Goal: Task Accomplishment & Management: Complete application form

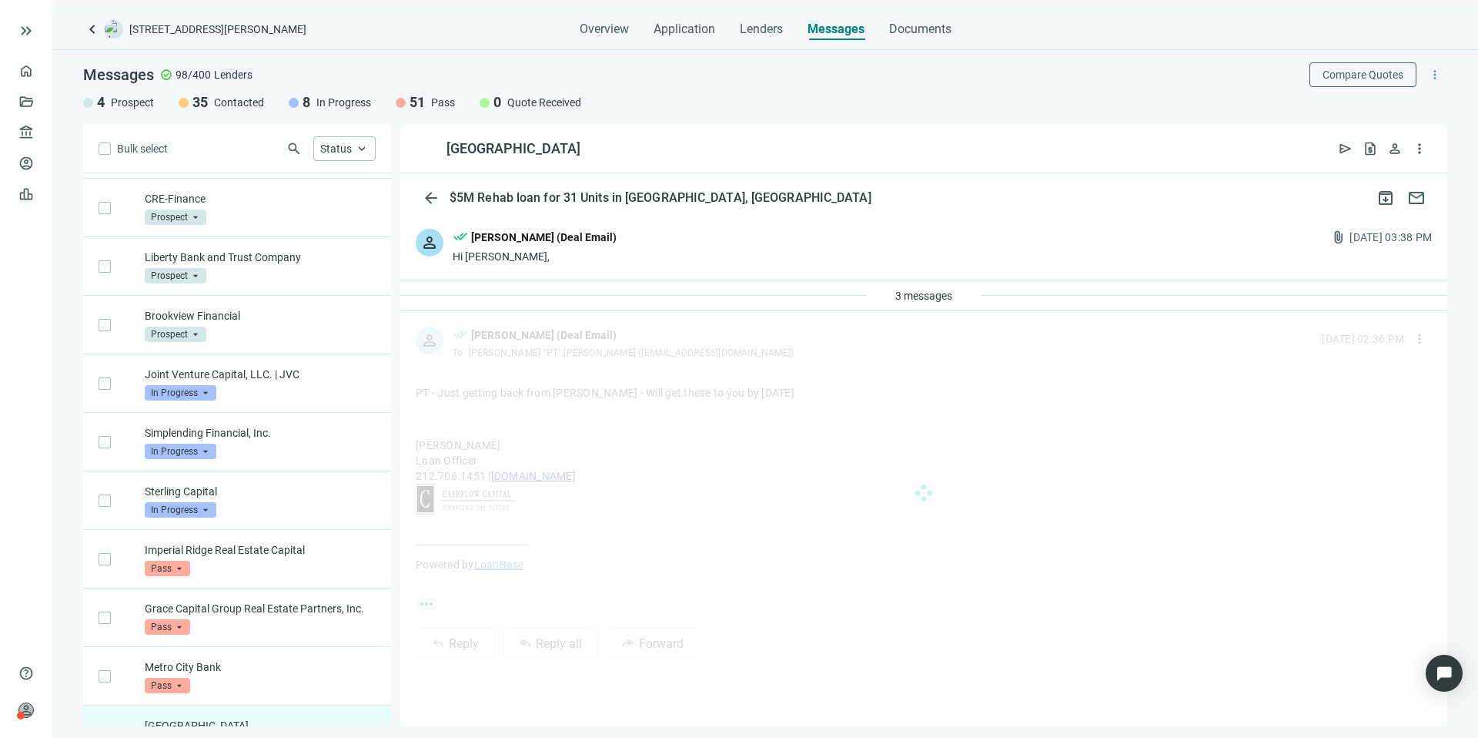
scroll to position [2496, 0]
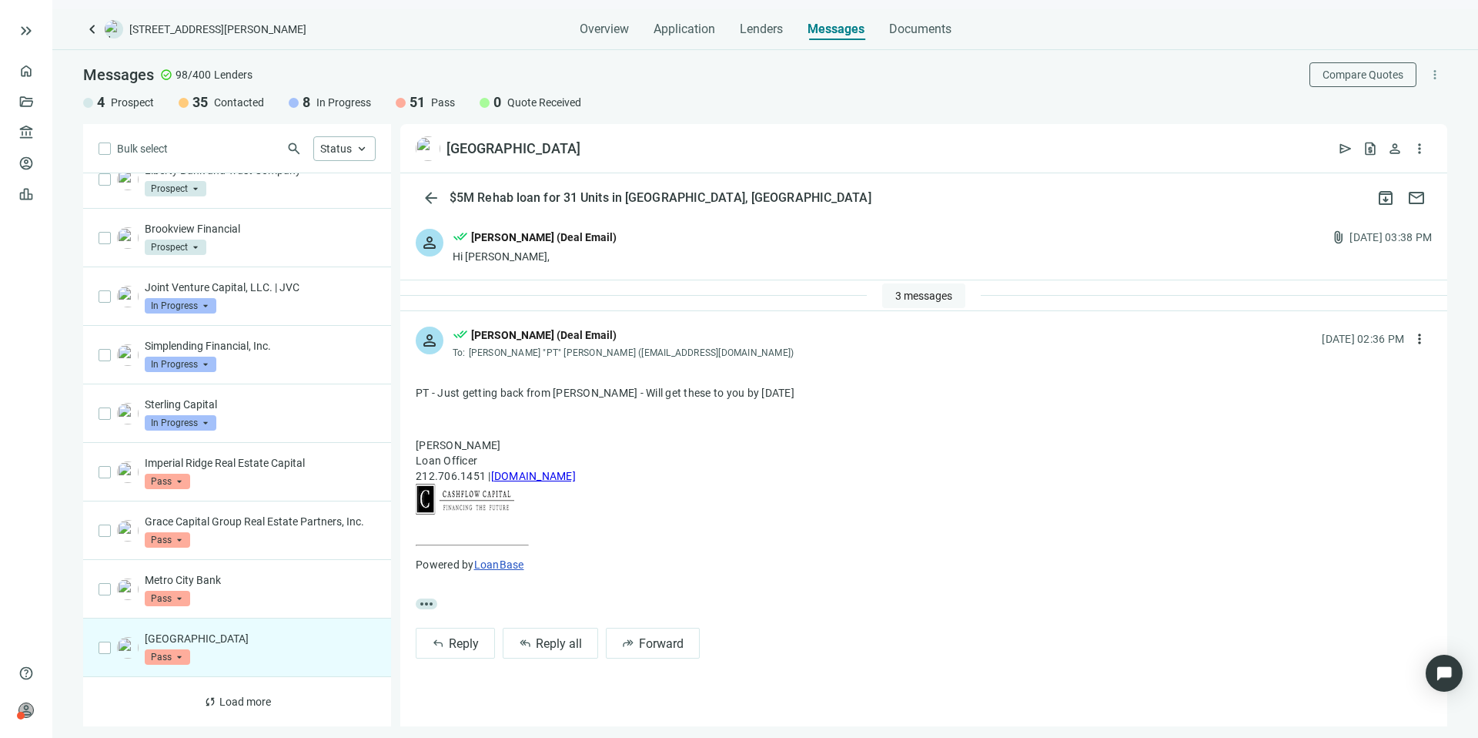
click at [910, 300] on span "3 messages" at bounding box center [923, 296] width 57 height 12
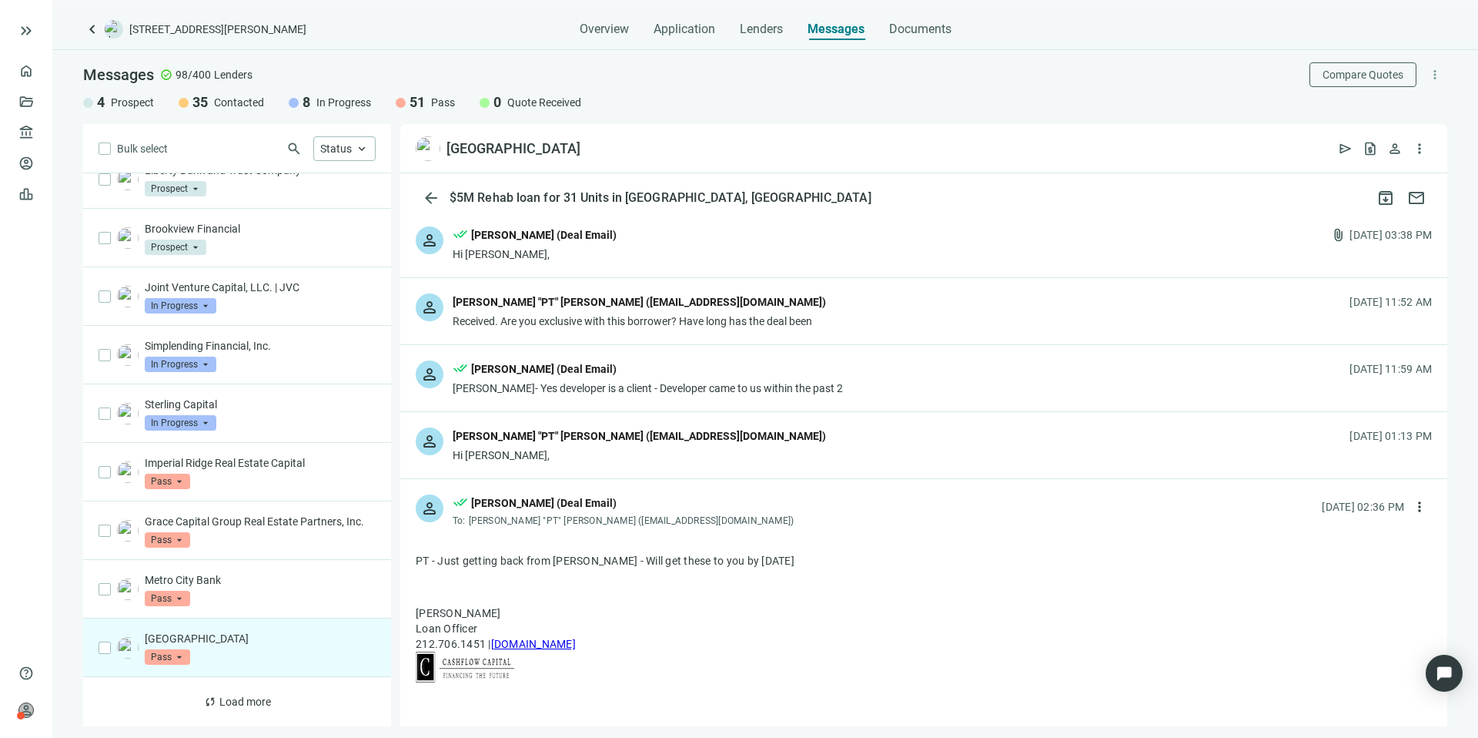
scroll to position [3, 0]
click at [704, 437] on div "person [PERSON_NAME] "PT" [PERSON_NAME] ([EMAIL_ADDRESS][DOMAIN_NAME]) Hi [PERS…" at bounding box center [923, 444] width 1047 height 66
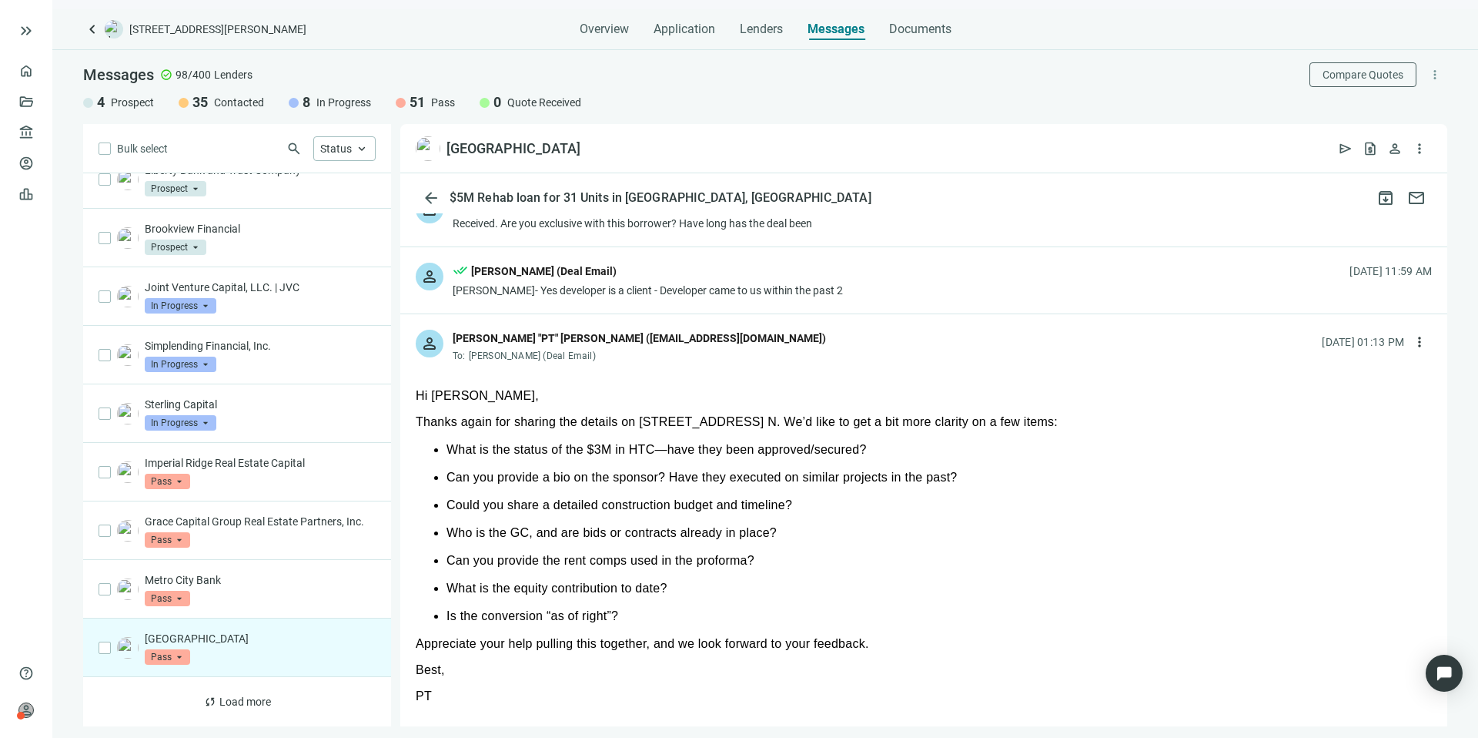
scroll to position [111, 0]
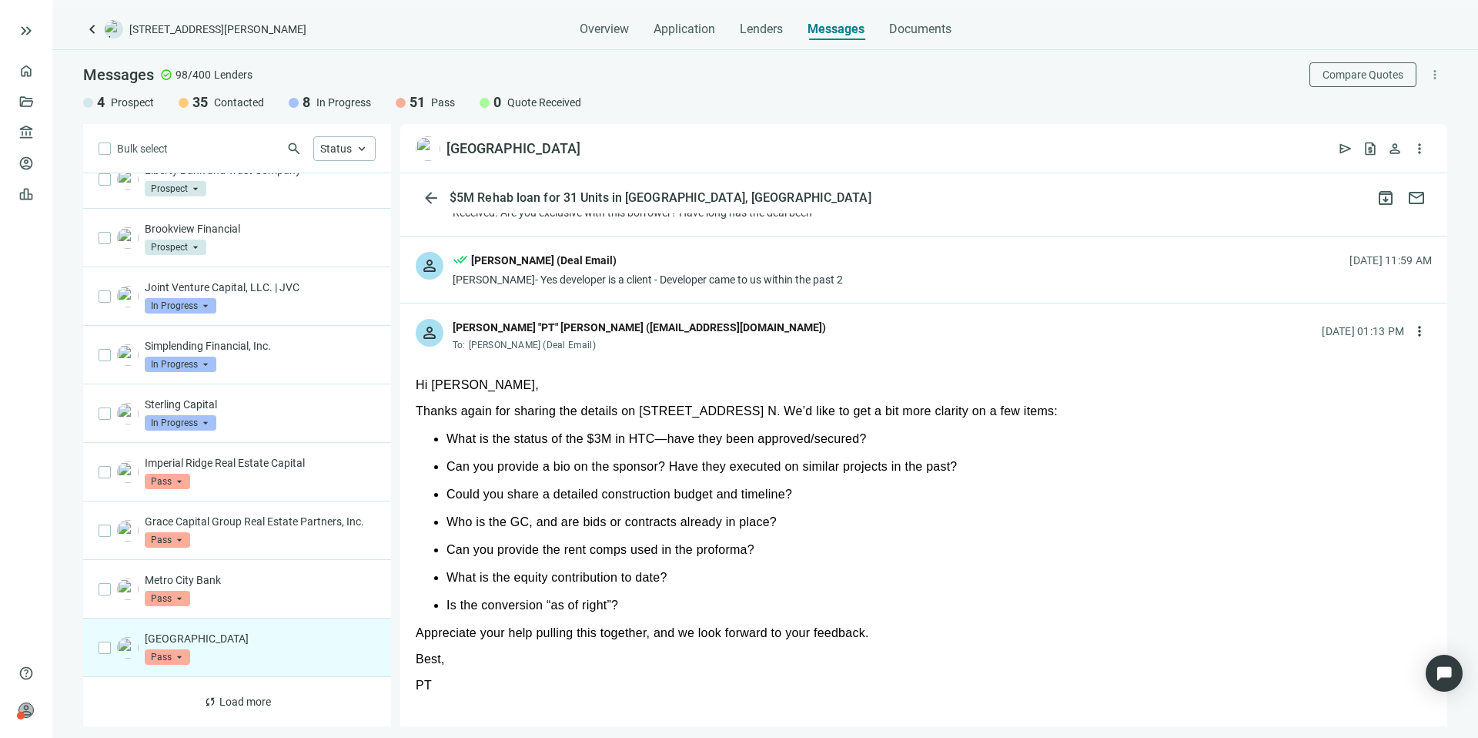
click at [173, 655] on span "Pass" at bounding box center [167, 656] width 45 height 15
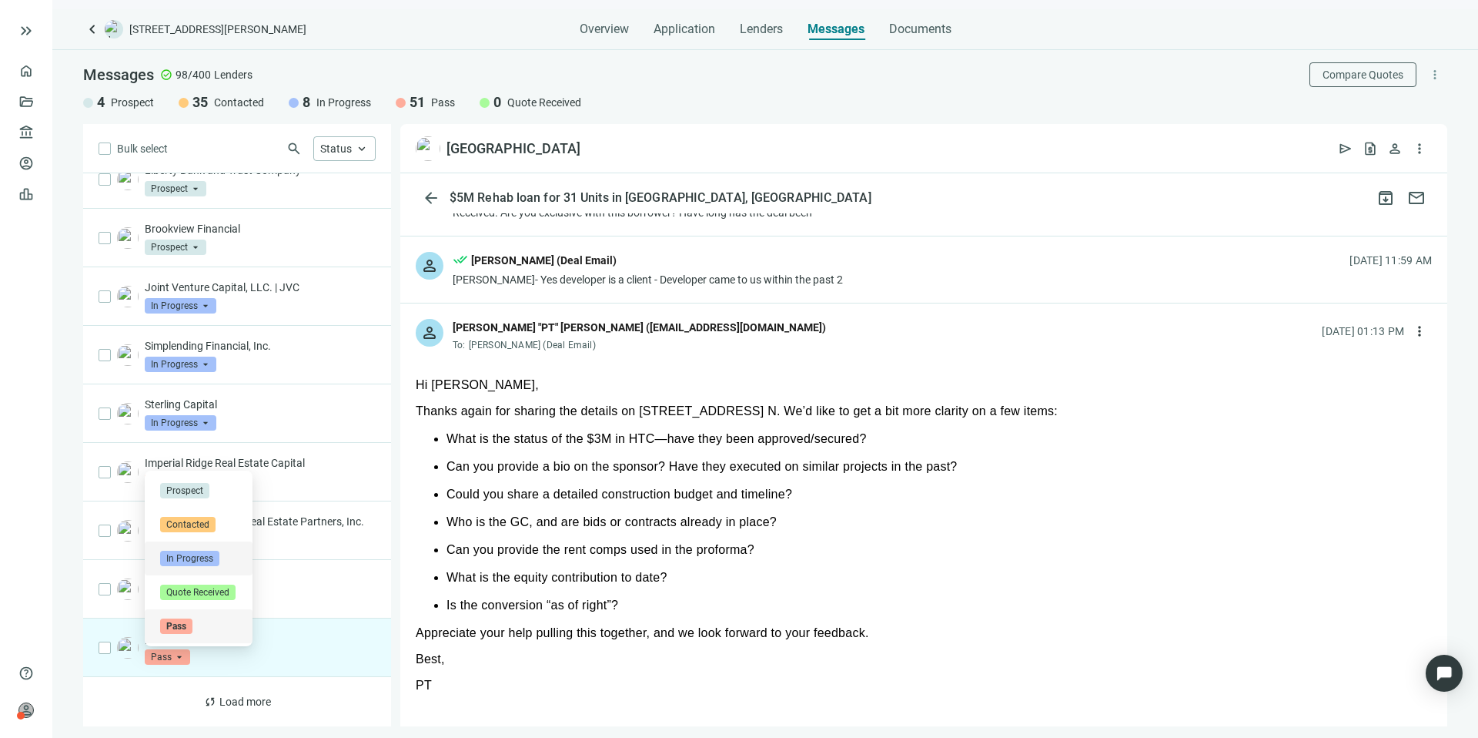
click at [176, 551] on span "In Progress" at bounding box center [189, 558] width 59 height 15
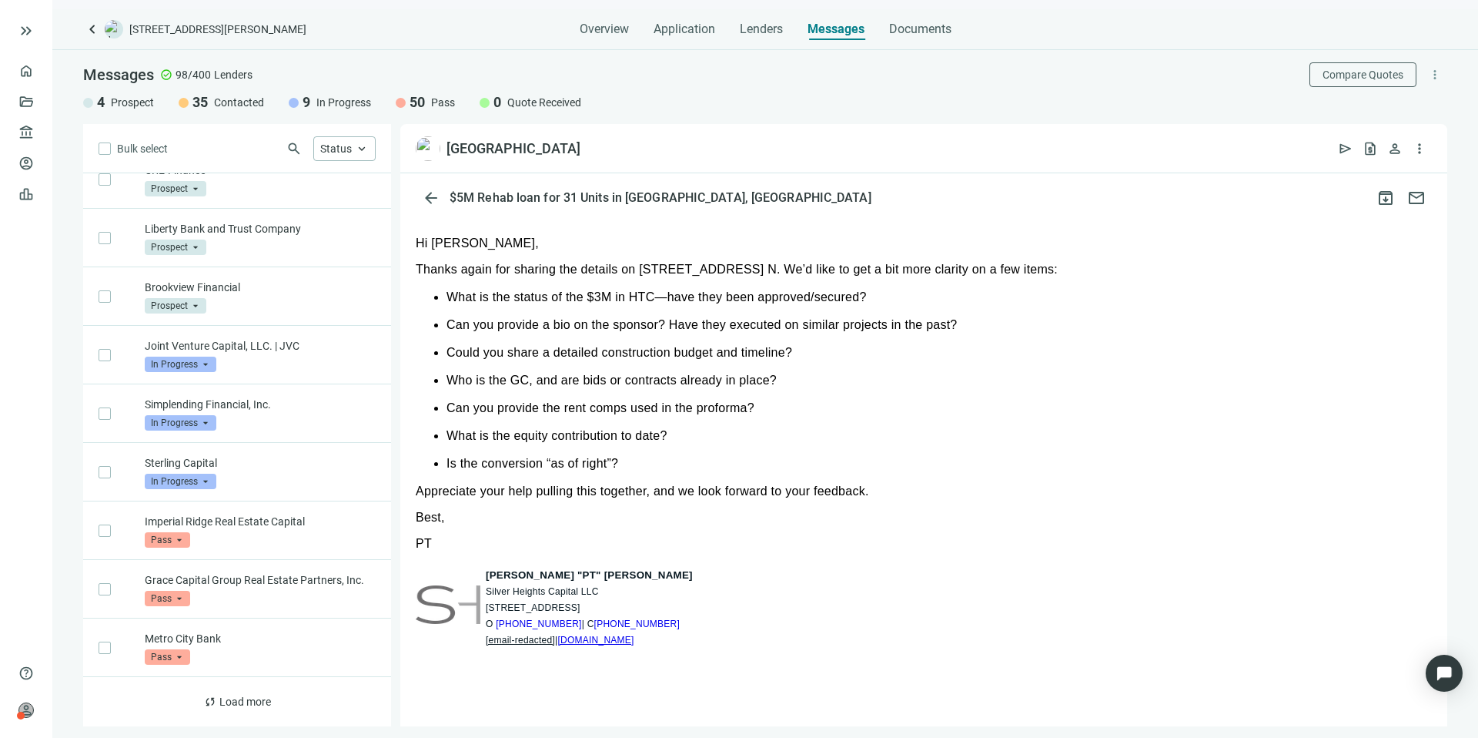
scroll to position [256, 0]
drag, startPoint x: 420, startPoint y: 230, endPoint x: 869, endPoint y: 536, distance: 542.5
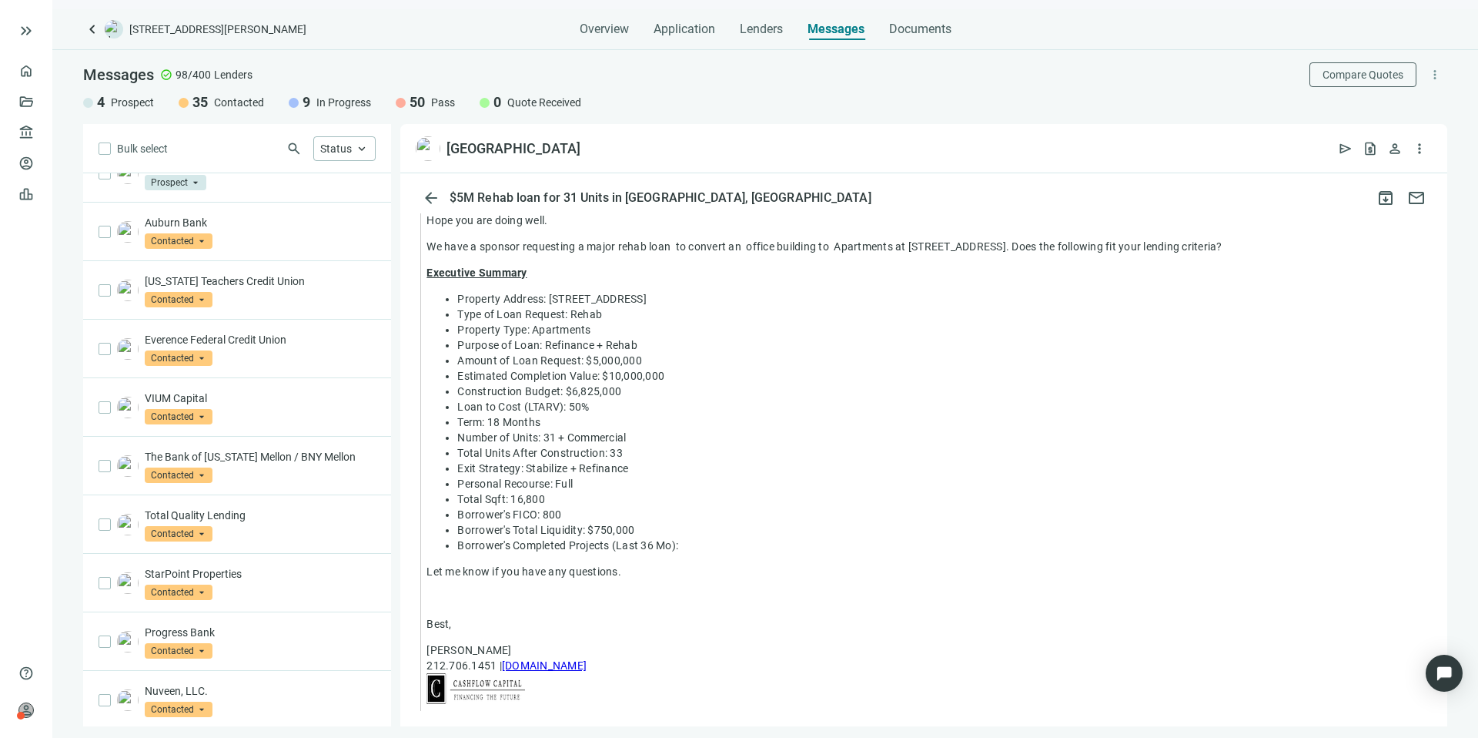
scroll to position [0, 0]
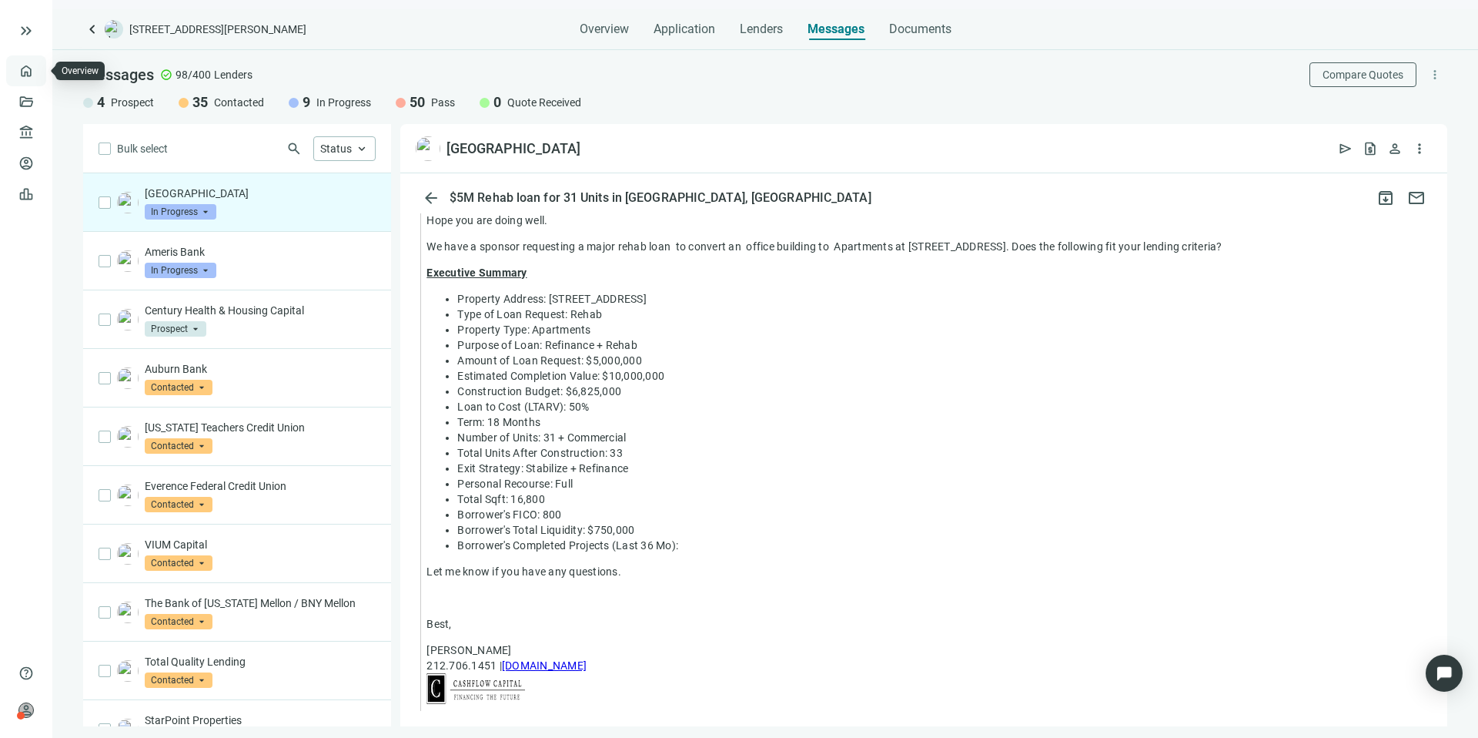
click at [38, 73] on link "Overview" at bounding box center [60, 71] width 45 height 12
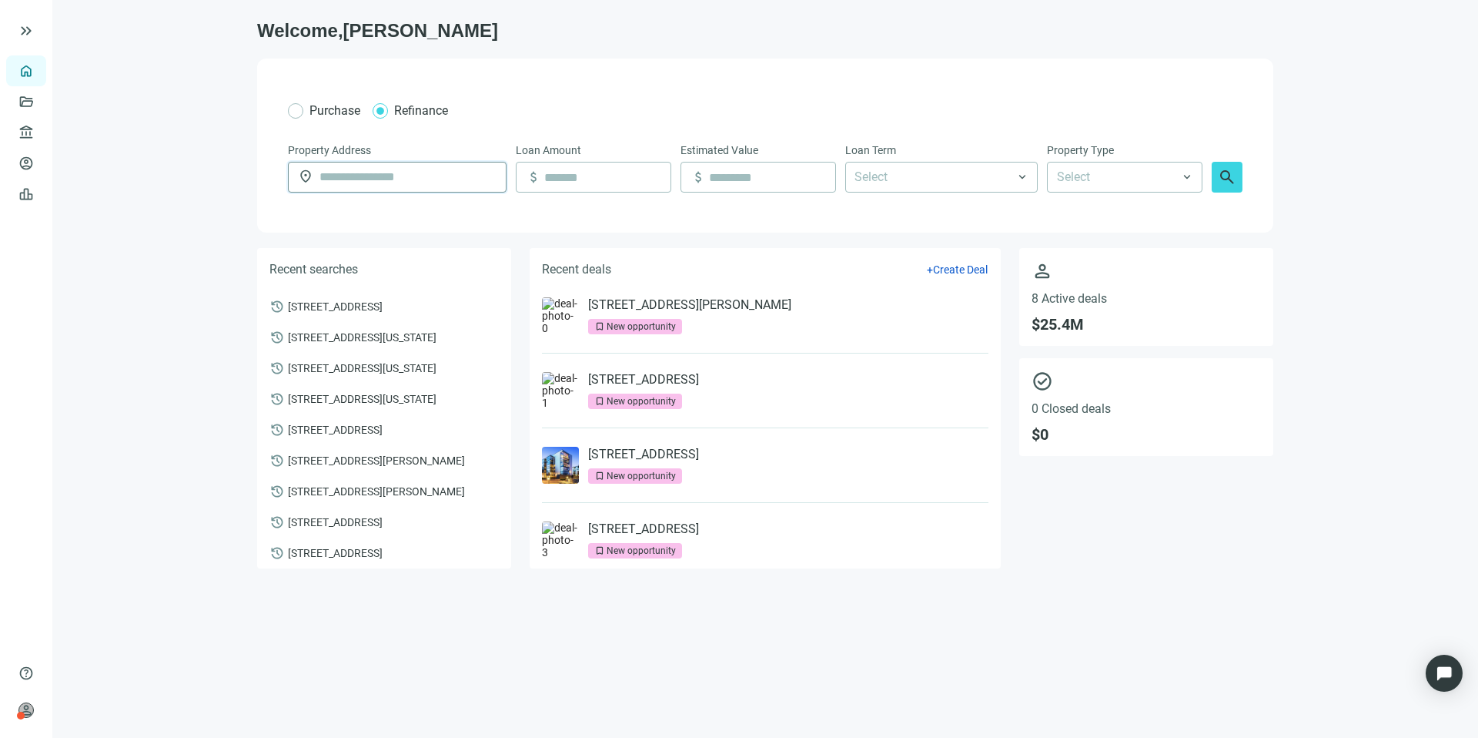
click at [391, 167] on input "text" at bounding box center [408, 176] width 177 height 29
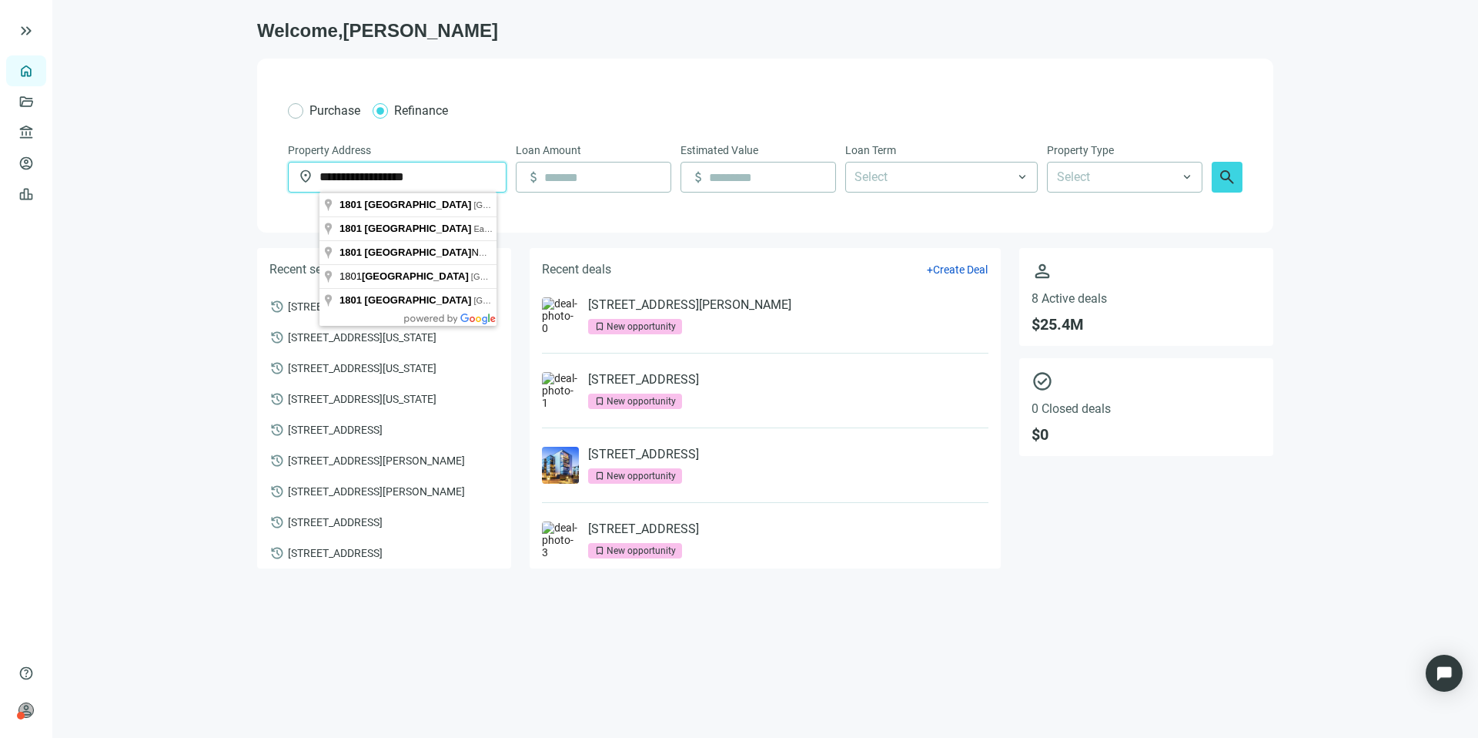
type input "**********"
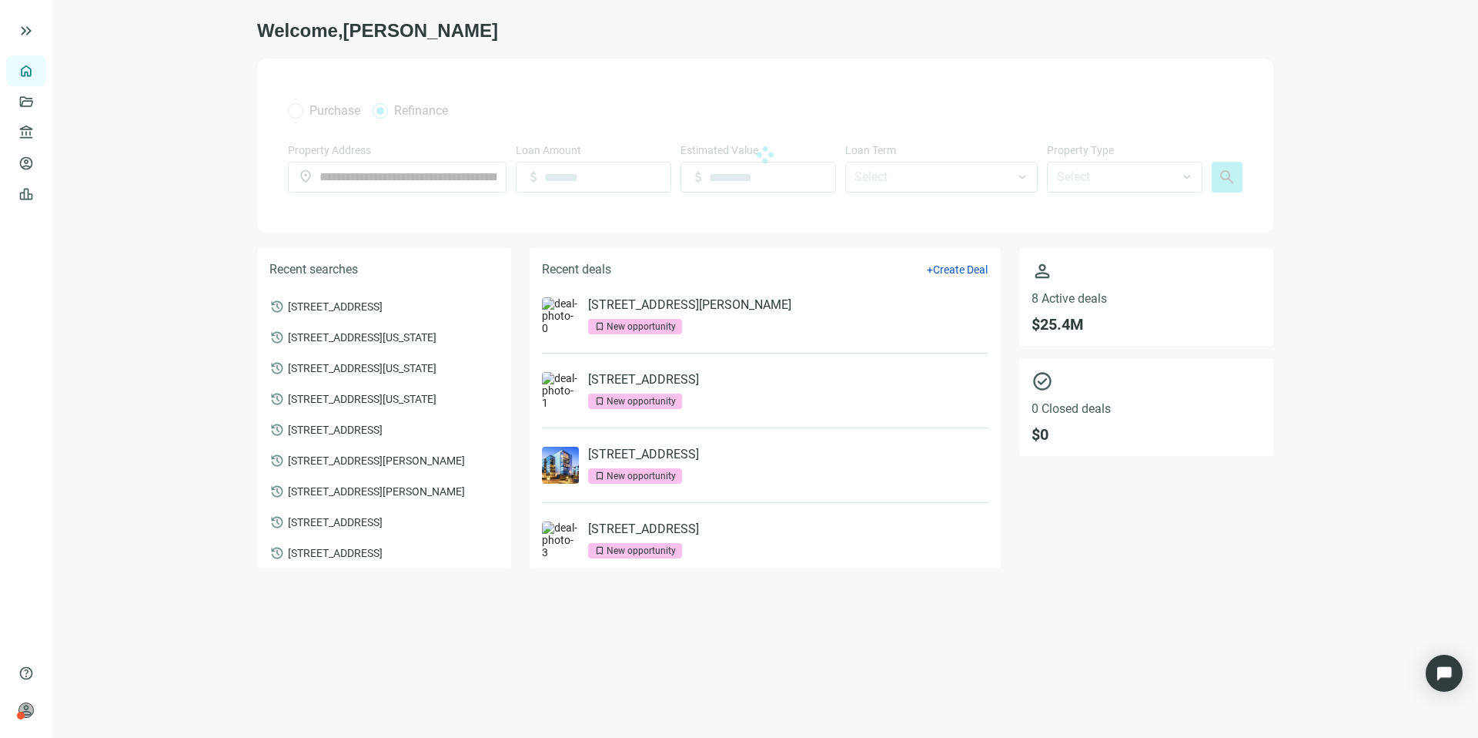
type input "*********"
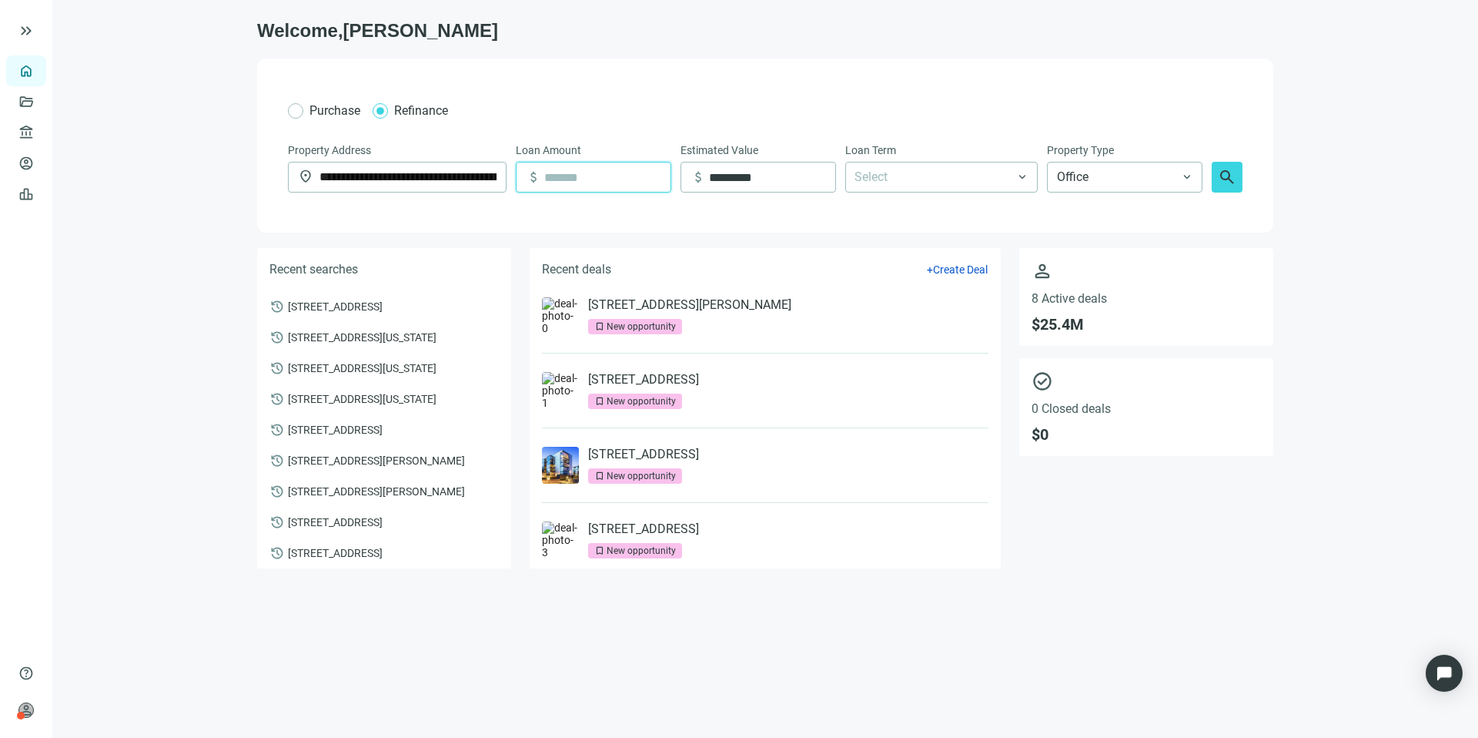
click at [583, 182] on input at bounding box center [607, 176] width 126 height 29
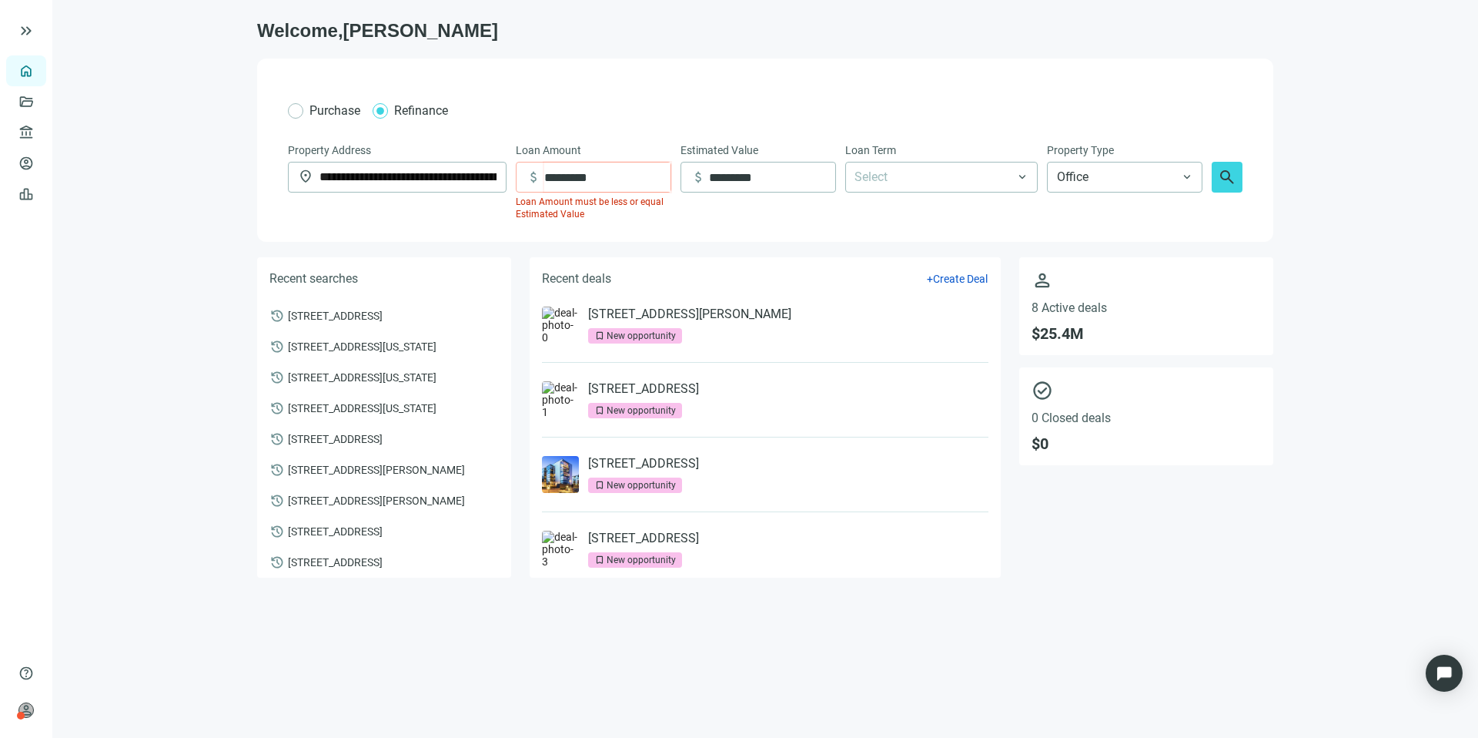
type input "*********"
click at [1023, 176] on div "Select" at bounding box center [941, 177] width 192 height 31
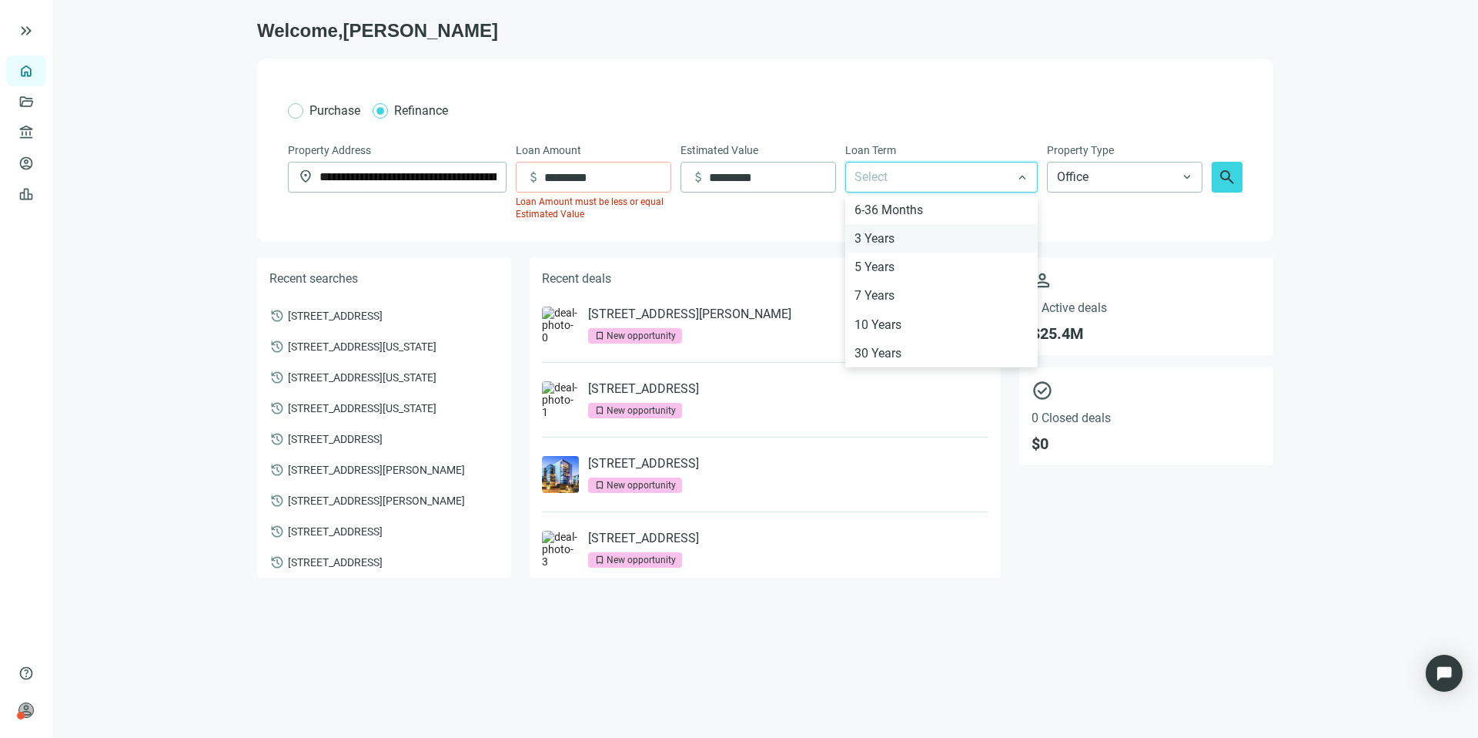
click at [996, 230] on div "3 Years" at bounding box center [942, 238] width 174 height 19
click at [971, 263] on div "5 Years" at bounding box center [942, 266] width 174 height 19
click at [1127, 187] on span "Office" at bounding box center [1125, 176] width 136 height 29
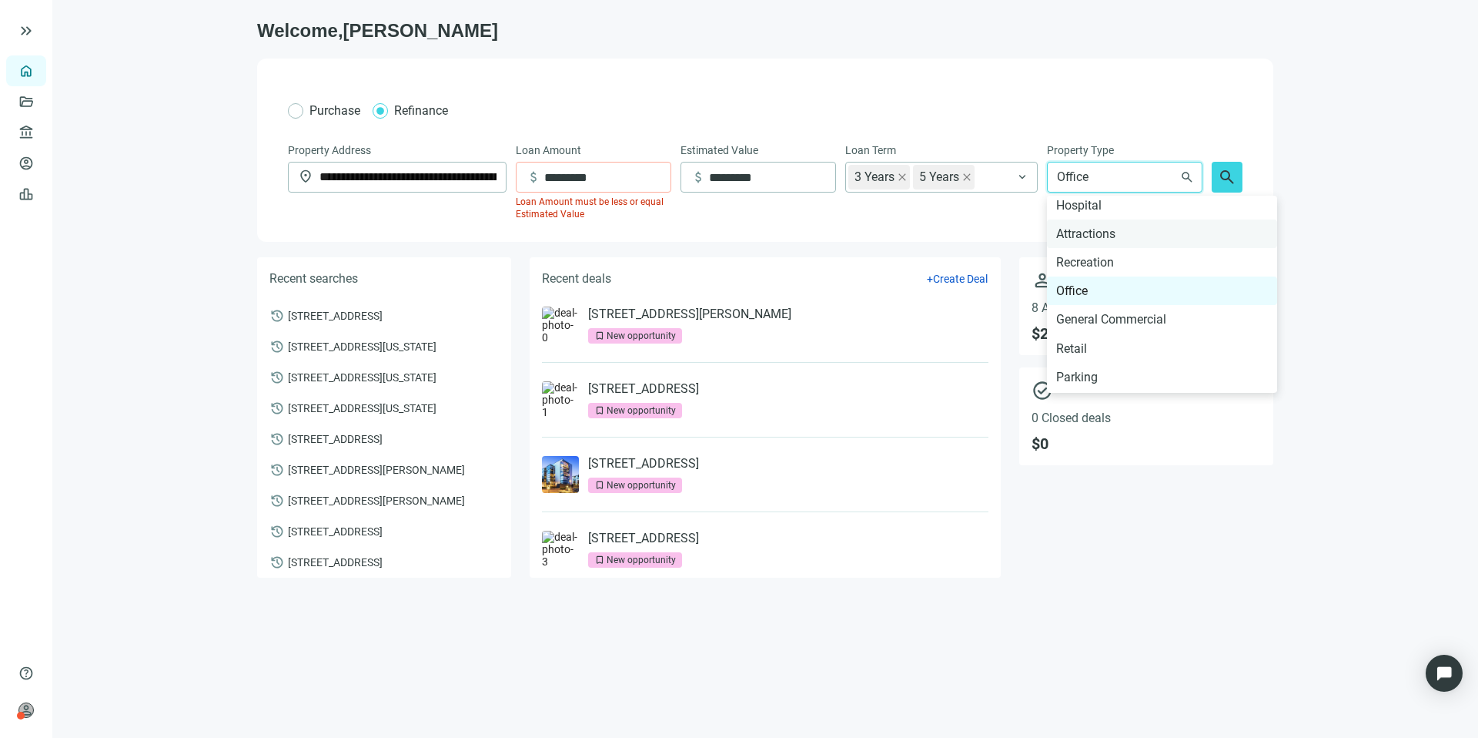
scroll to position [861, 0]
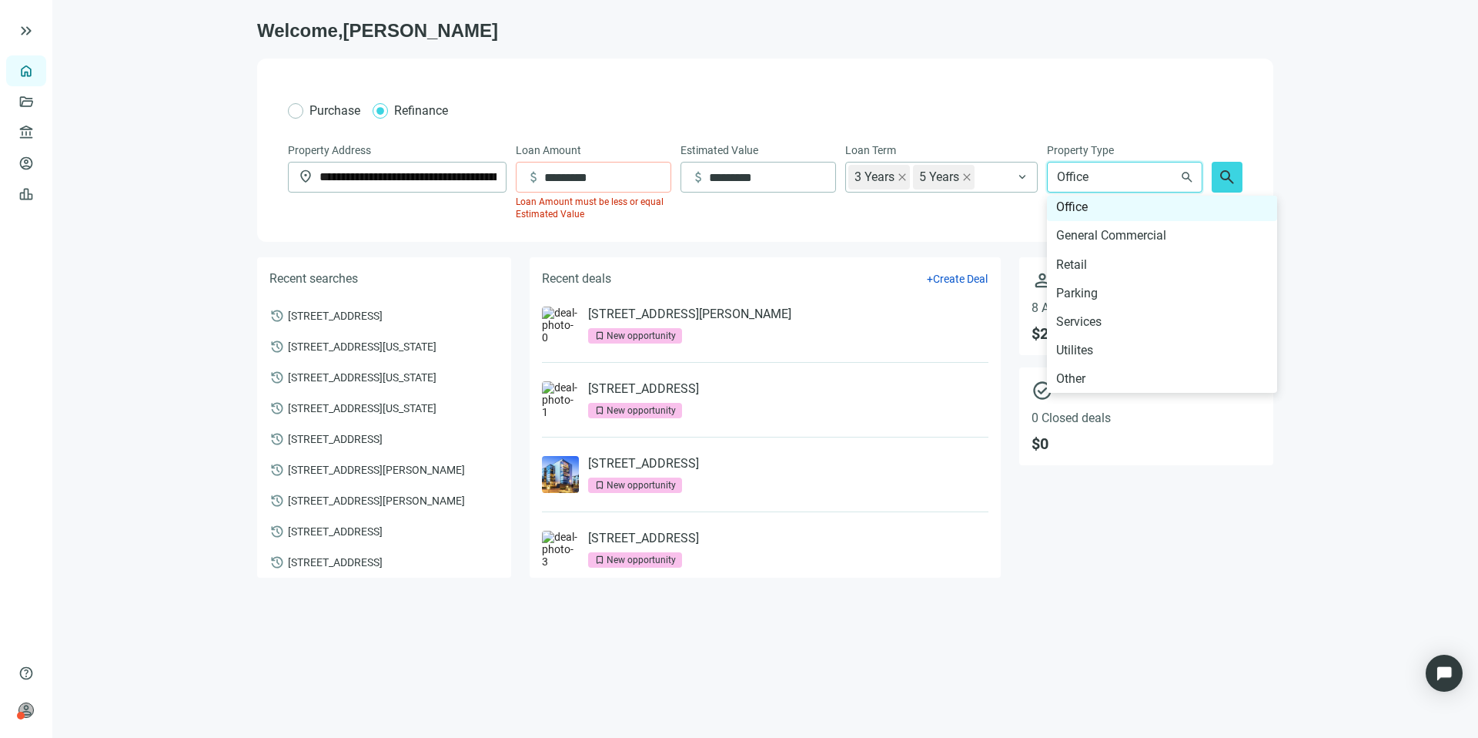
click at [1138, 257] on div "Retail" at bounding box center [1162, 264] width 212 height 19
click at [1234, 180] on span "search" at bounding box center [1227, 177] width 18 height 18
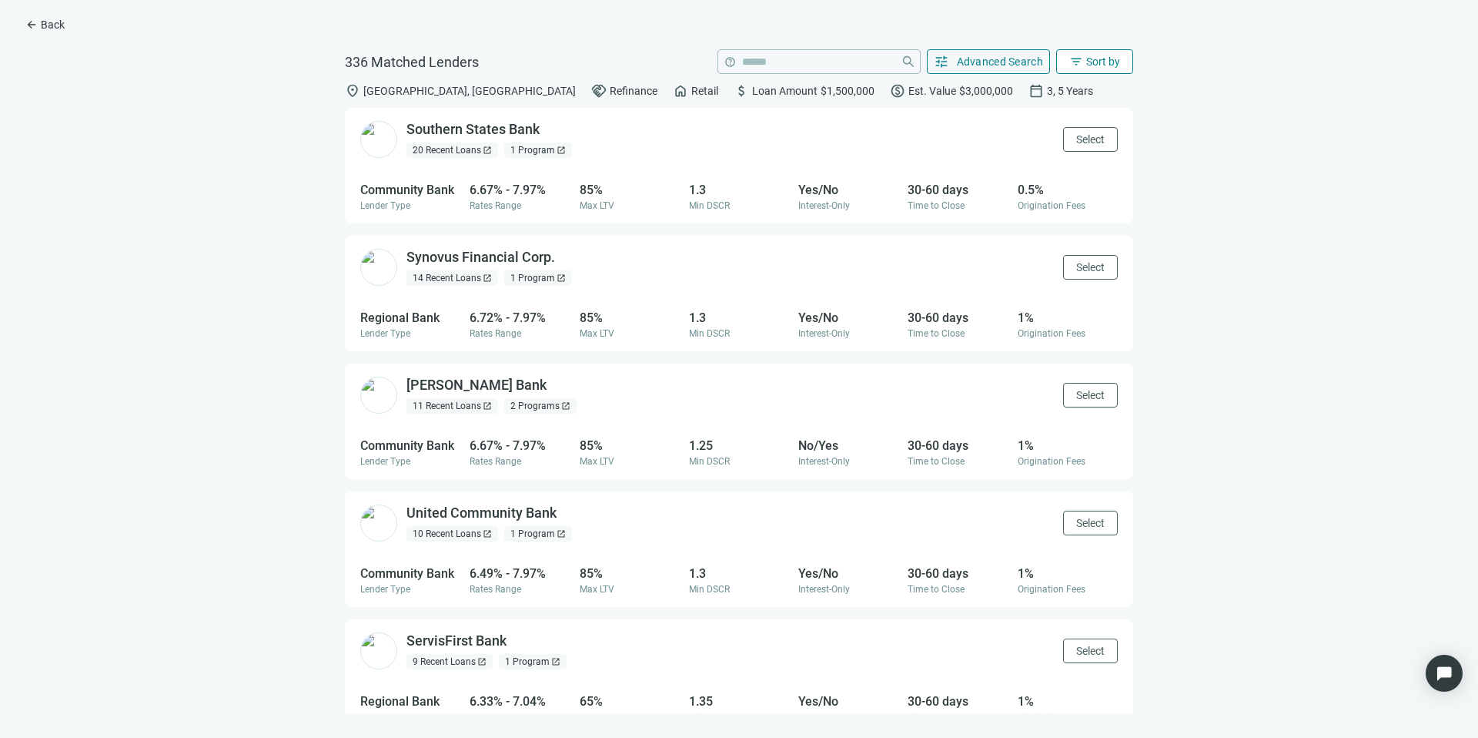
click at [1106, 62] on span "Sort by" at bounding box center [1103, 61] width 34 height 12
click at [1129, 259] on div "Lender Name A-Z" at bounding box center [1126, 263] width 108 height 15
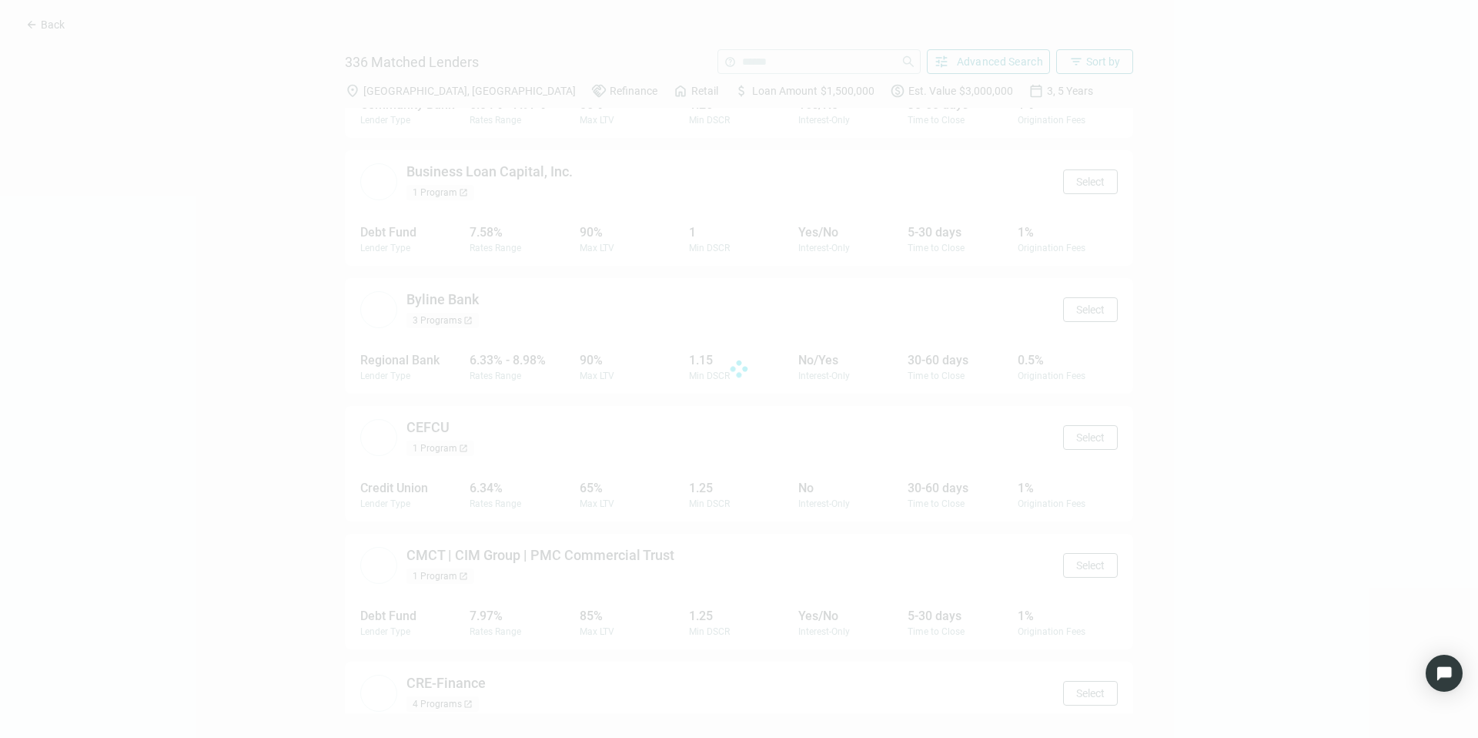
scroll to position [5773, 0]
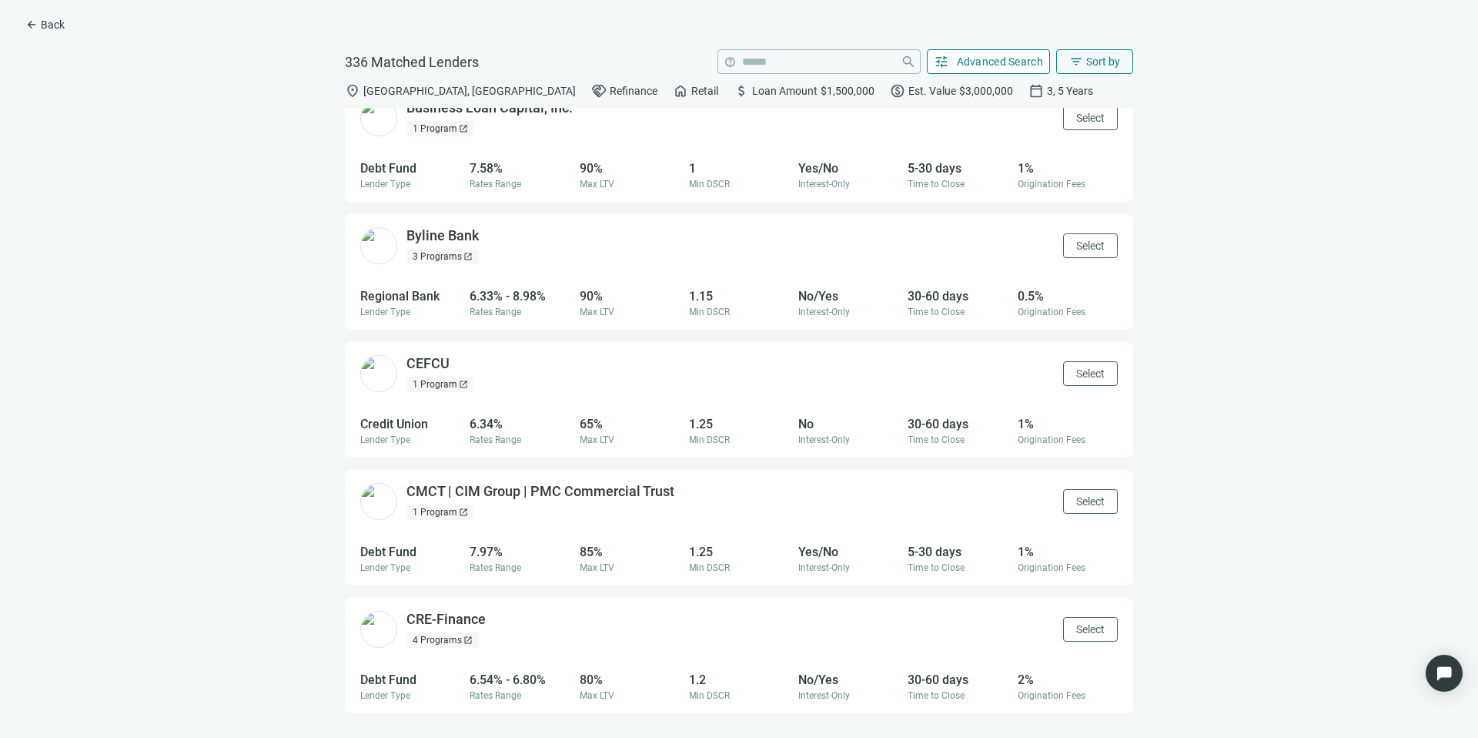
click at [961, 52] on button "tune Advanced Search" at bounding box center [989, 61] width 124 height 25
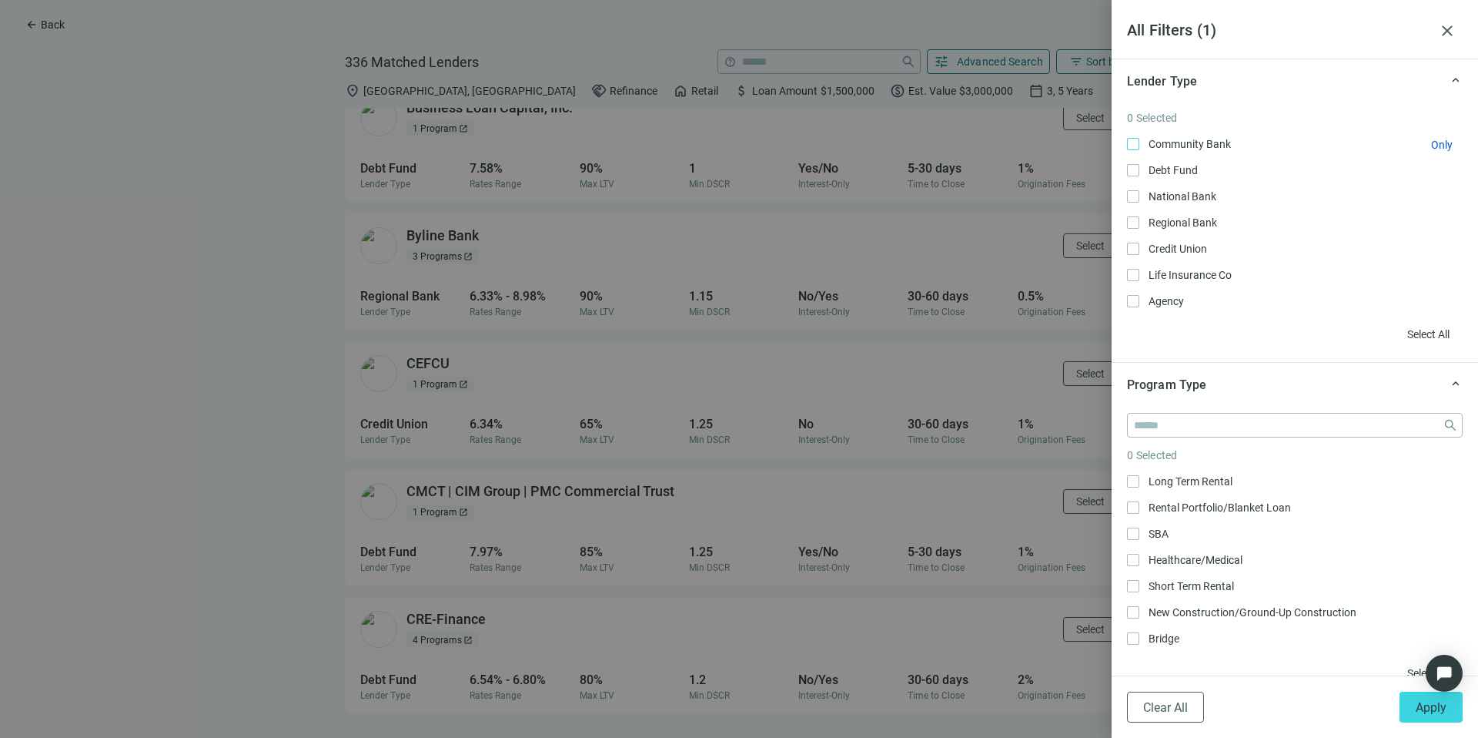
click at [1195, 141] on span "Community Bank Only" at bounding box center [1189, 144] width 98 height 17
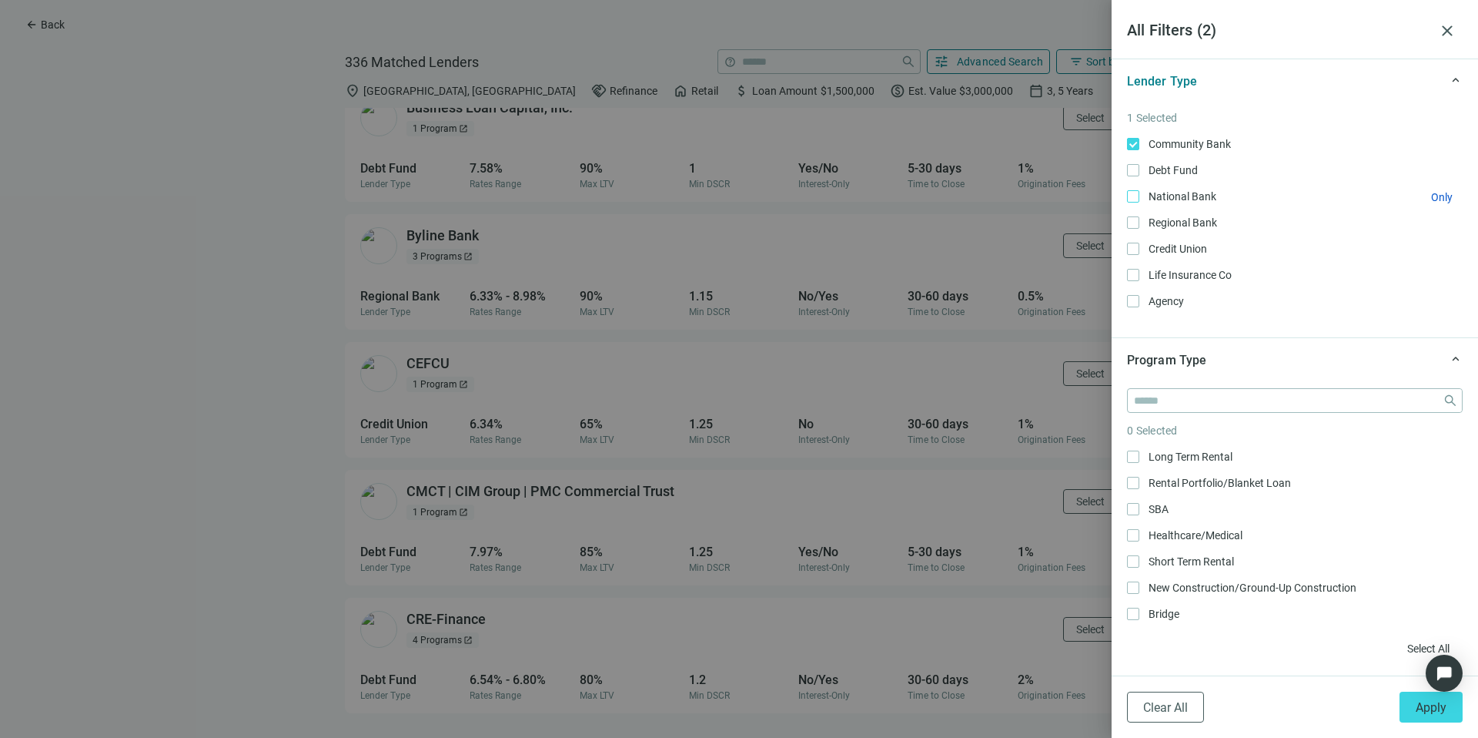
click at [1202, 191] on span "National Bank Only" at bounding box center [1181, 196] width 83 height 17
click at [1199, 225] on span "Regional Bank Only" at bounding box center [1182, 222] width 84 height 17
click at [1195, 244] on span "Credit Union Only" at bounding box center [1177, 248] width 74 height 17
click at [1201, 272] on span "Life Insurance Co Only" at bounding box center [1189, 274] width 99 height 17
click at [1196, 451] on span "Long Term Rental Only" at bounding box center [1189, 456] width 99 height 17
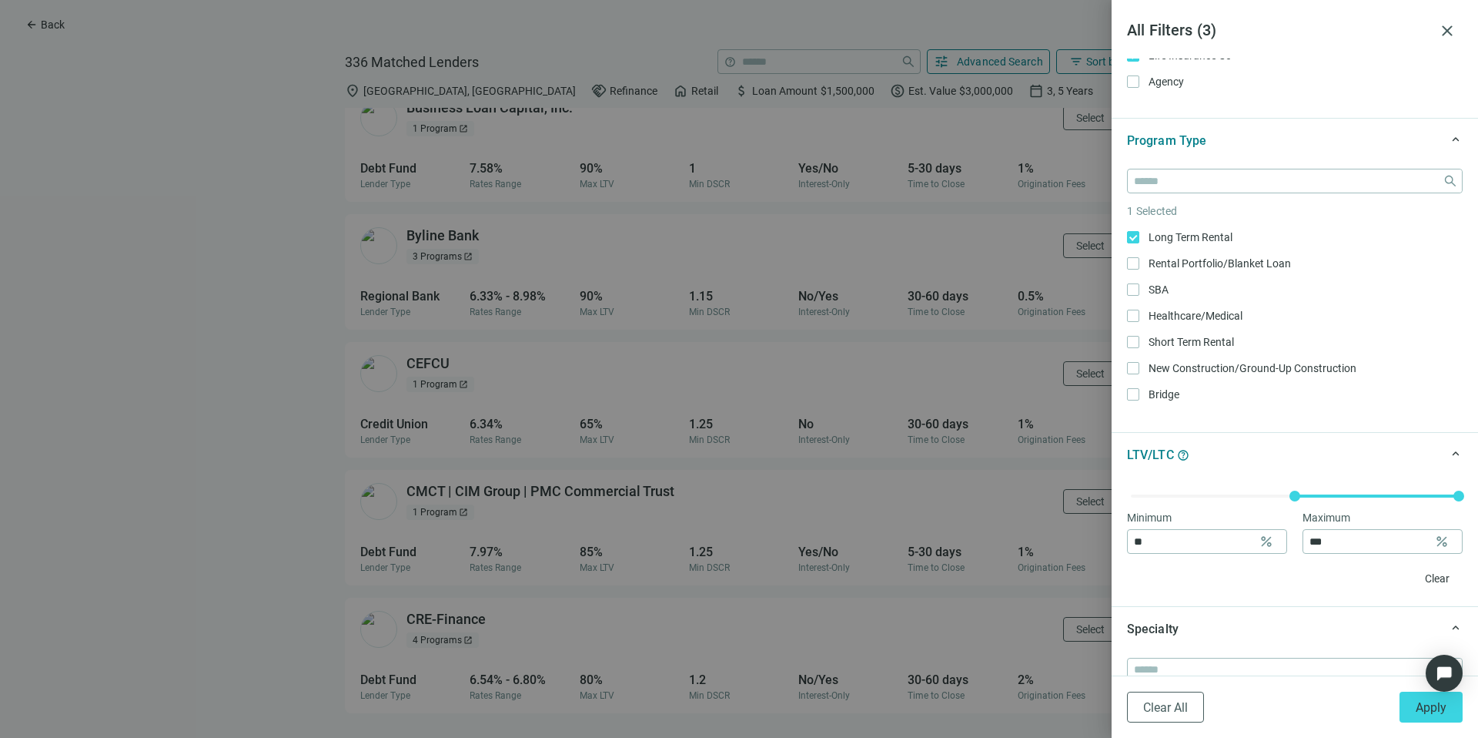
scroll to position [221, 0]
click at [1405, 696] on button "Apply" at bounding box center [1431, 706] width 63 height 31
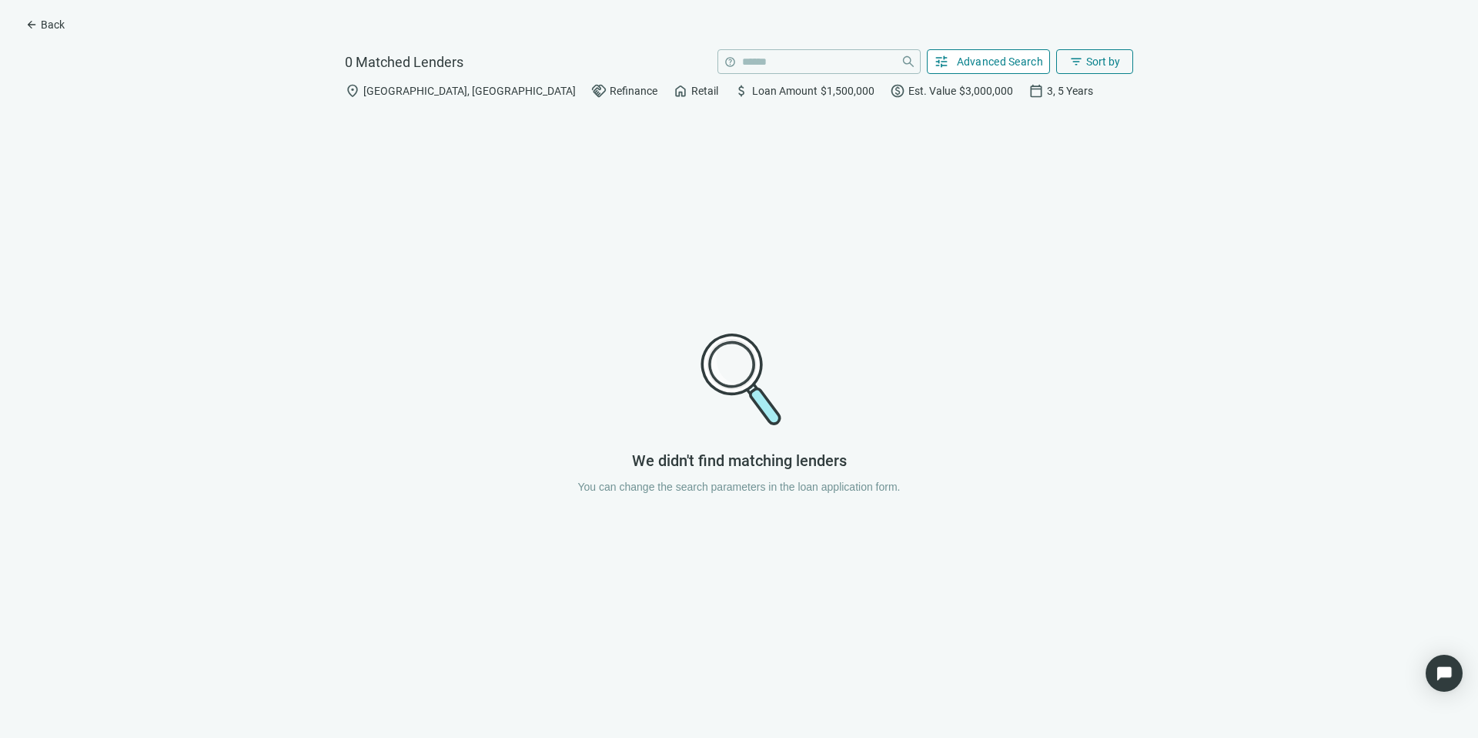
click at [979, 60] on span "Advanced Search" at bounding box center [1000, 61] width 87 height 12
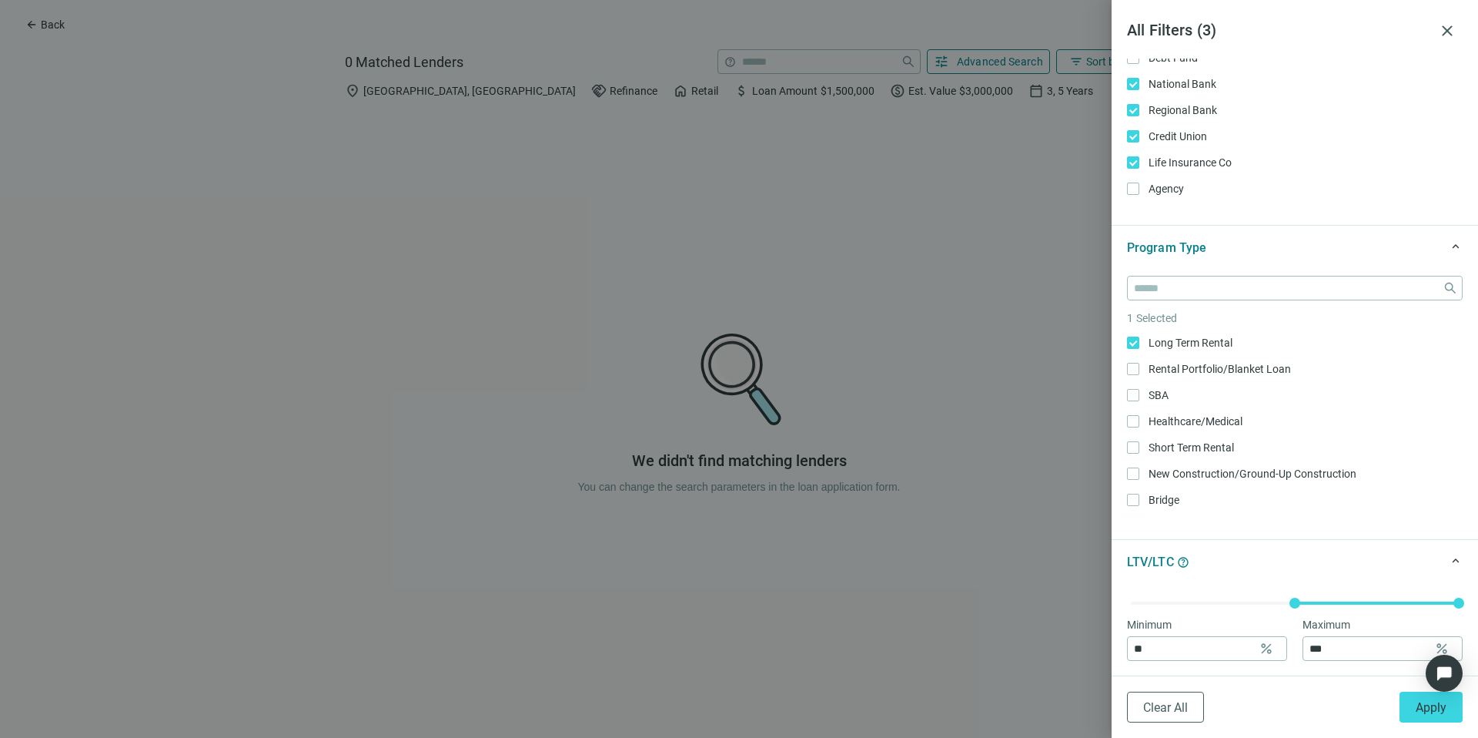
scroll to position [0, 0]
click at [1164, 340] on span "Long Term Rental Only" at bounding box center [1189, 344] width 99 height 17
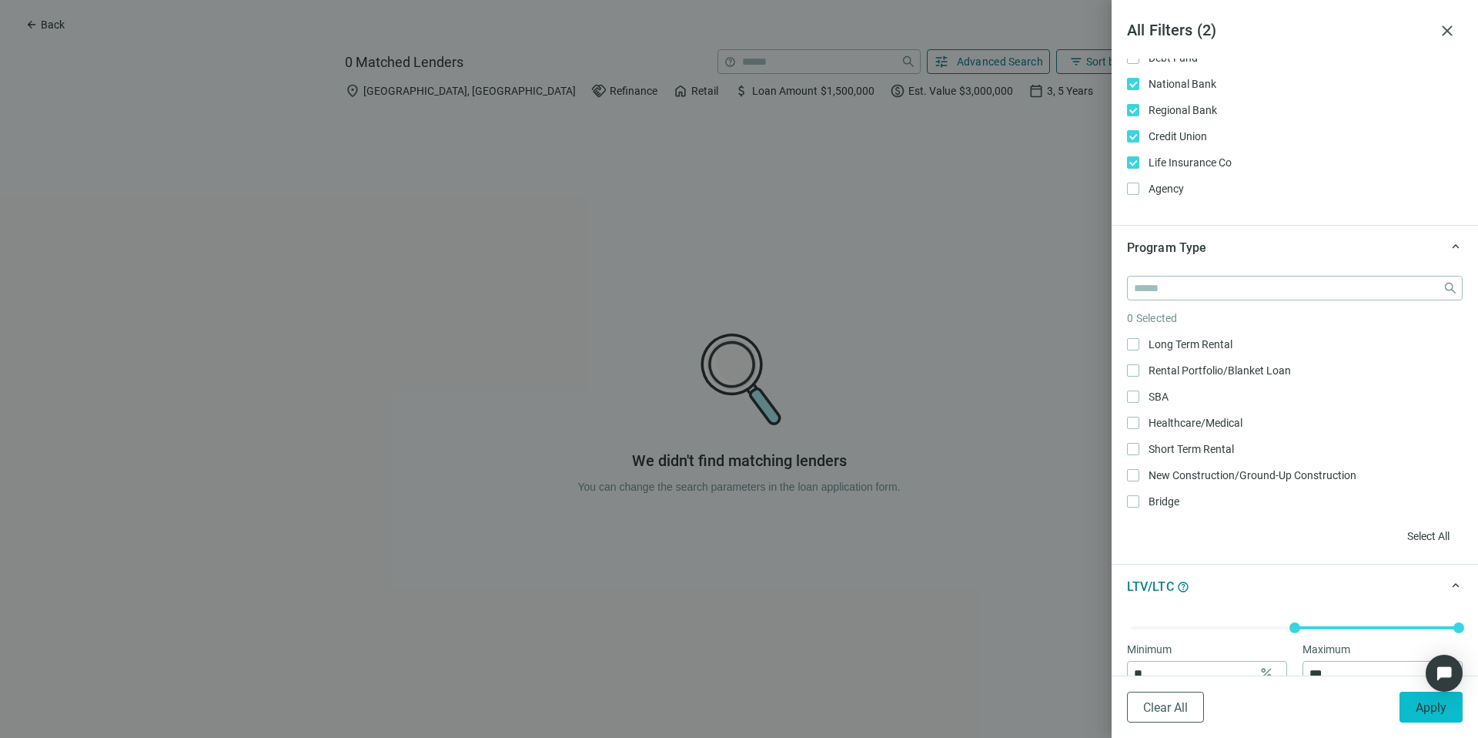
click at [1411, 709] on button "Apply" at bounding box center [1431, 706] width 63 height 31
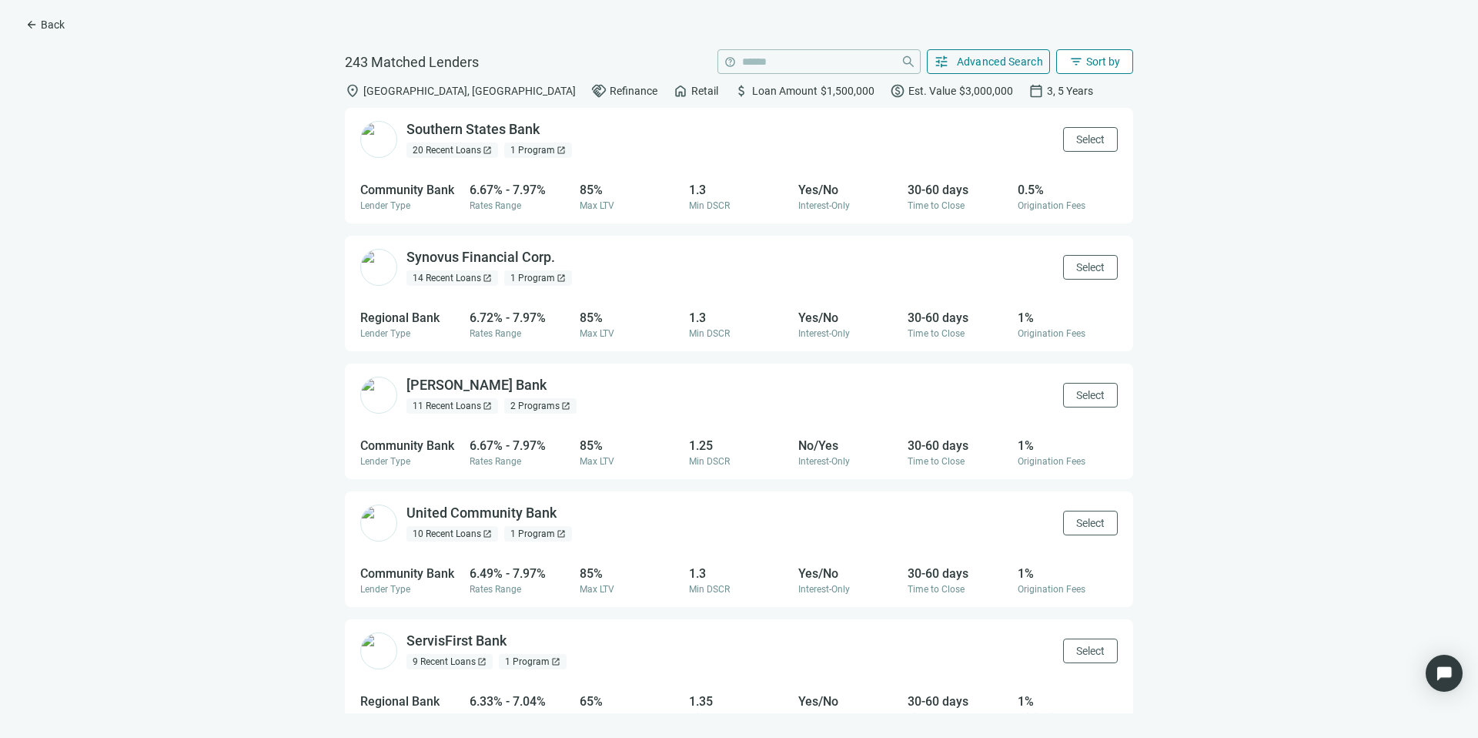
click at [1078, 59] on span "filter_list" at bounding box center [1077, 62] width 14 height 14
click at [1078, 257] on div "Lender Name A-Z" at bounding box center [1126, 263] width 108 height 15
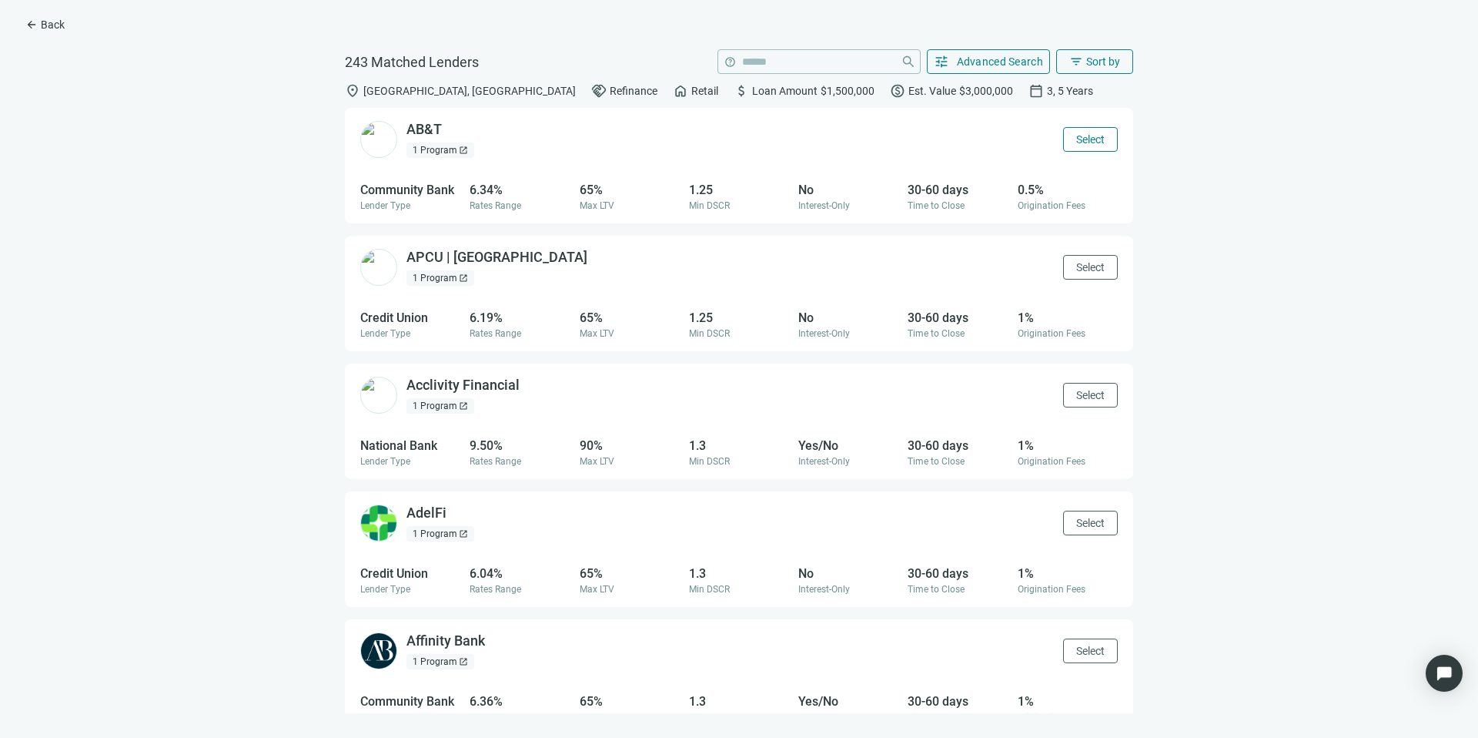
click at [1083, 144] on span "Select" at bounding box center [1090, 139] width 28 height 12
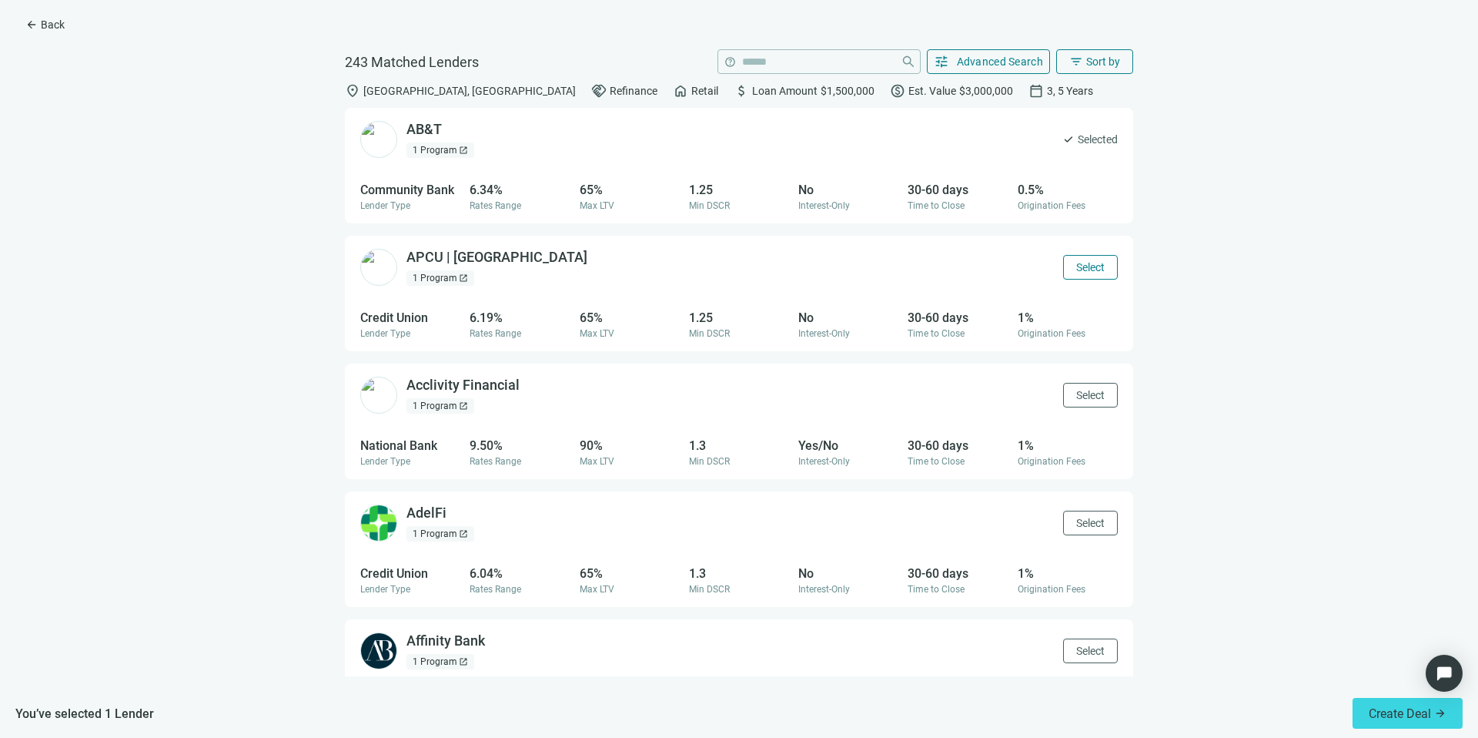
click at [1080, 263] on span "Select" at bounding box center [1090, 267] width 28 height 12
click at [1081, 390] on span "Select" at bounding box center [1090, 395] width 28 height 12
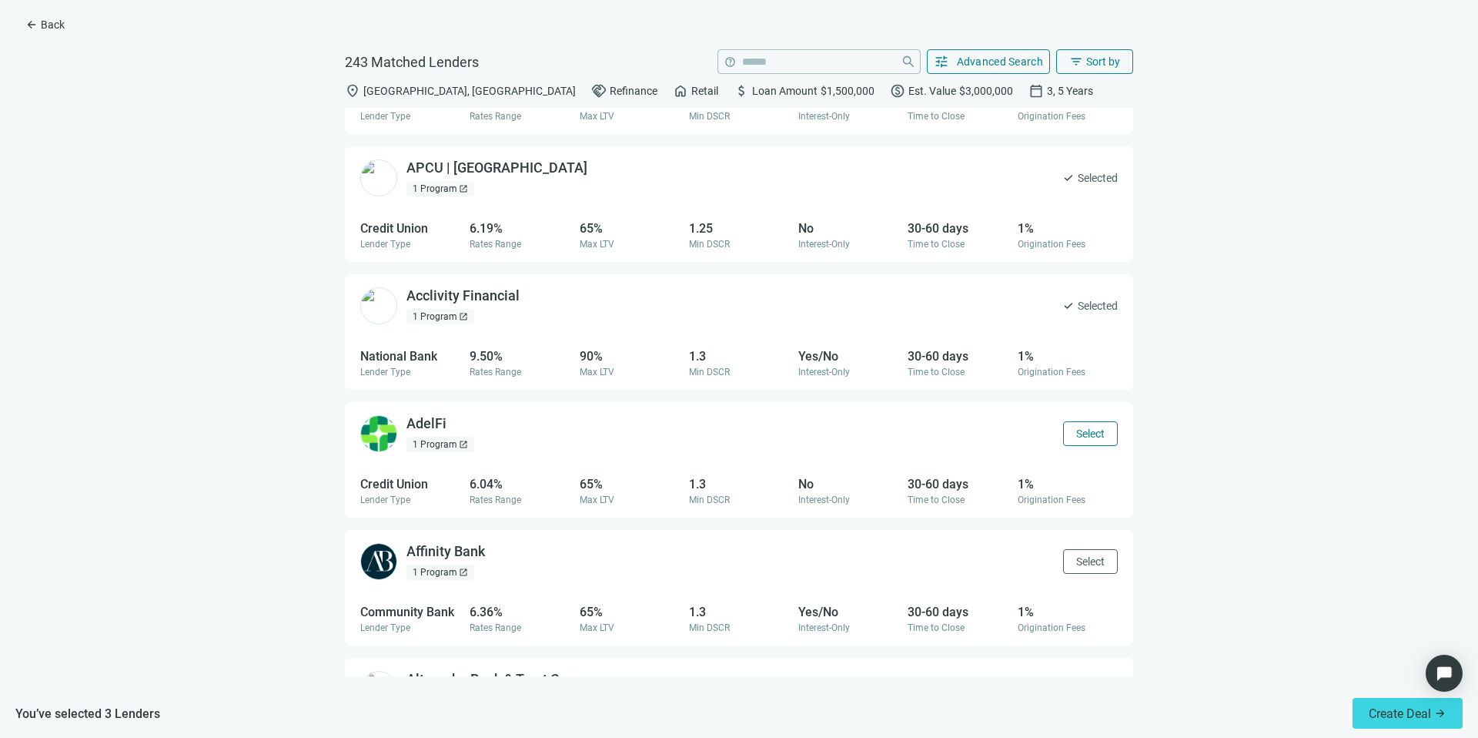
click at [1080, 431] on span "Select" at bounding box center [1090, 433] width 28 height 12
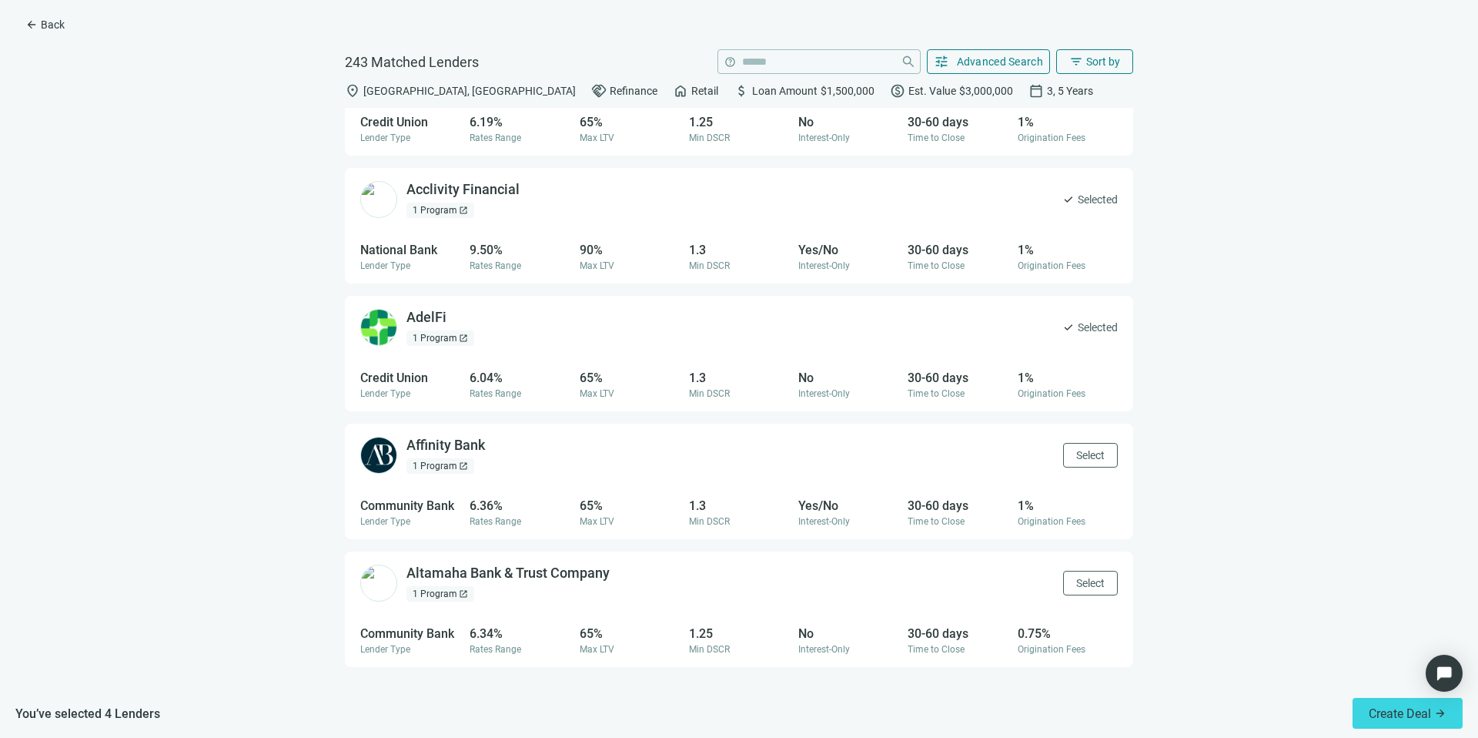
scroll to position [196, 0]
click at [1080, 447] on button "Select" at bounding box center [1090, 454] width 55 height 25
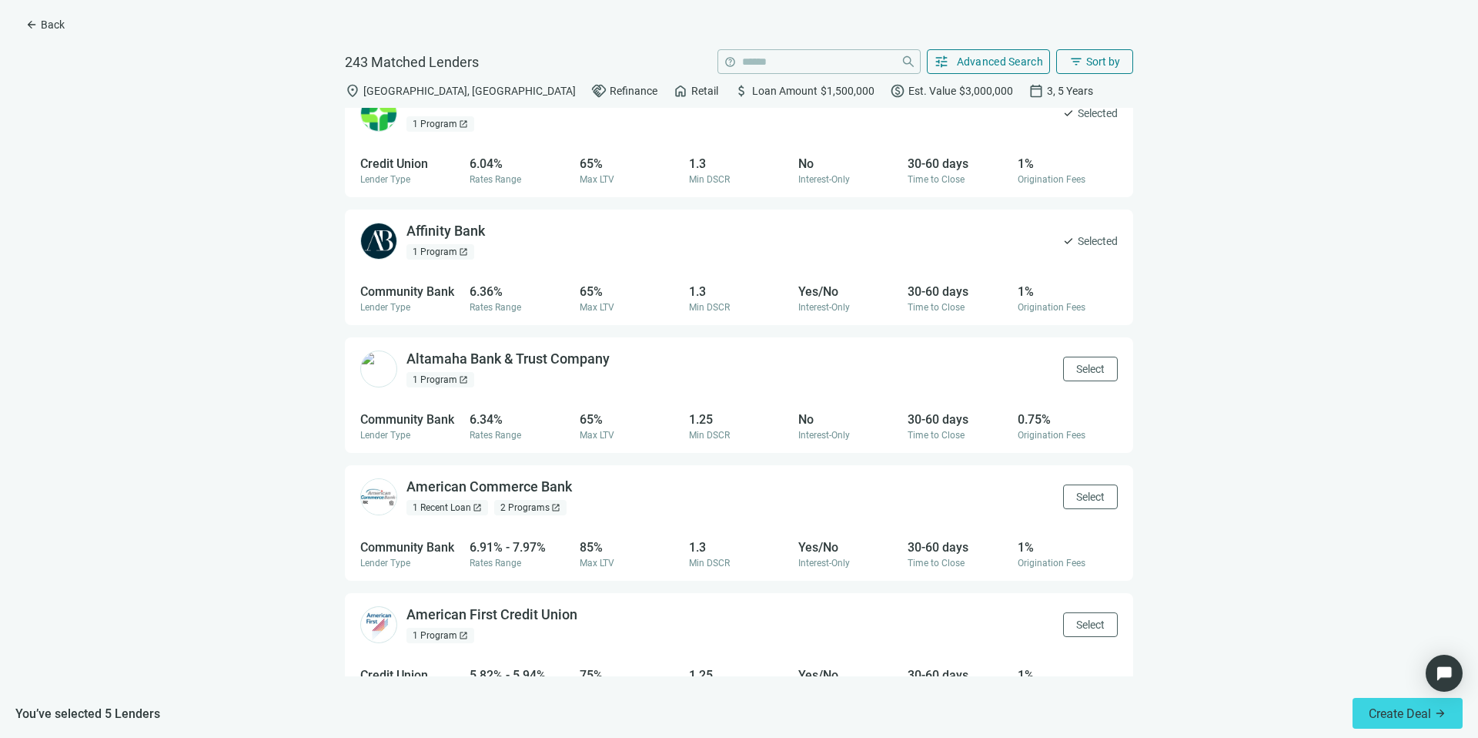
scroll to position [410, 0]
click at [1069, 376] on button "Select" at bounding box center [1090, 368] width 55 height 25
click at [1080, 488] on button "Select" at bounding box center [1090, 496] width 55 height 25
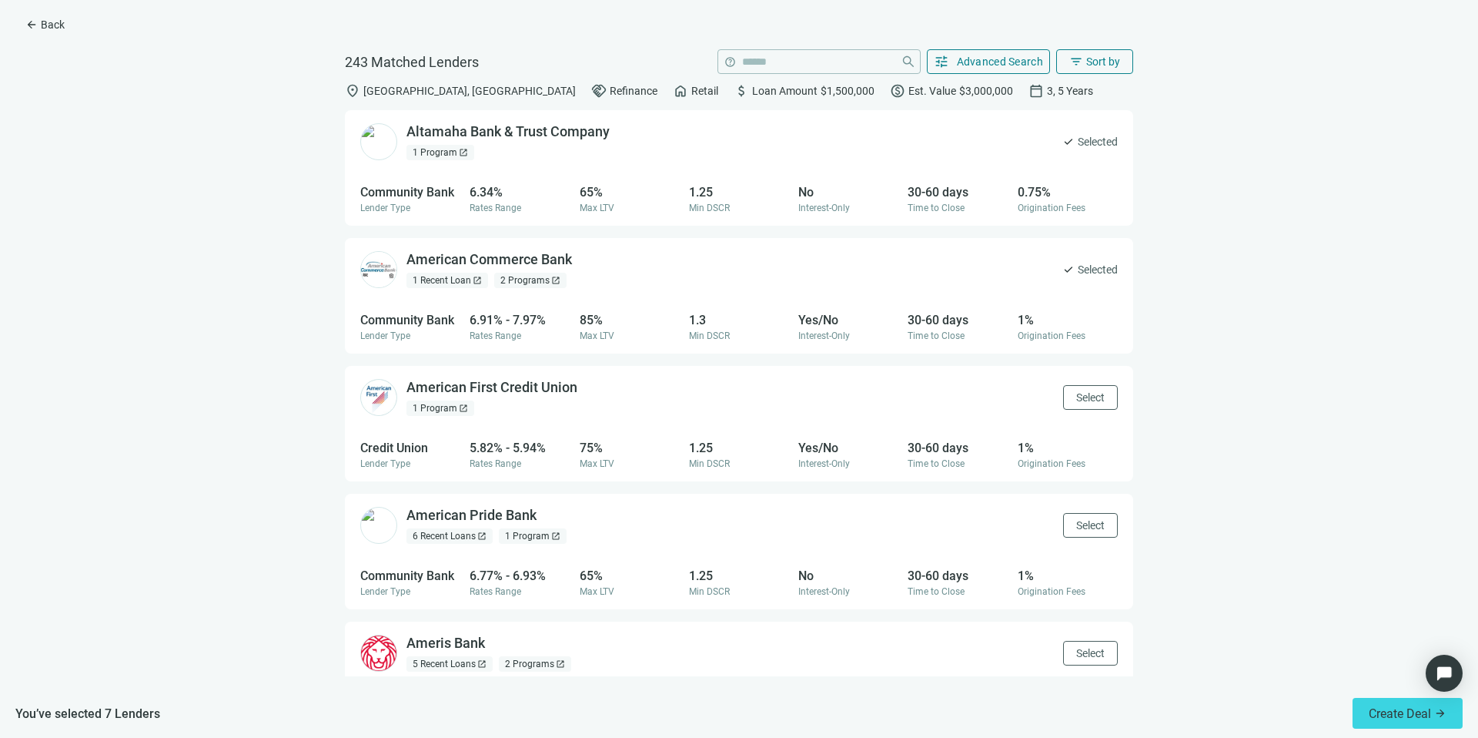
scroll to position [721, 0]
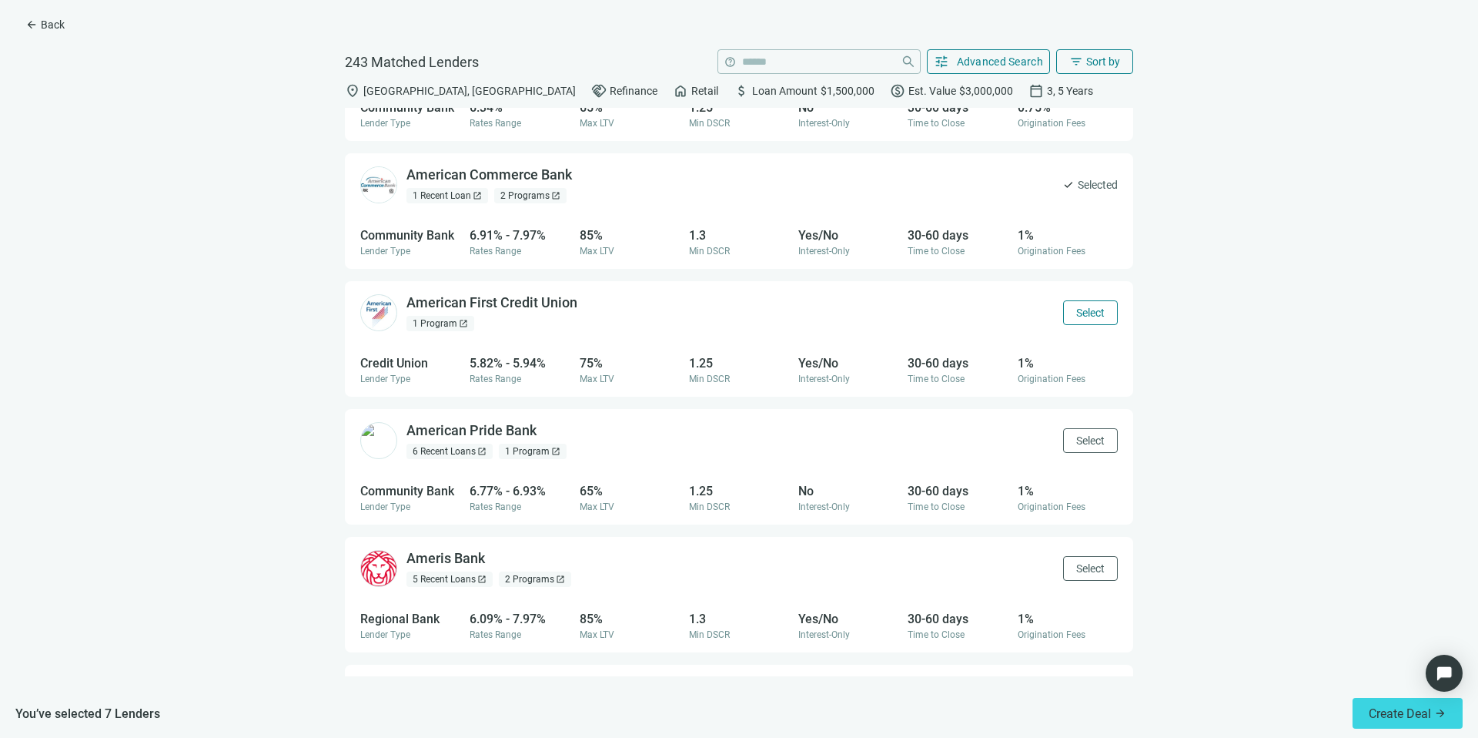
click at [1076, 312] on span "Select" at bounding box center [1090, 312] width 28 height 12
click at [1076, 434] on span "Select" at bounding box center [1090, 440] width 28 height 12
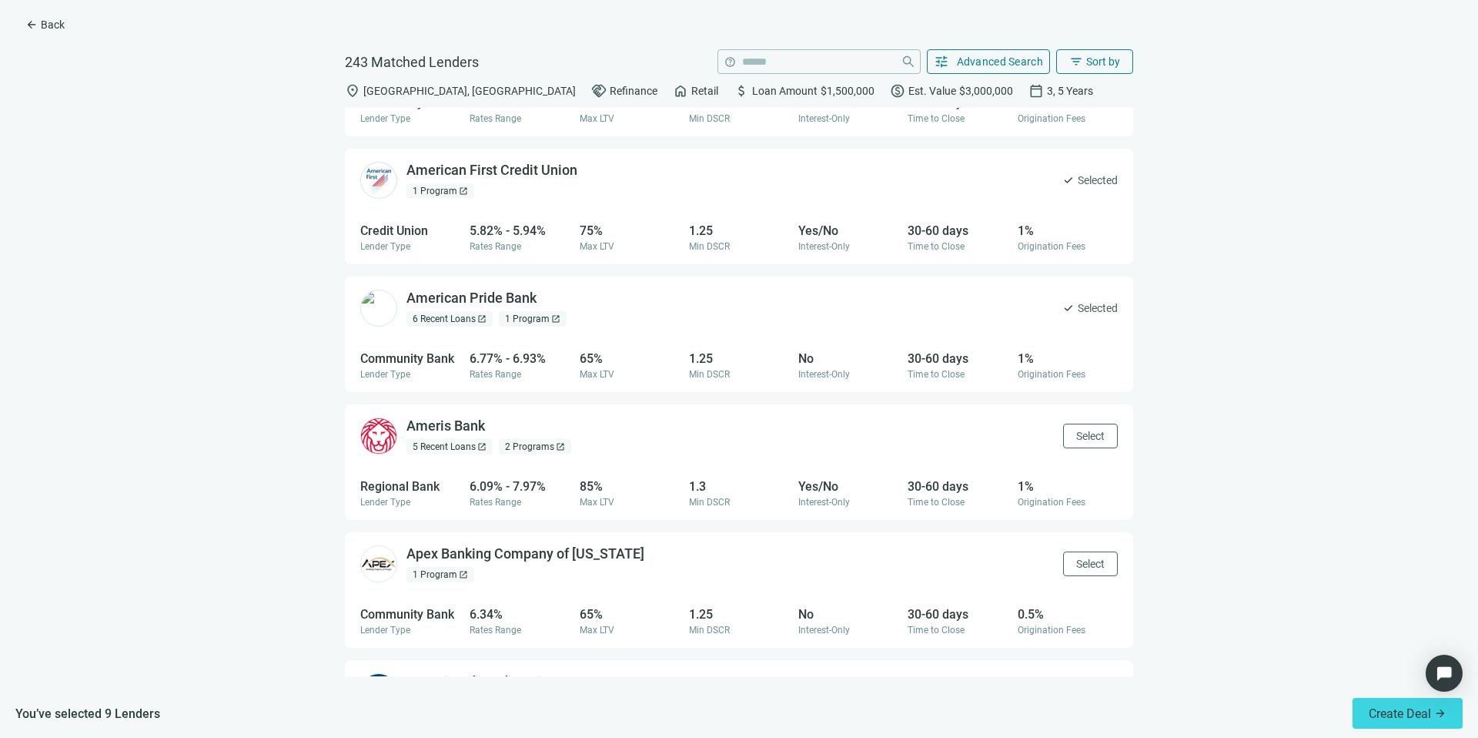
scroll to position [926, 0]
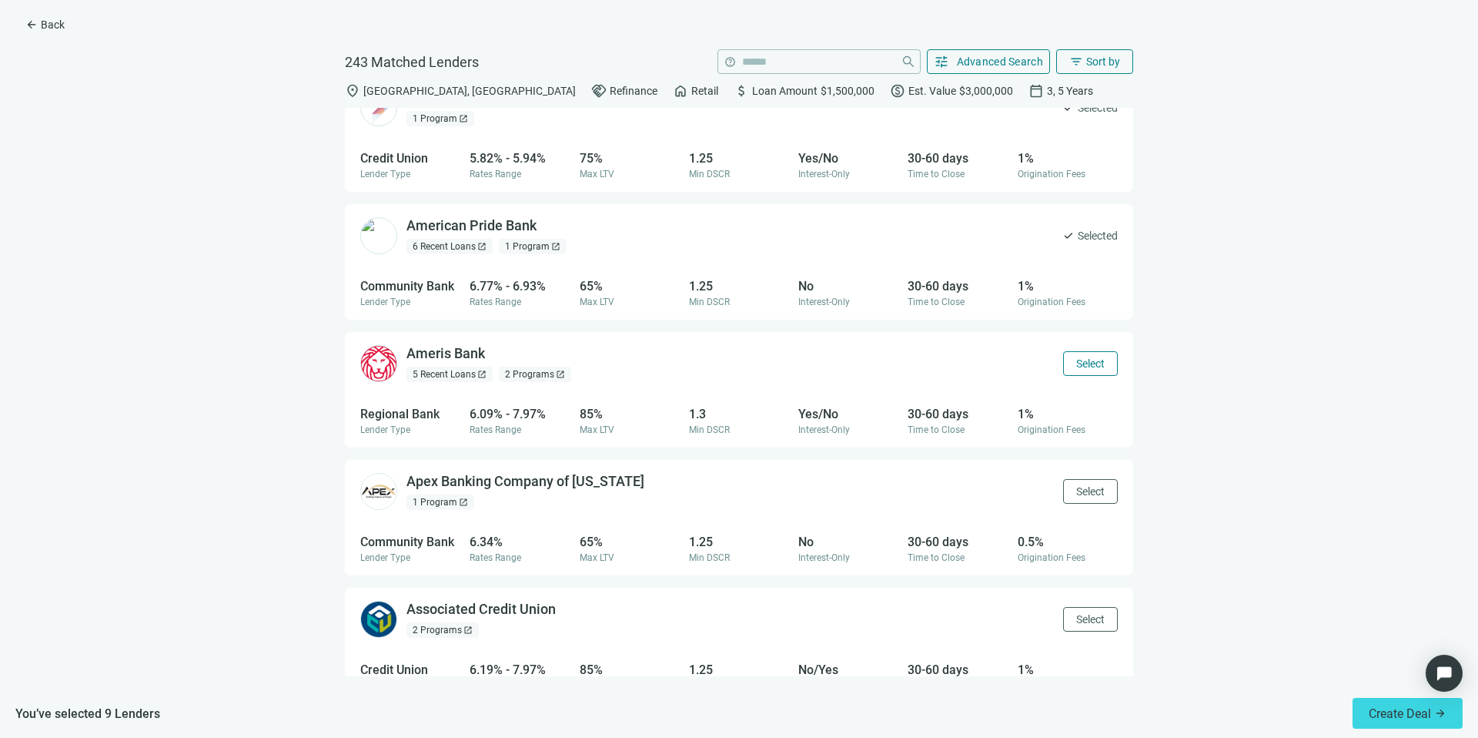
click at [1076, 360] on span "Select" at bounding box center [1090, 363] width 28 height 12
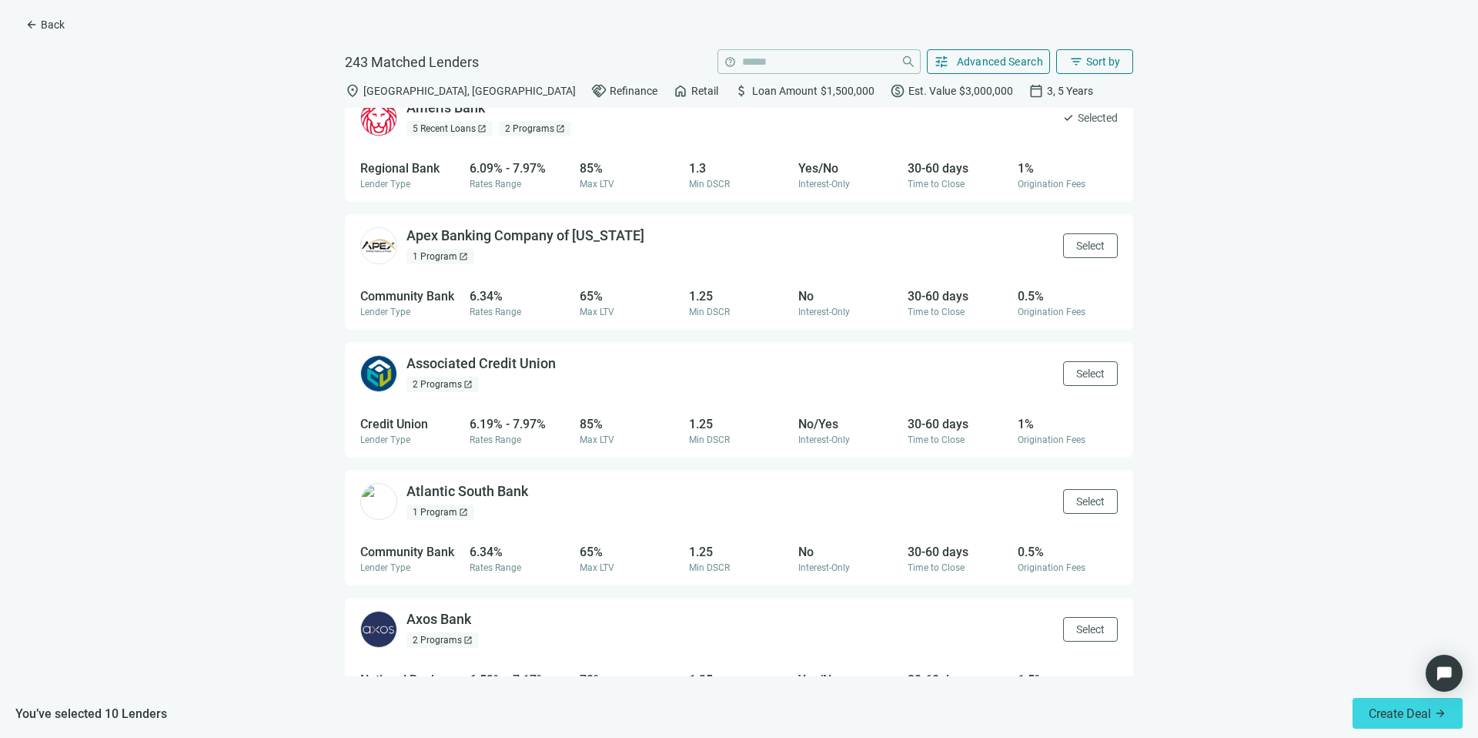
scroll to position [1175, 0]
click at [1079, 237] on span "Select" at bounding box center [1090, 242] width 28 height 12
click at [1093, 376] on button "Select" at bounding box center [1090, 370] width 55 height 25
click at [1073, 490] on button "Select" at bounding box center [1090, 498] width 55 height 25
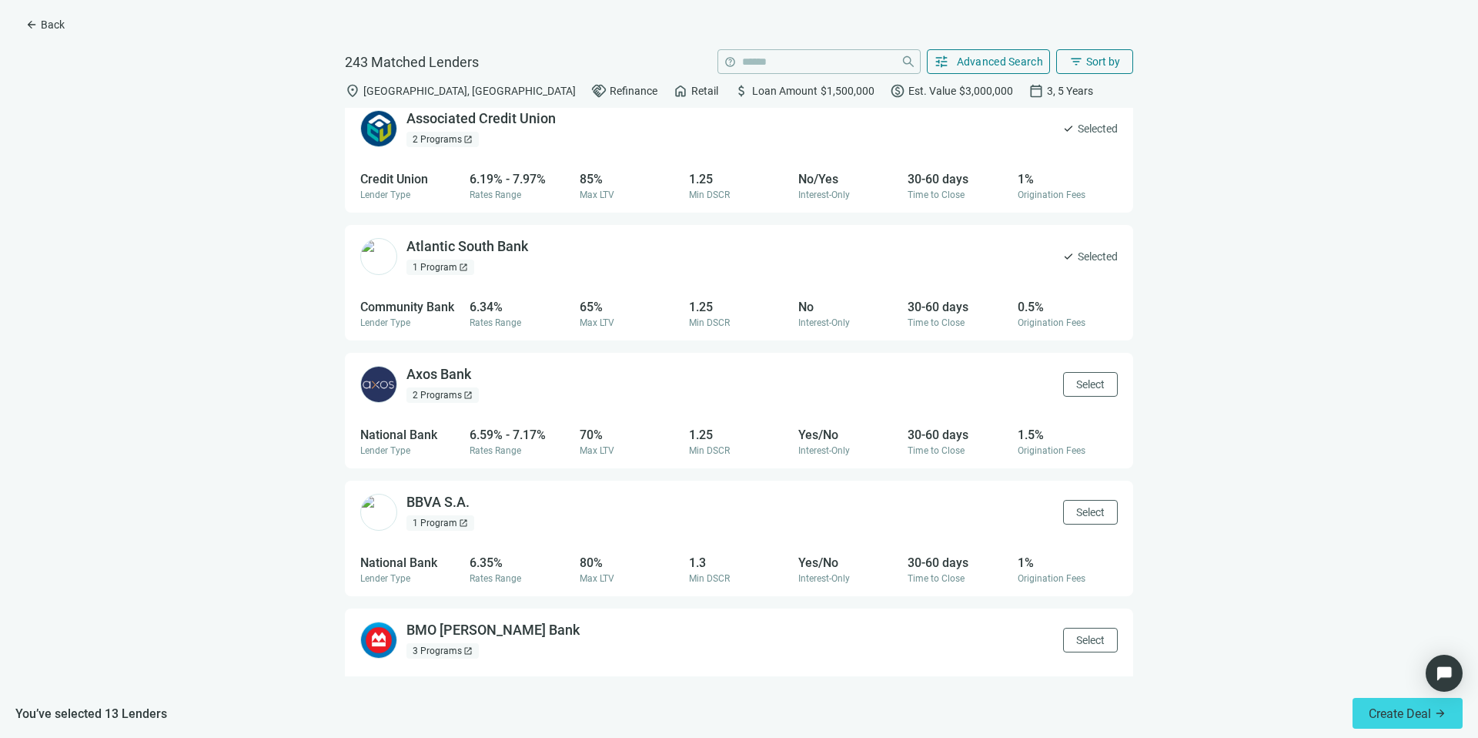
scroll to position [1421, 0]
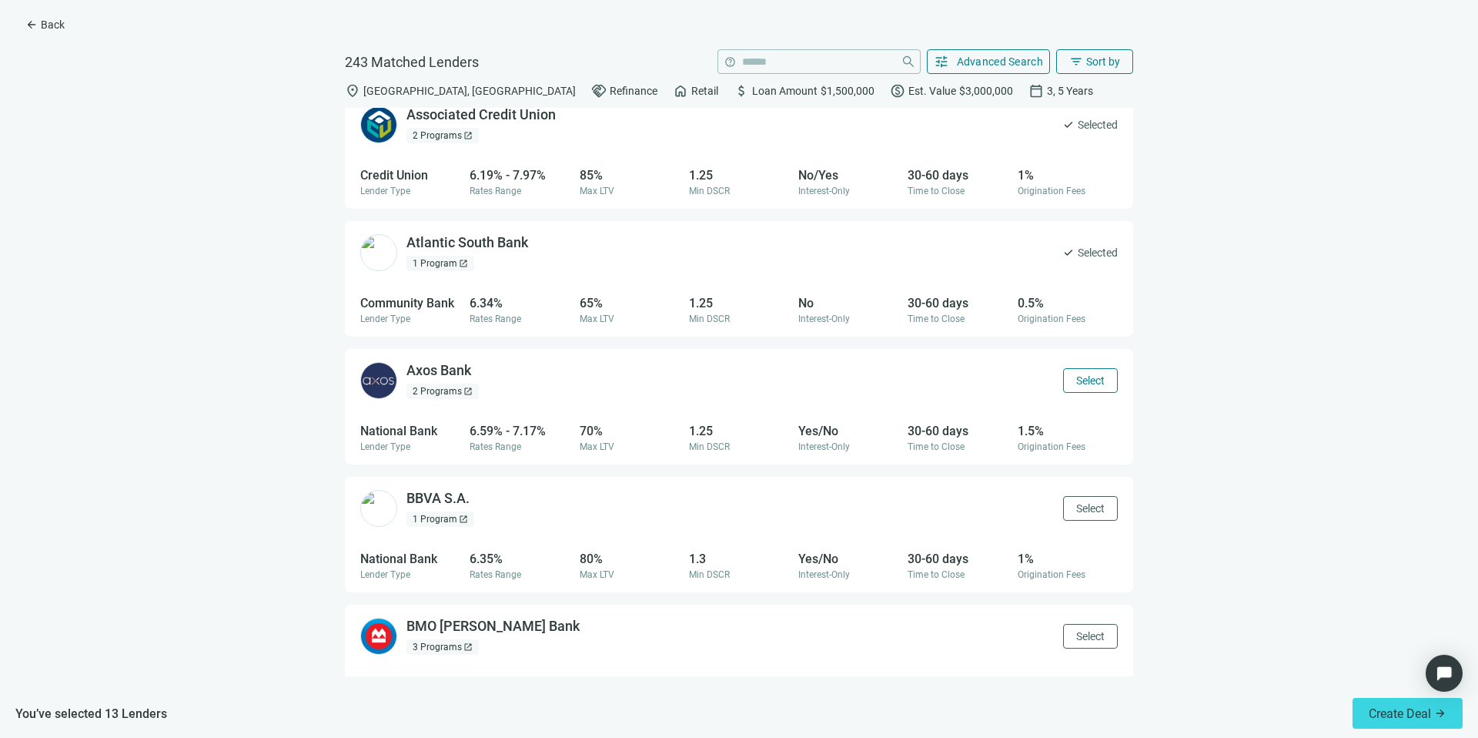
click at [1076, 377] on span "Select" at bounding box center [1090, 380] width 28 height 12
click at [1084, 500] on button "Select" at bounding box center [1090, 508] width 55 height 25
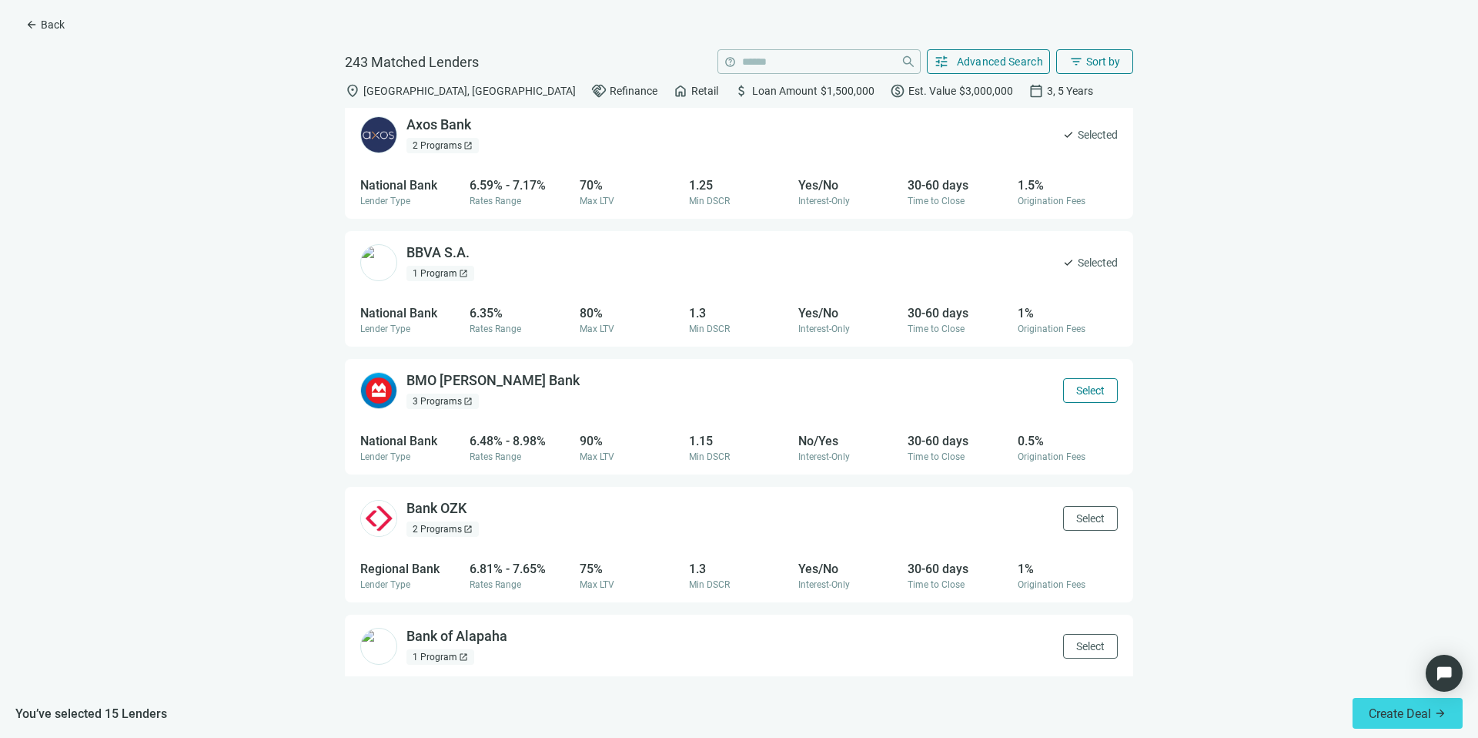
click at [1083, 381] on button "Select" at bounding box center [1090, 390] width 55 height 25
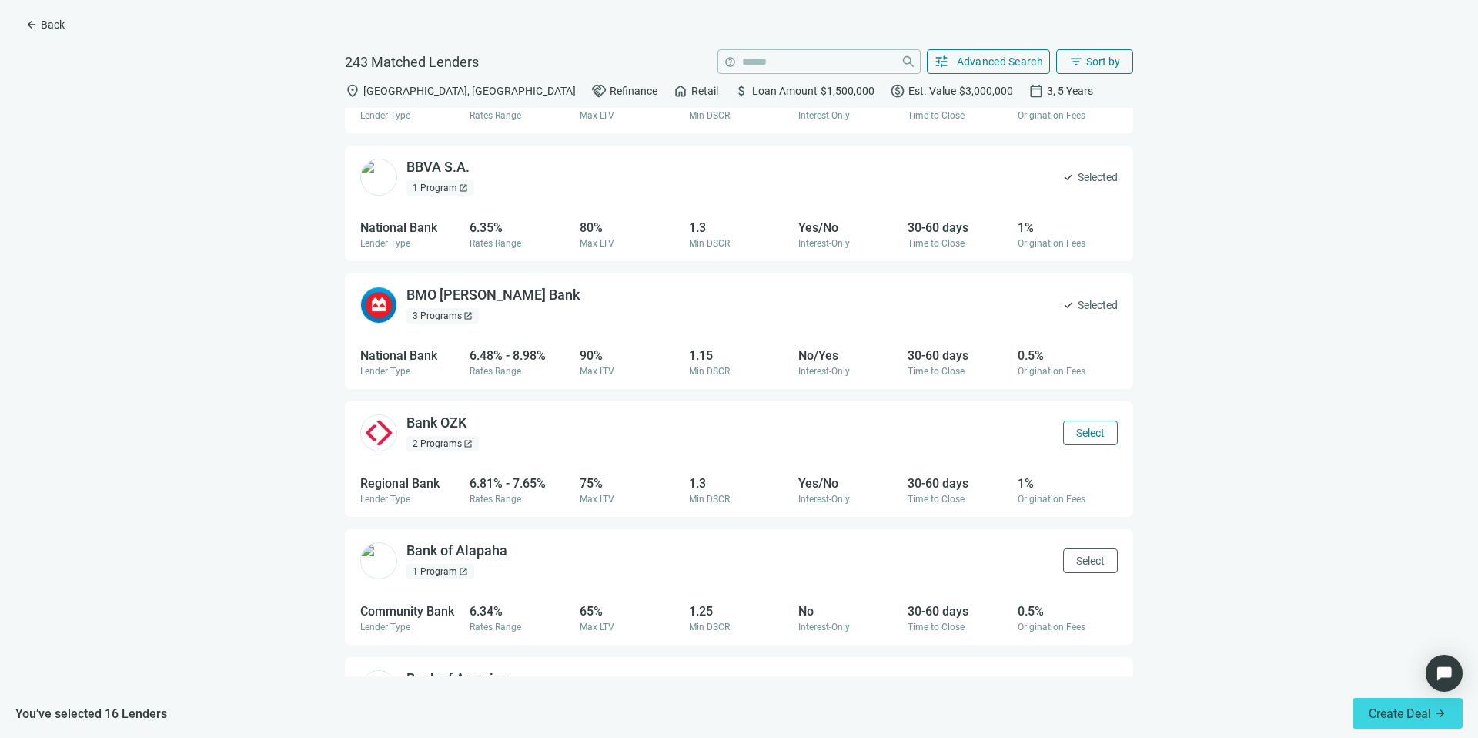
click at [1086, 437] on span "Select" at bounding box center [1090, 433] width 28 height 12
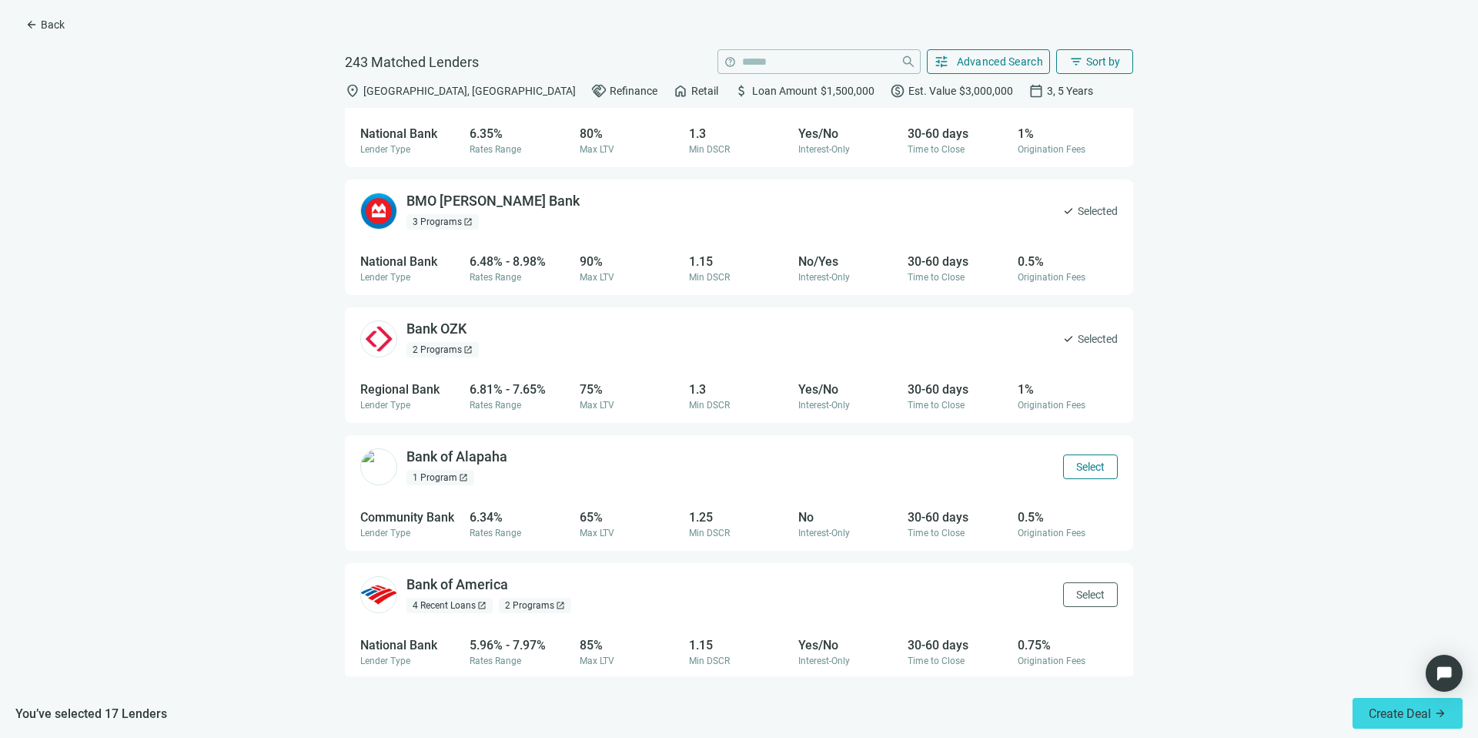
click at [1086, 465] on span "Select" at bounding box center [1090, 466] width 28 height 12
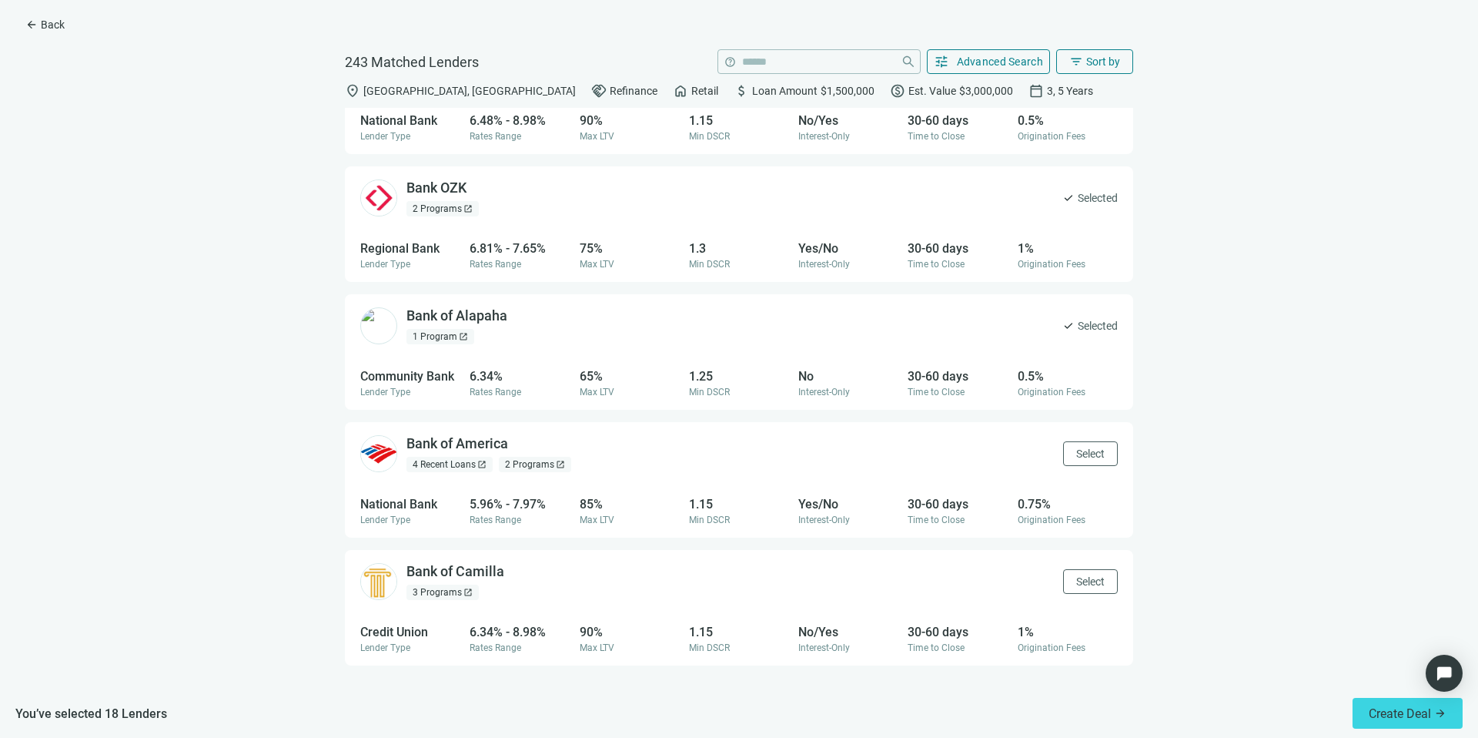
scroll to position [2056, 0]
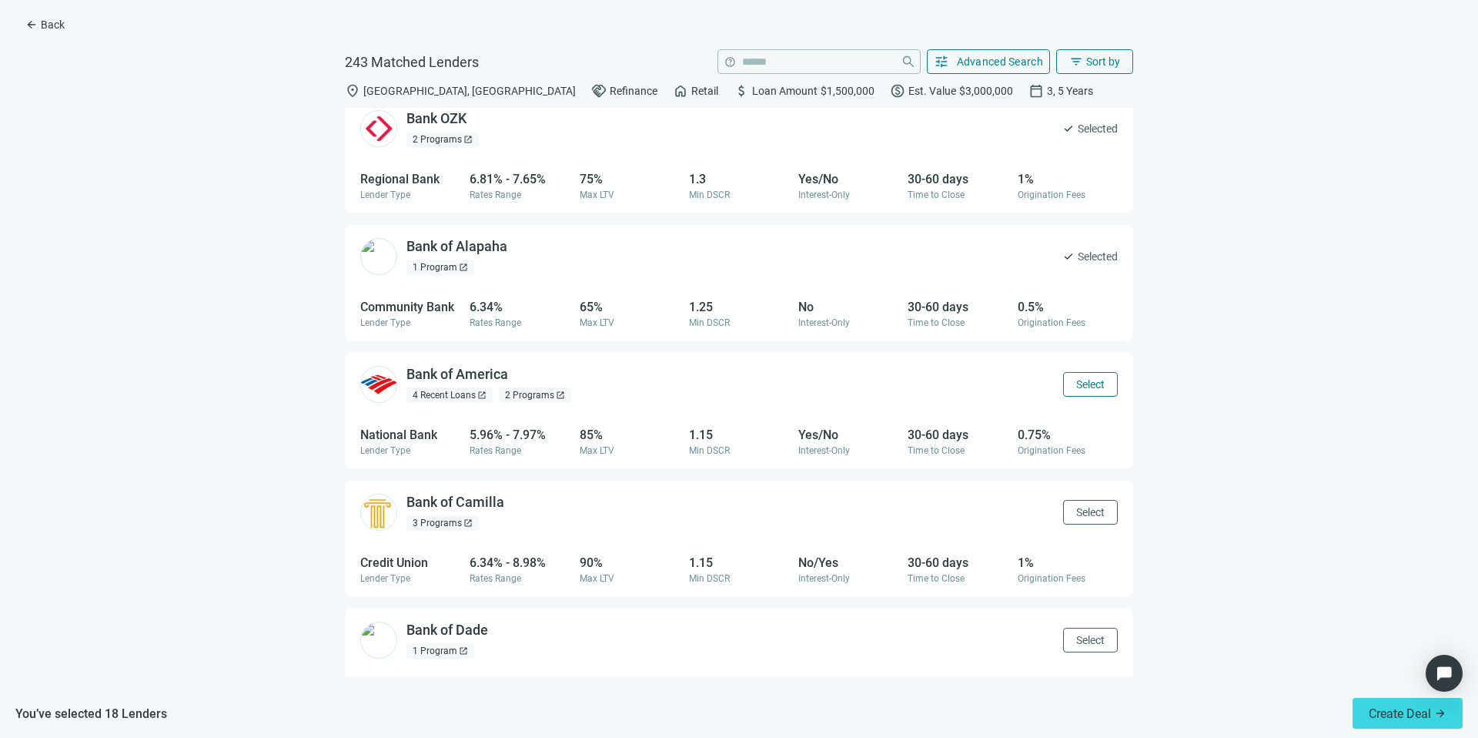
click at [1076, 383] on span "Select" at bounding box center [1090, 384] width 28 height 12
click at [1076, 508] on span "Select" at bounding box center [1090, 512] width 28 height 12
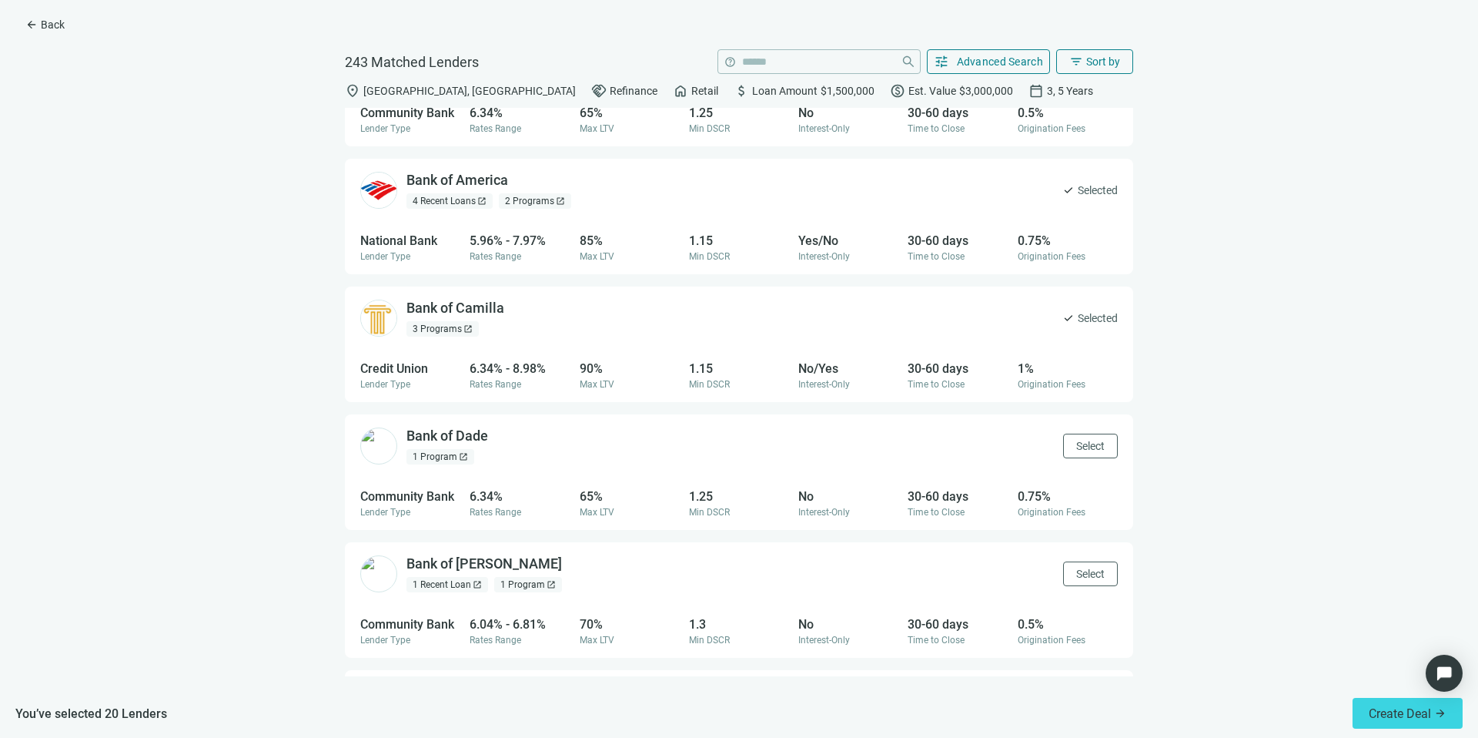
scroll to position [2270, 0]
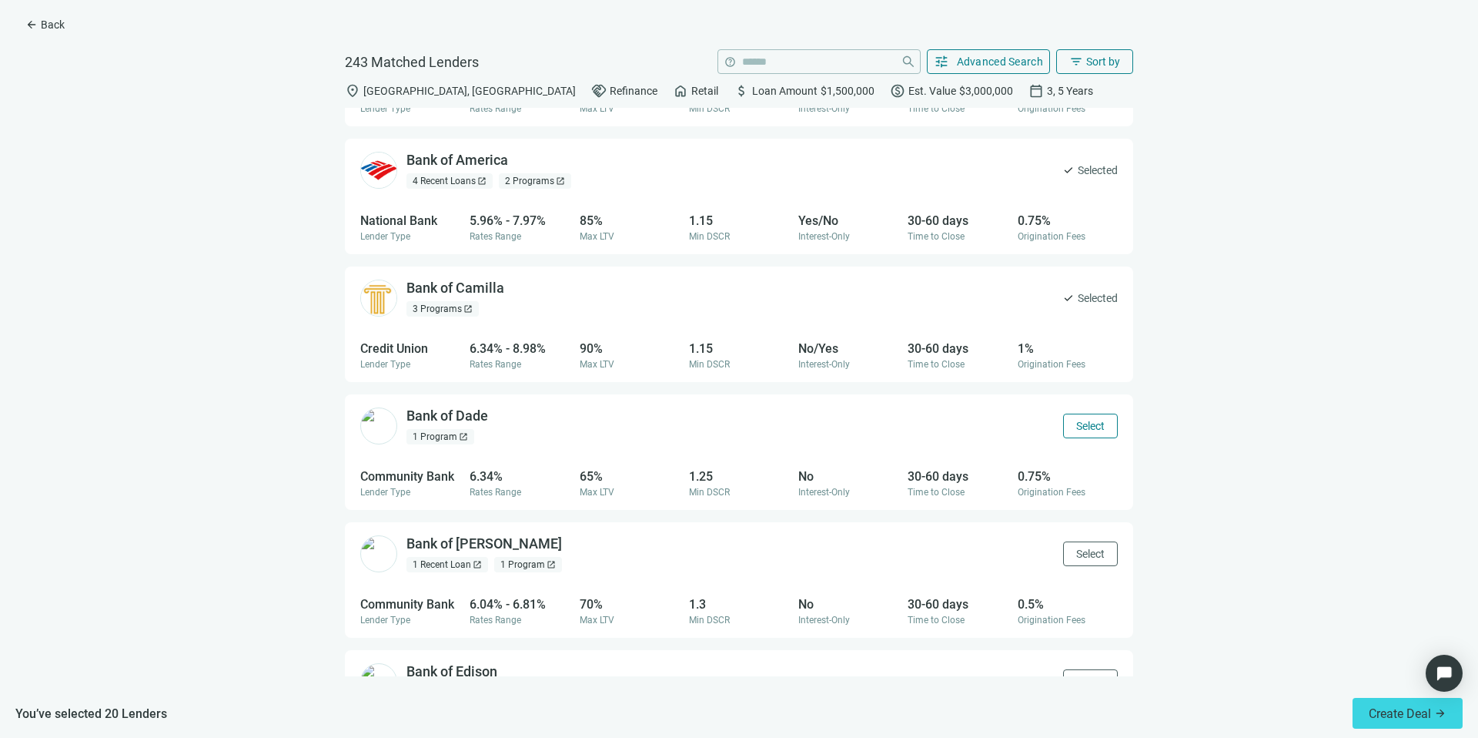
click at [1076, 430] on span "Select" at bounding box center [1090, 426] width 28 height 12
click at [1075, 541] on button "Select" at bounding box center [1090, 553] width 55 height 25
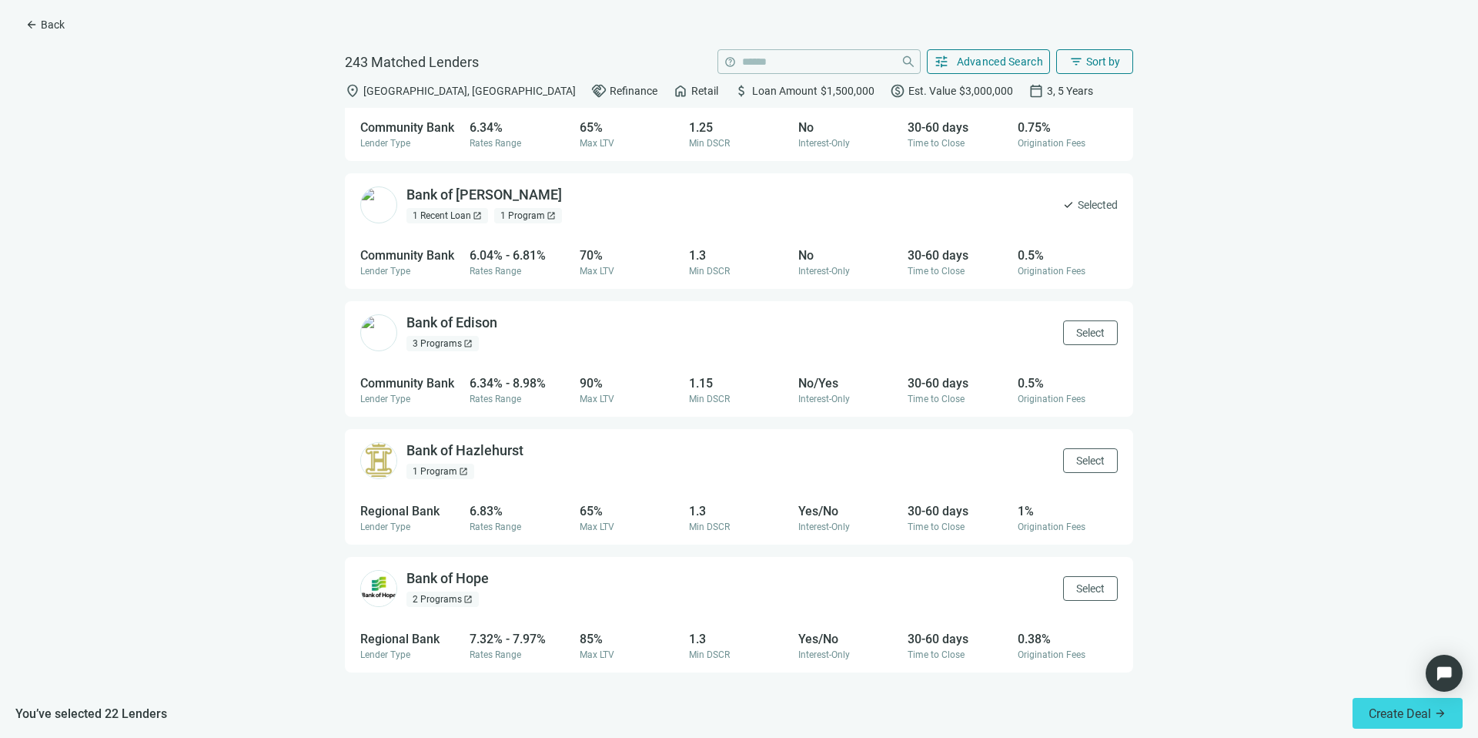
scroll to position [2660, 0]
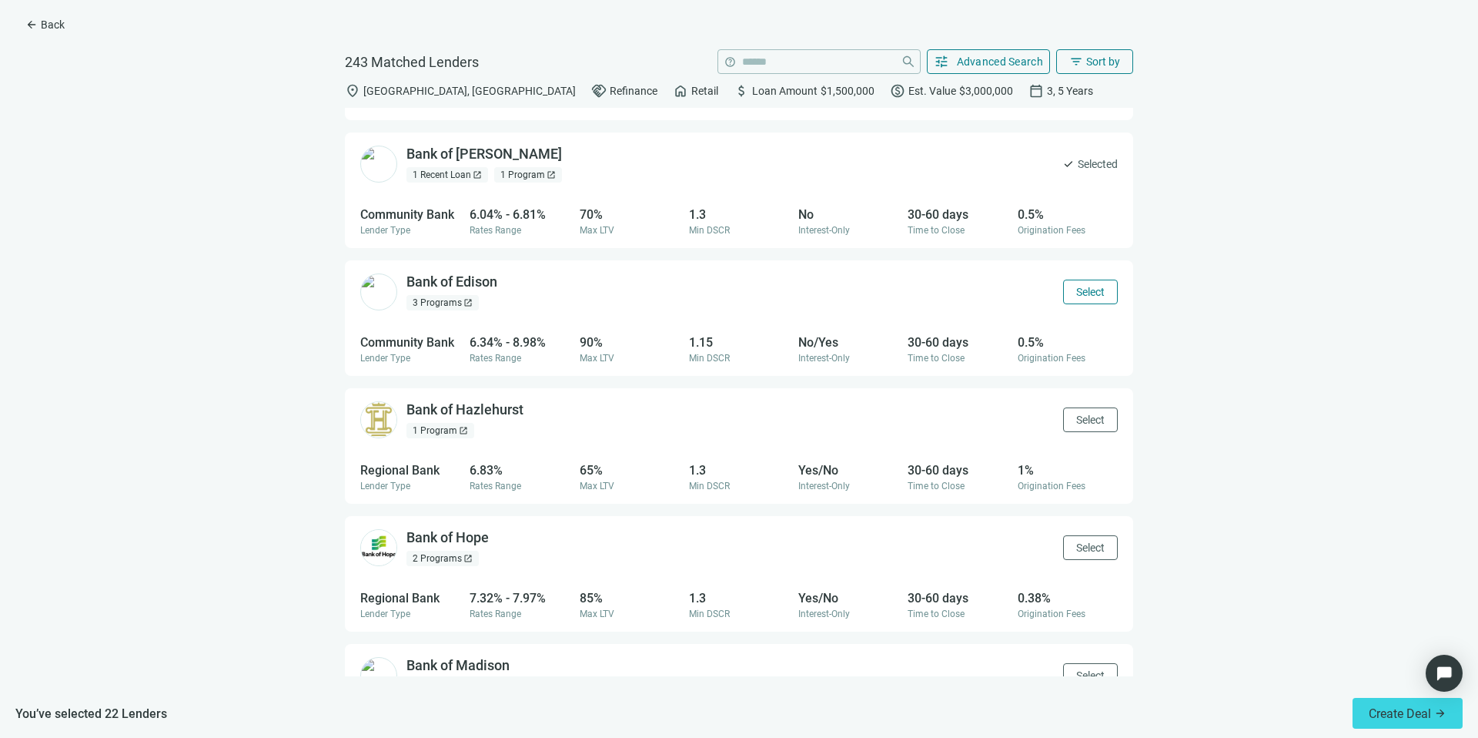
click at [1076, 292] on span "Select" at bounding box center [1090, 292] width 28 height 12
click at [1080, 414] on span "Select" at bounding box center [1090, 419] width 28 height 12
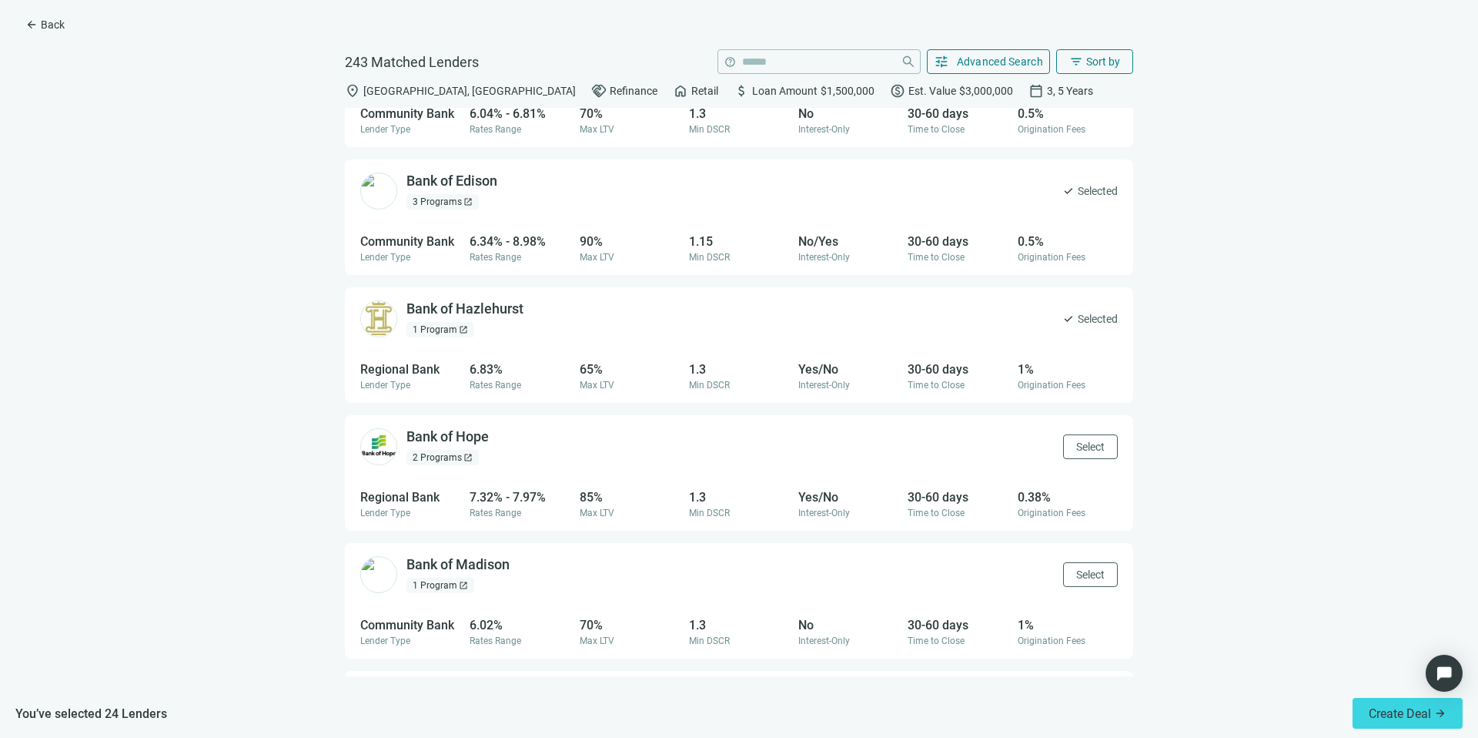
scroll to position [2835, 0]
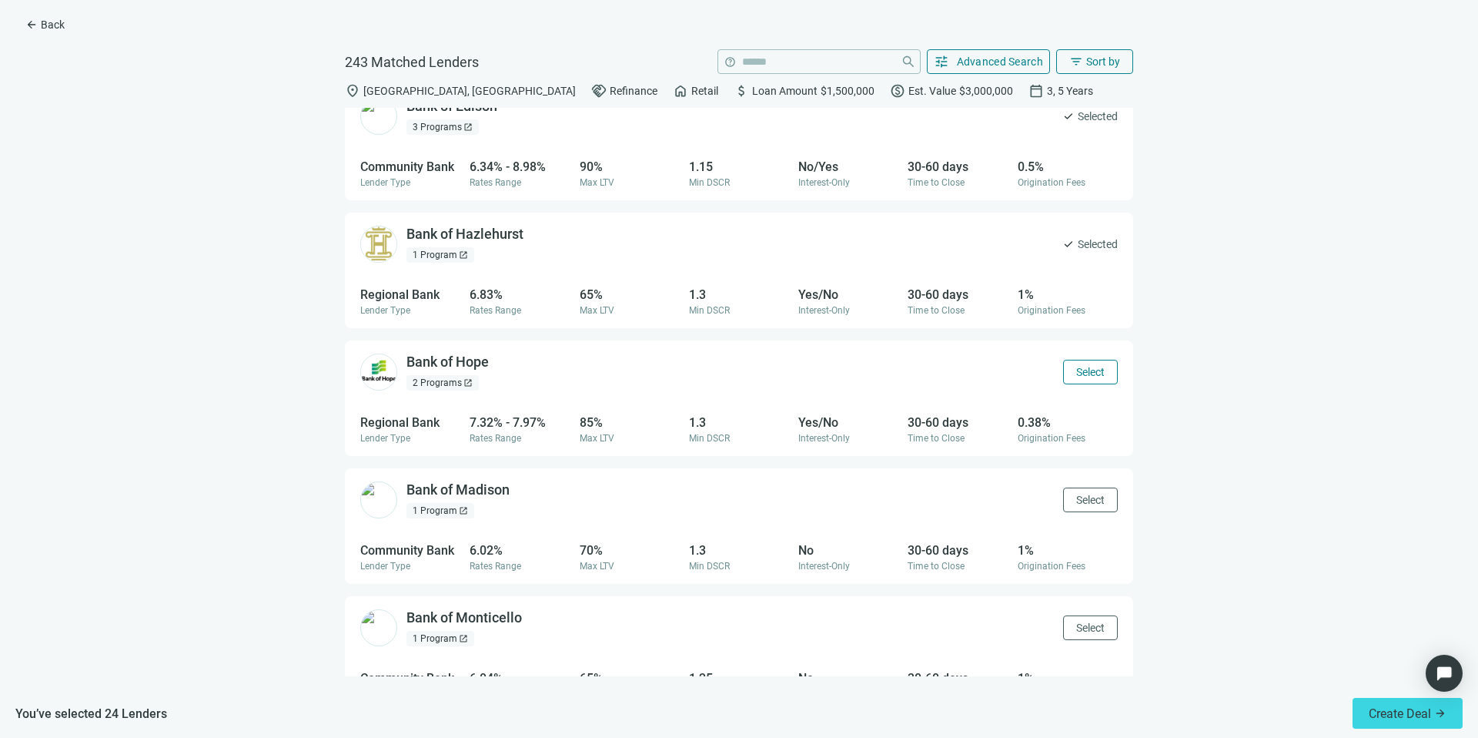
click at [1076, 367] on span "Select" at bounding box center [1090, 372] width 28 height 12
click at [1085, 490] on button "Select" at bounding box center [1090, 499] width 55 height 25
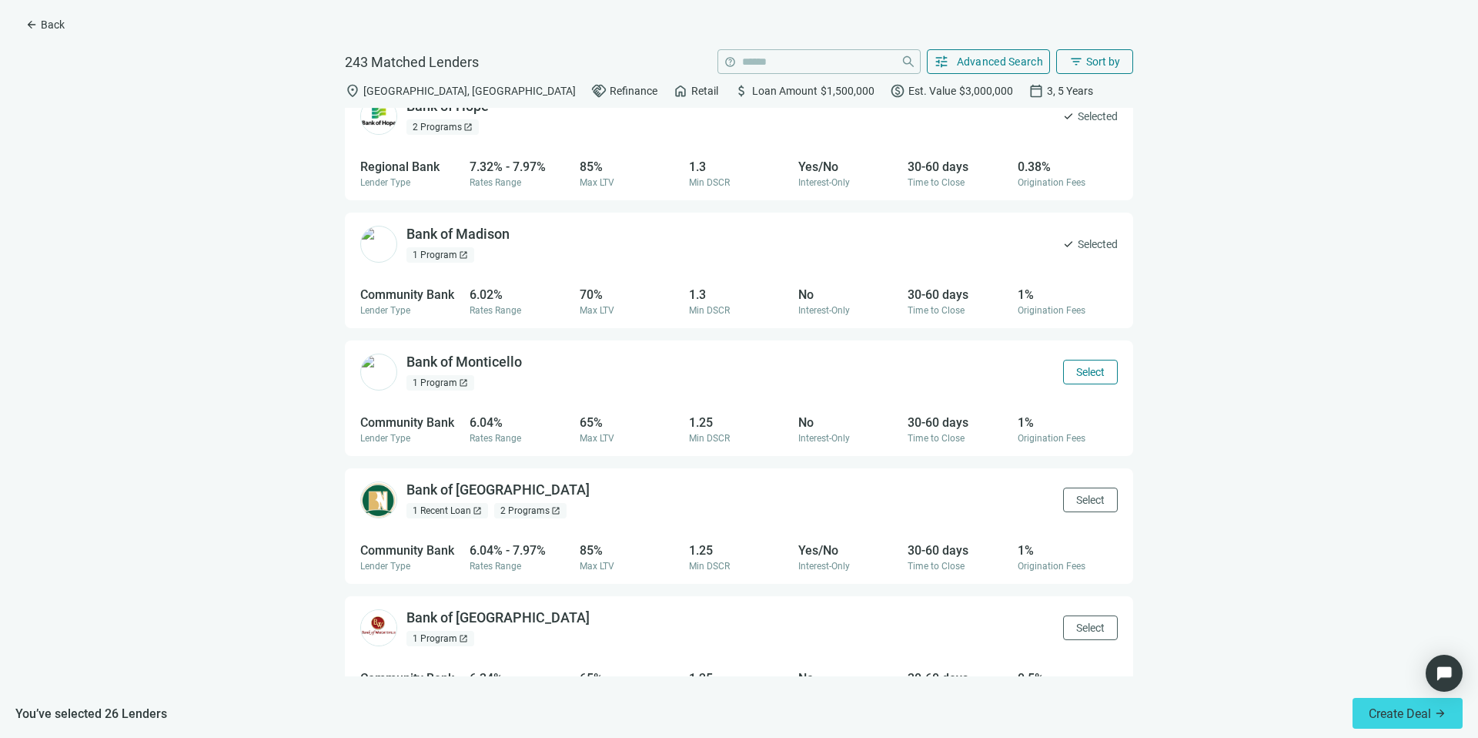
click at [1076, 368] on span "Select" at bounding box center [1090, 372] width 28 height 12
click at [1079, 504] on span "Select" at bounding box center [1090, 500] width 28 height 12
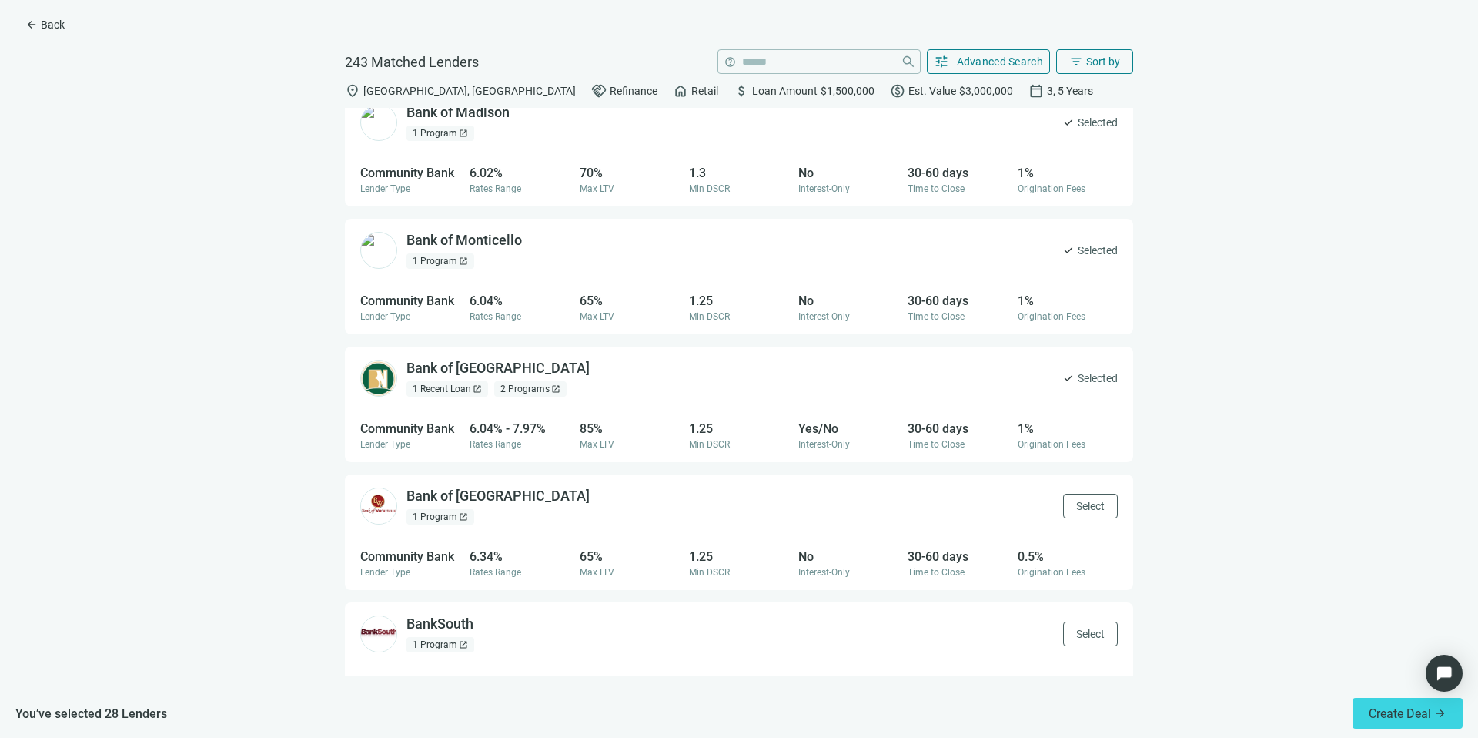
scroll to position [3332, 0]
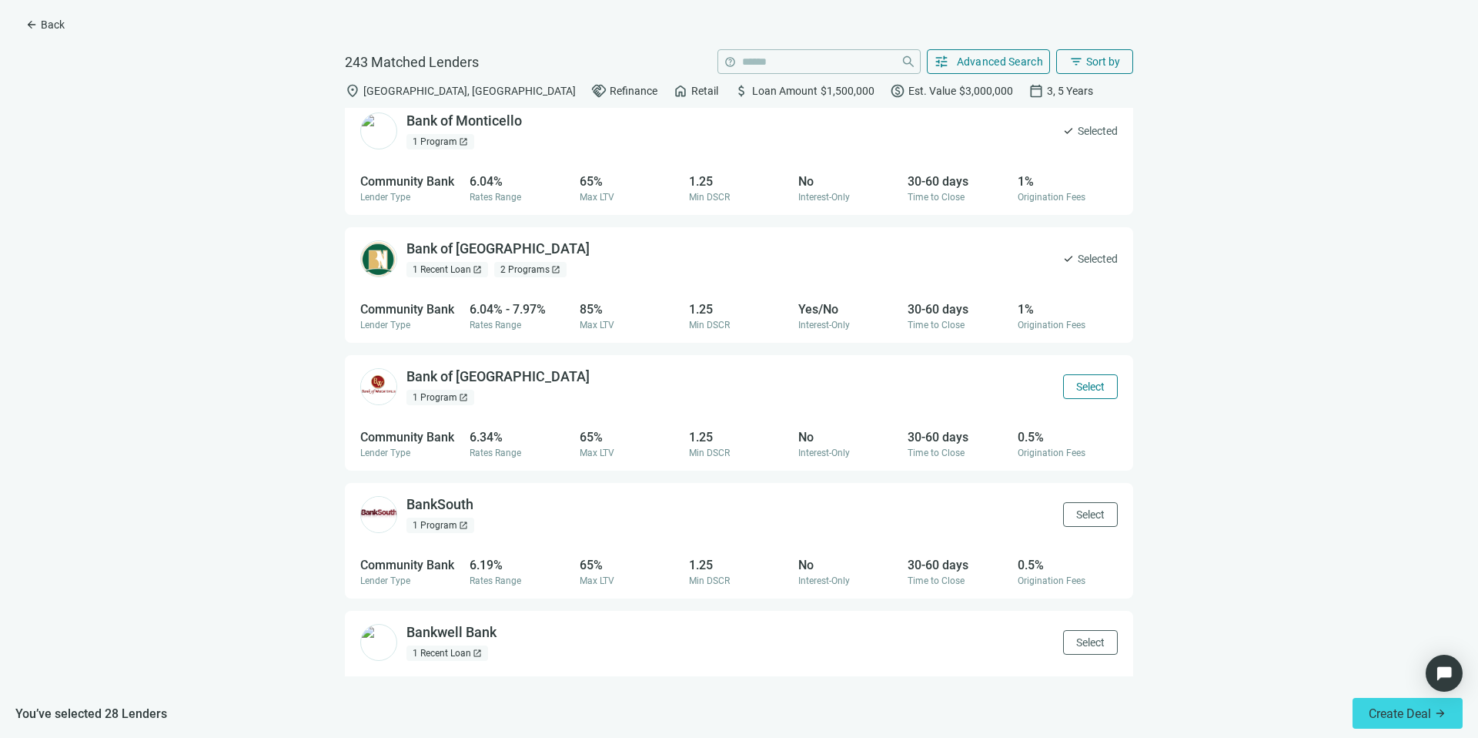
click at [1076, 391] on span "Select" at bounding box center [1090, 386] width 28 height 12
click at [1080, 517] on span "Select" at bounding box center [1090, 514] width 28 height 12
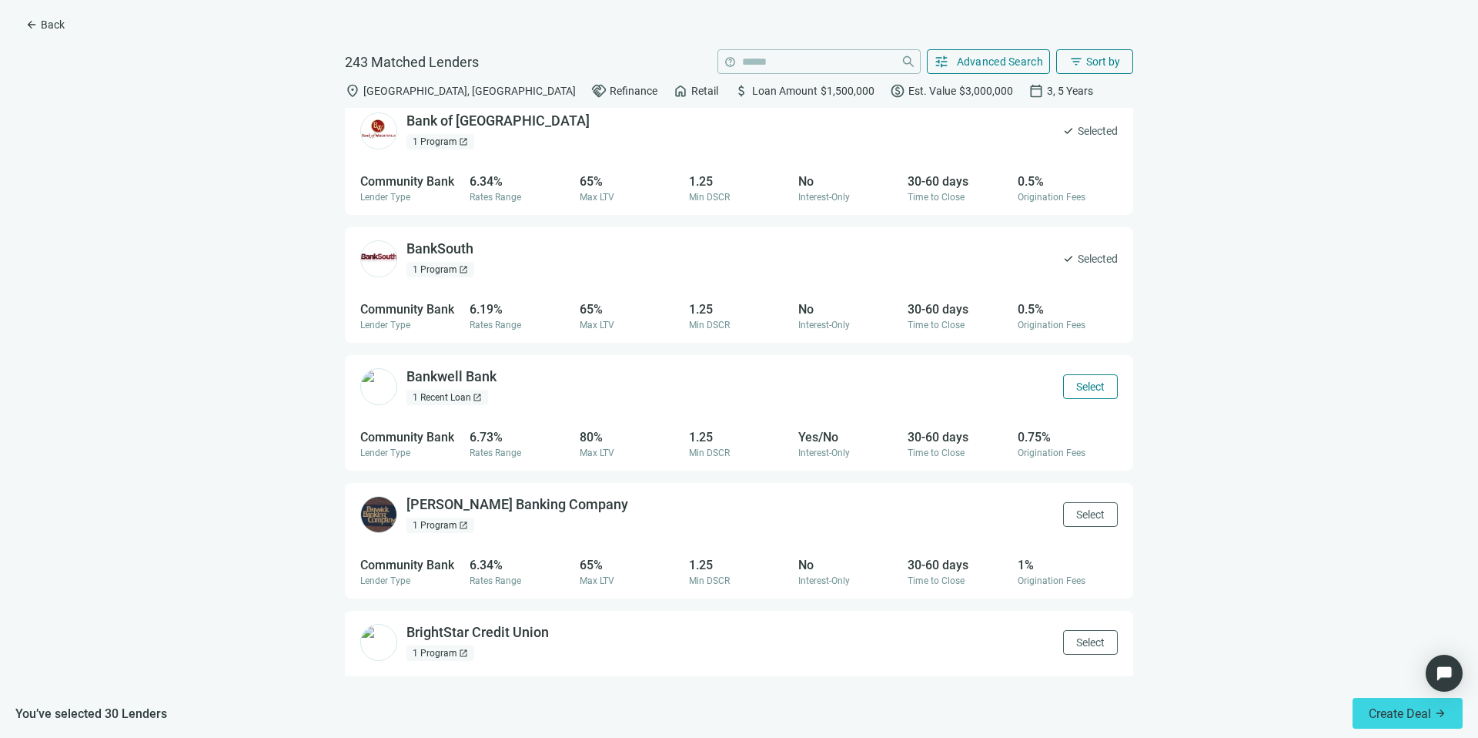
click at [1076, 383] on span "Select" at bounding box center [1090, 386] width 28 height 12
click at [1076, 506] on button "Select" at bounding box center [1090, 514] width 55 height 25
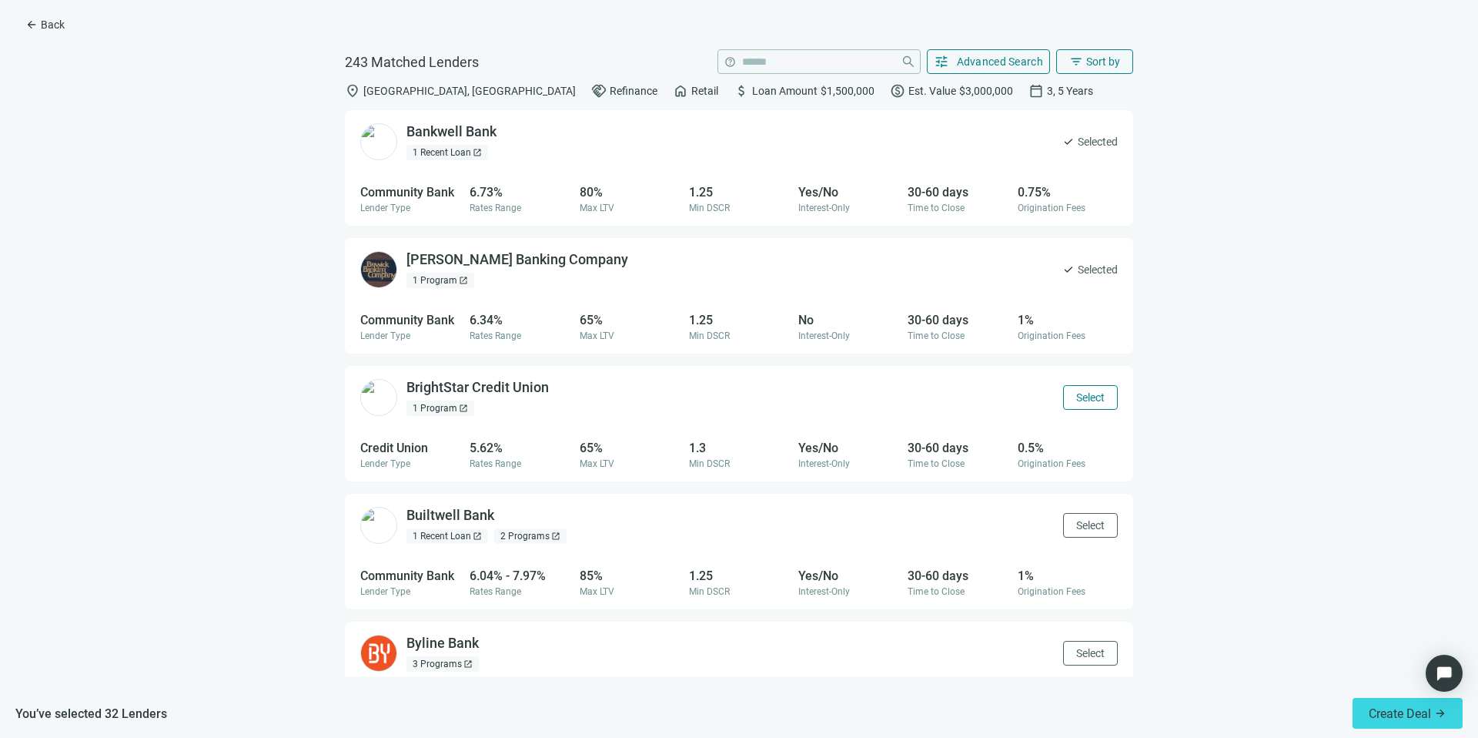
click at [1076, 402] on span "Select" at bounding box center [1090, 397] width 28 height 12
click at [1082, 531] on button "Select" at bounding box center [1090, 525] width 55 height 25
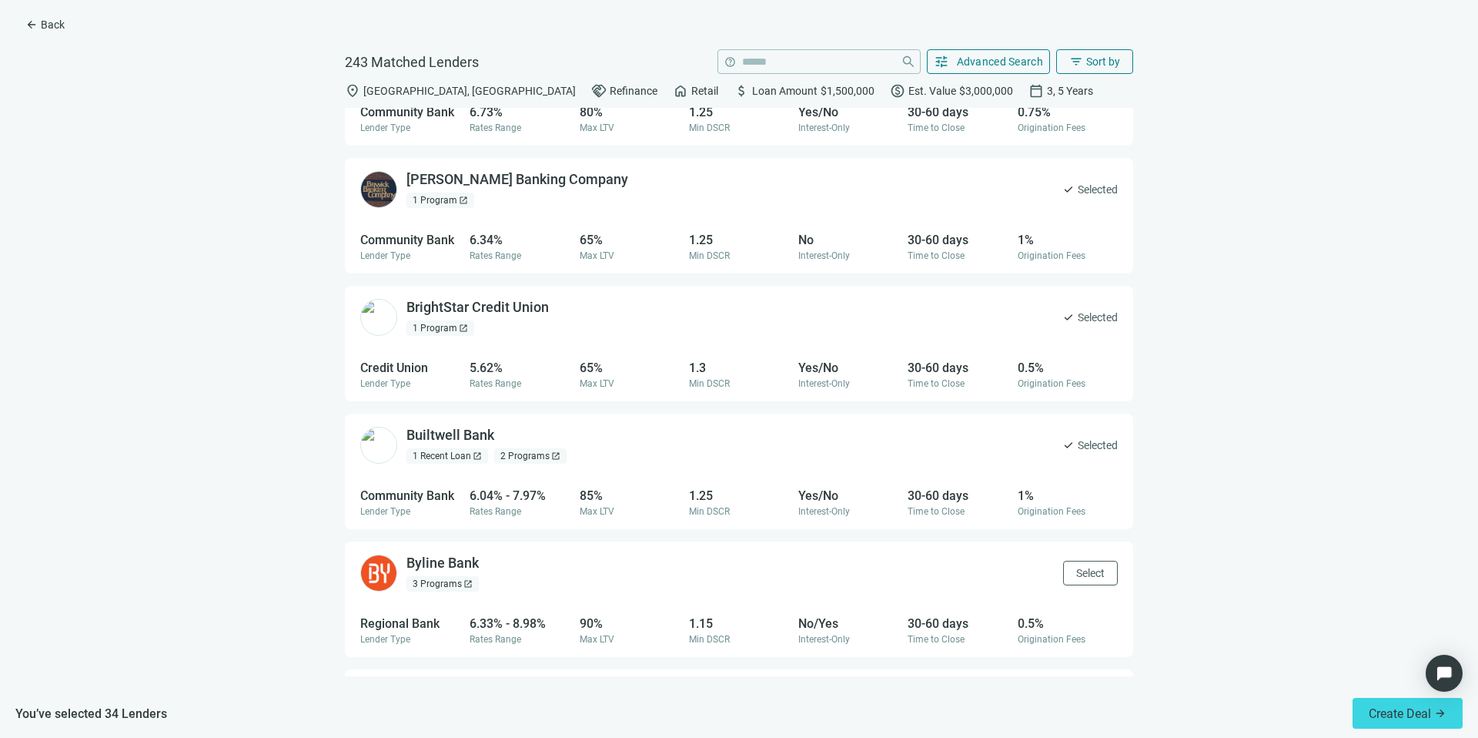
scroll to position [4092, 0]
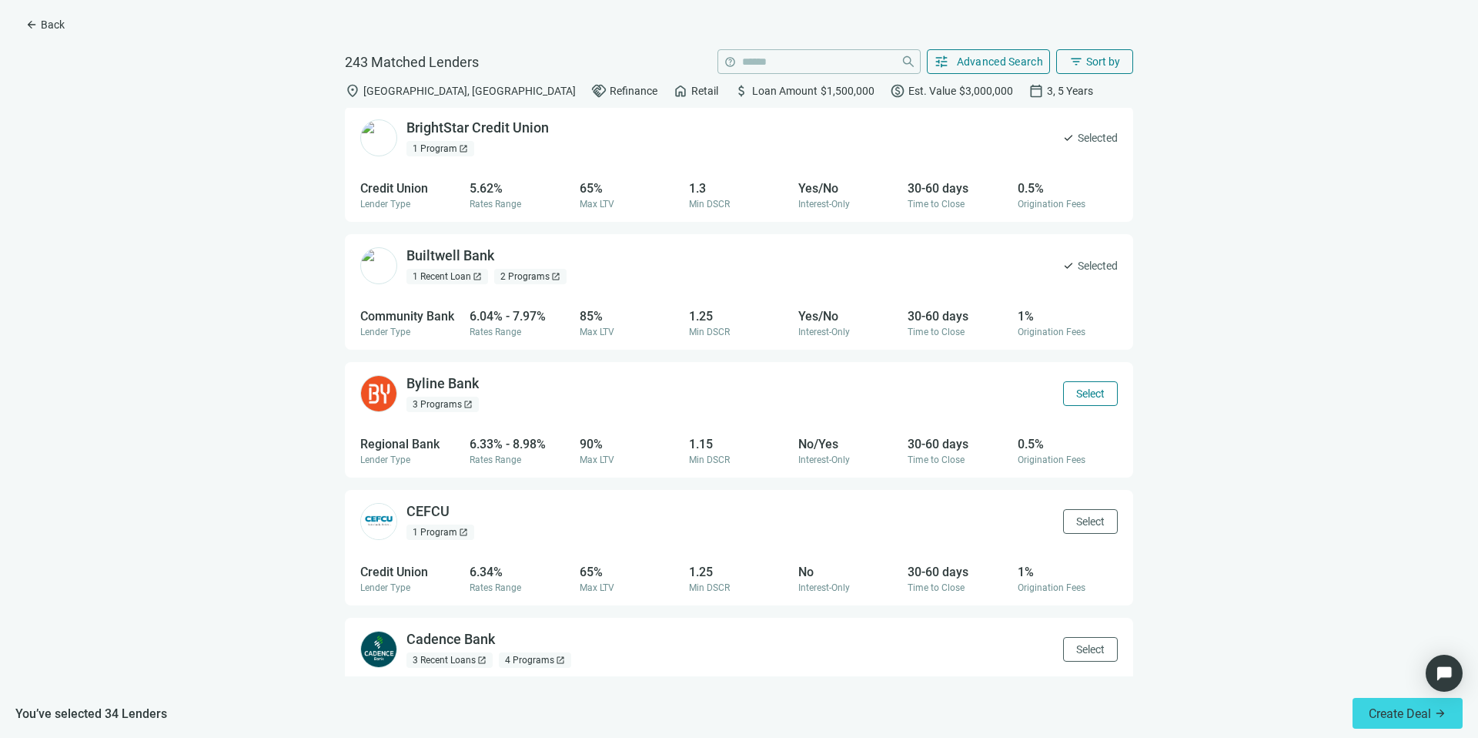
click at [1077, 391] on span "Select" at bounding box center [1090, 393] width 28 height 12
click at [1086, 518] on span "Select" at bounding box center [1090, 521] width 28 height 12
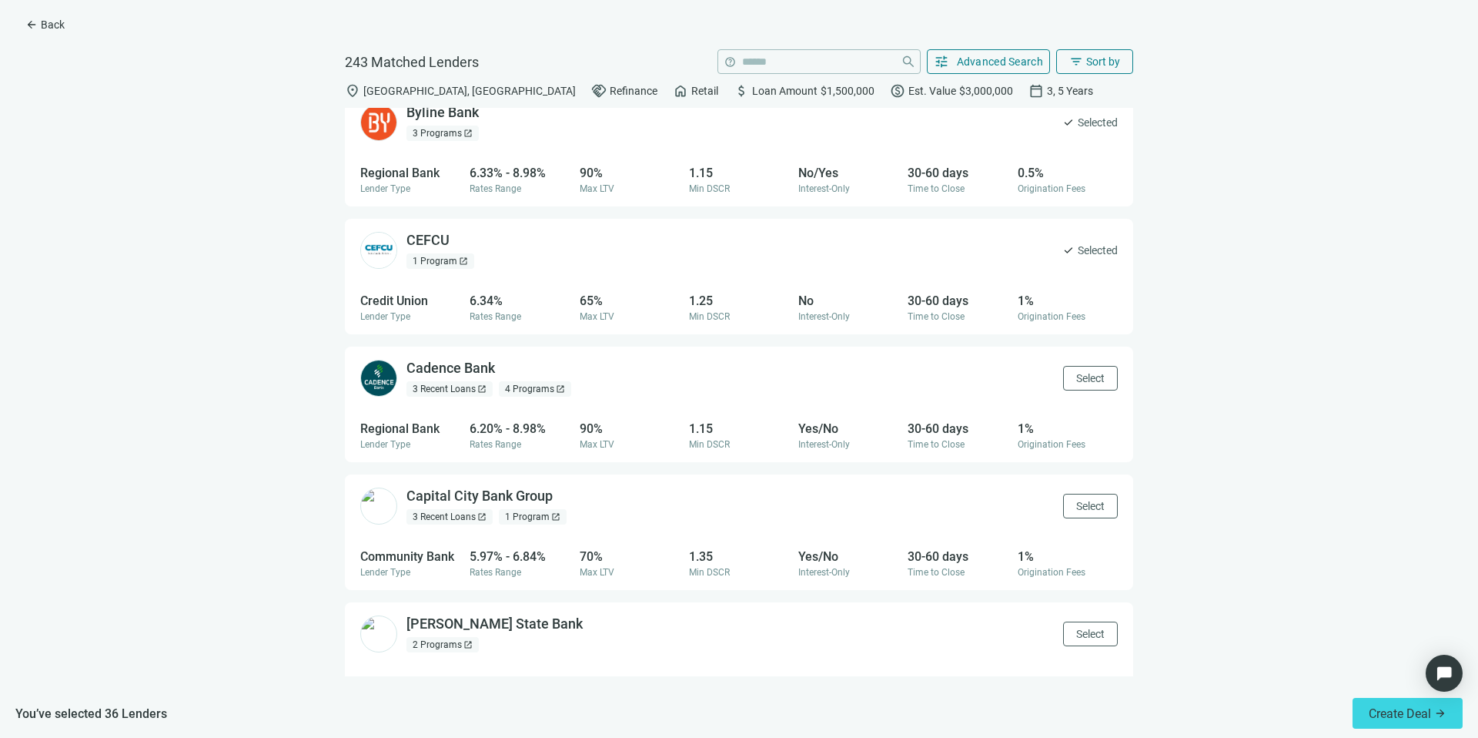
scroll to position [4518, 0]
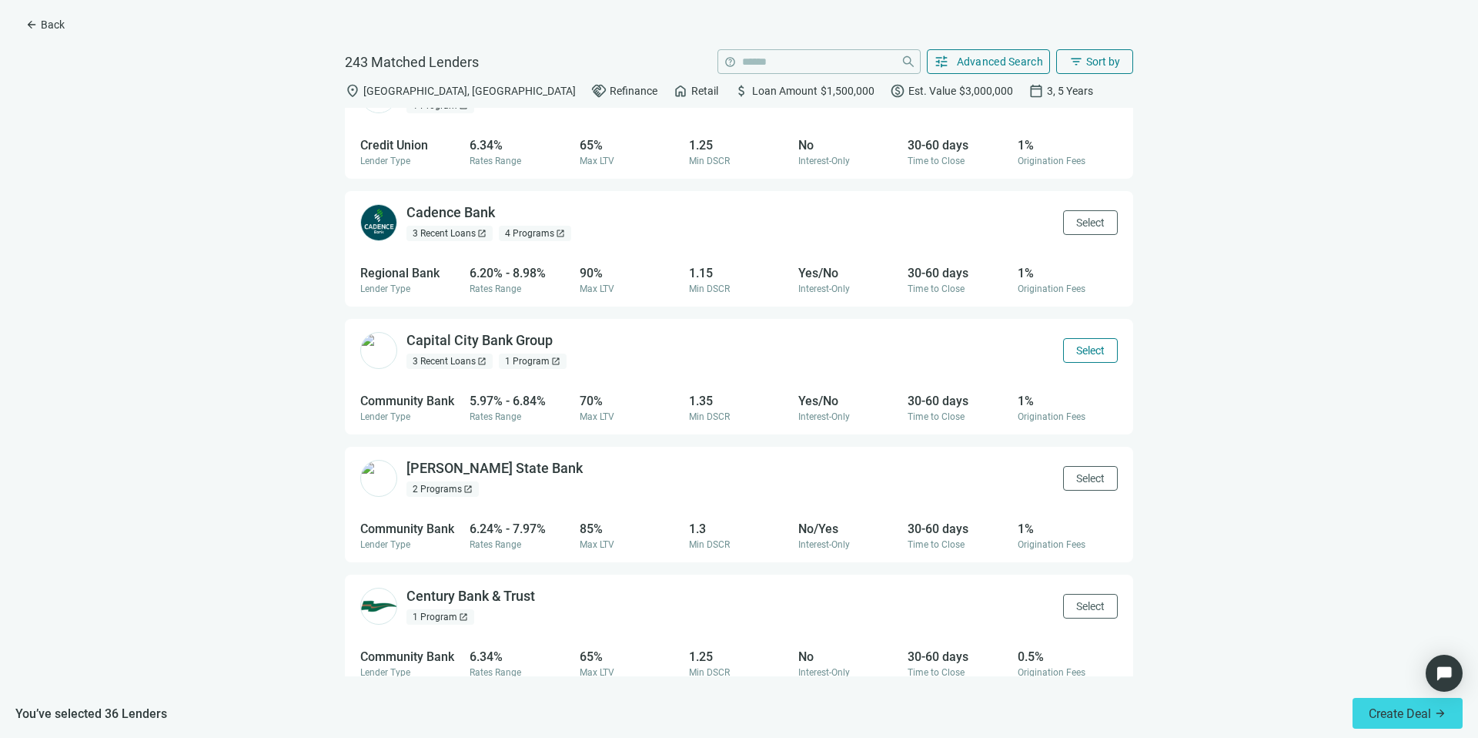
click at [1080, 352] on span "Select" at bounding box center [1090, 350] width 28 height 12
click at [1076, 227] on span "Select" at bounding box center [1090, 222] width 28 height 12
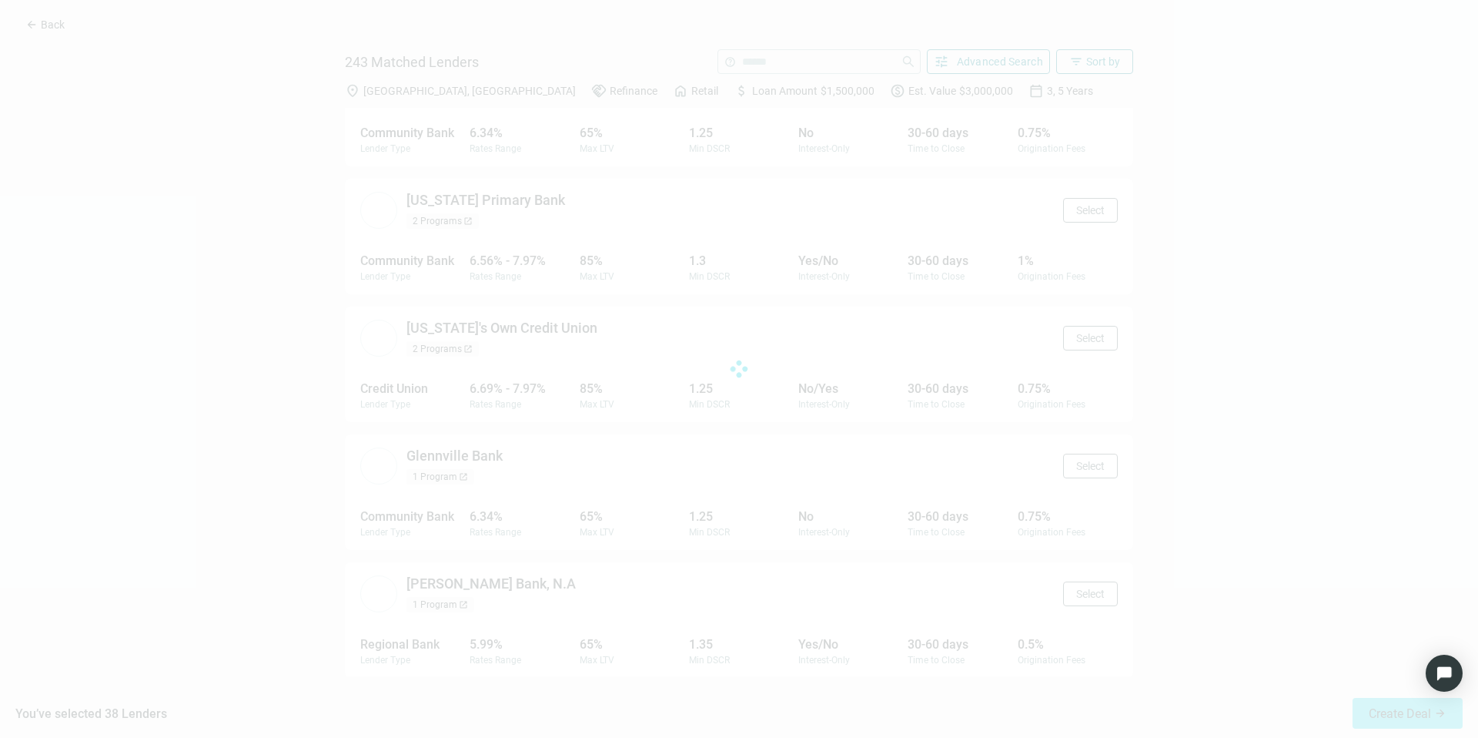
scroll to position [14758, 0]
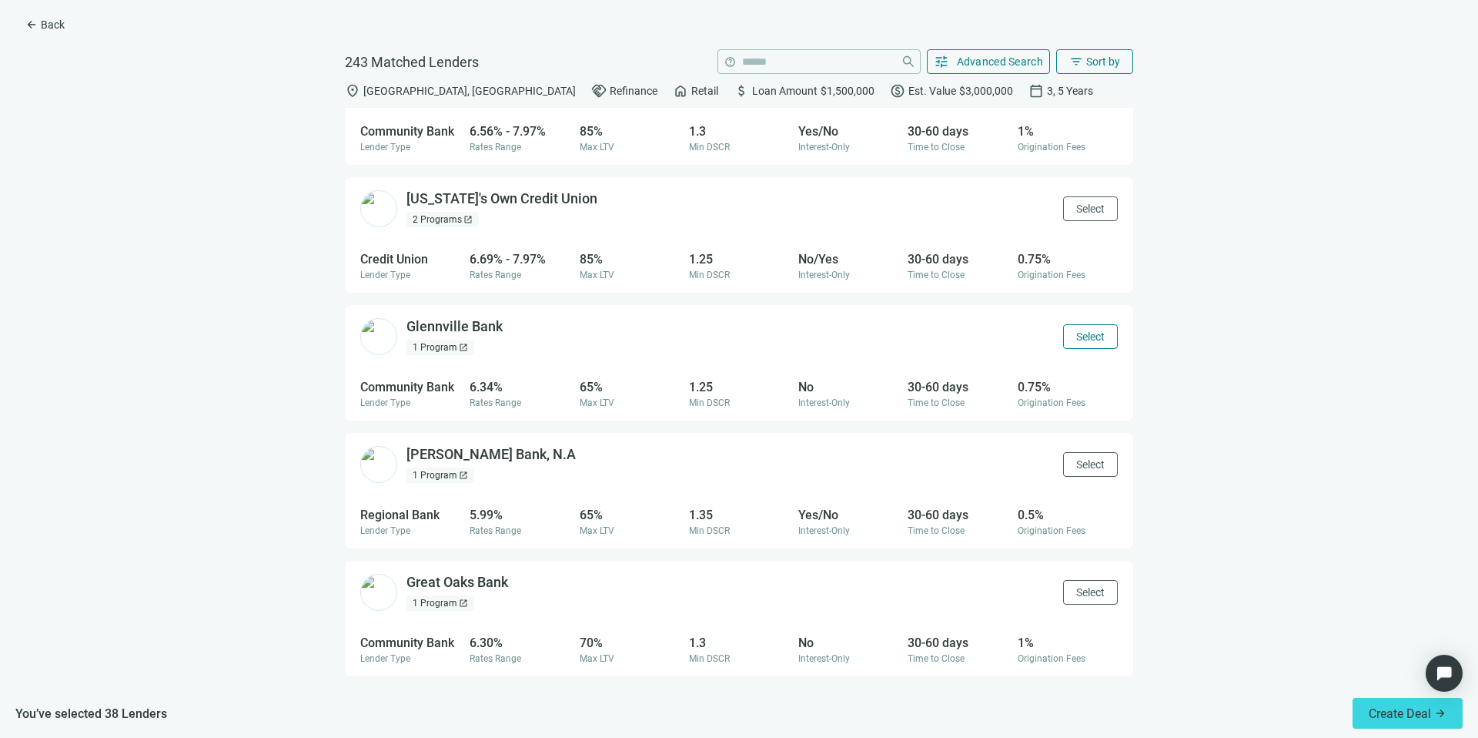
click at [1076, 333] on span "Select" at bounding box center [1090, 336] width 28 height 12
click at [1078, 468] on span "Select" at bounding box center [1090, 464] width 28 height 12
click at [1076, 597] on span "Select" at bounding box center [1090, 592] width 28 height 12
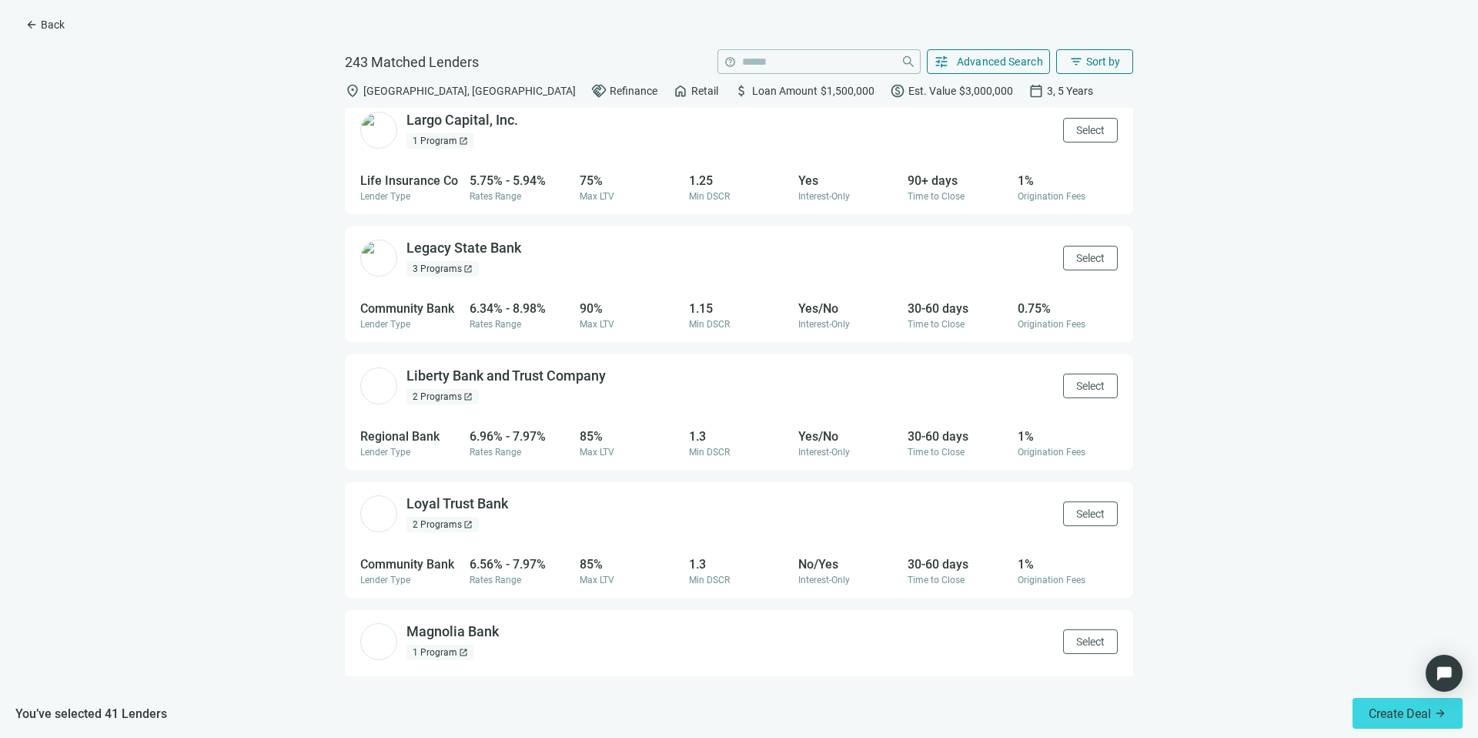
scroll to position [16794, 0]
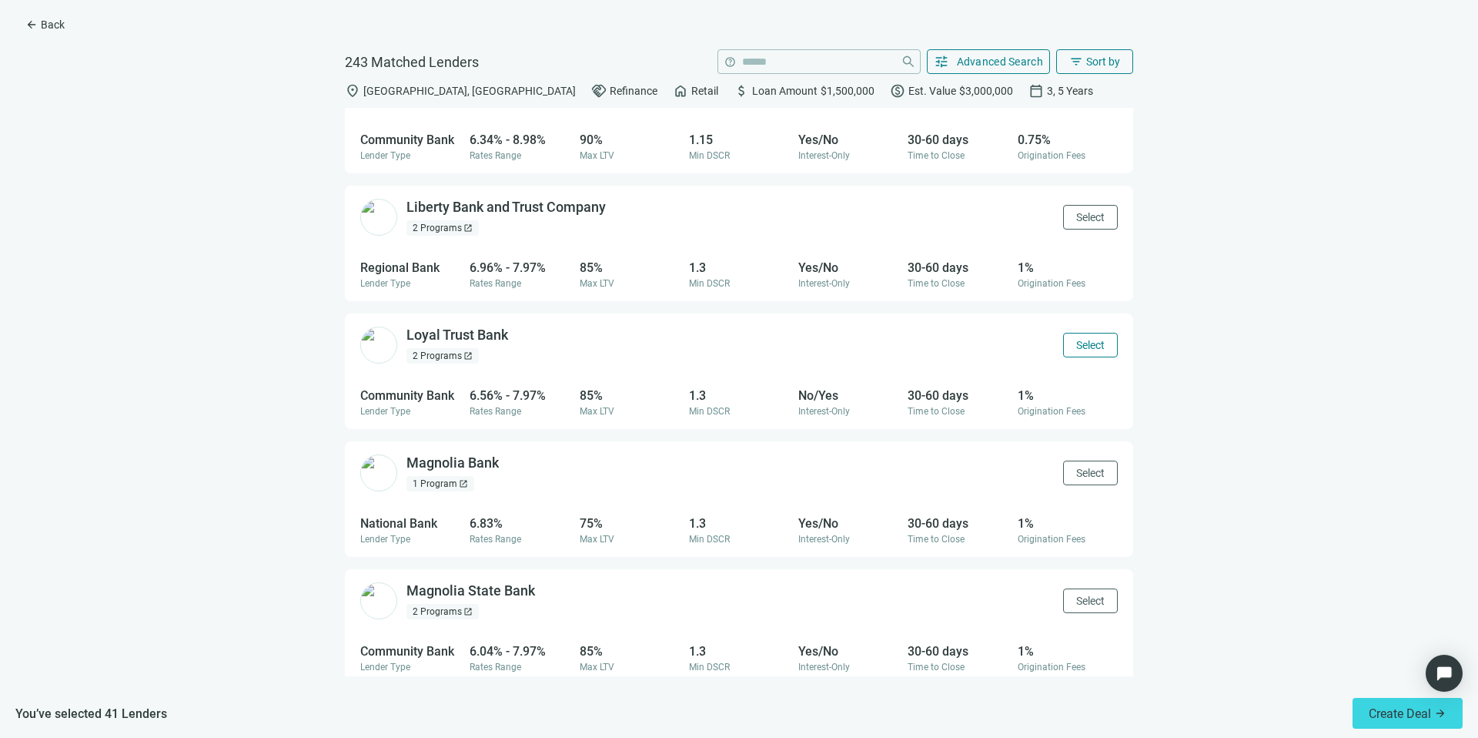
click at [1076, 348] on span "Select" at bounding box center [1090, 345] width 28 height 12
click at [1076, 465] on button "Select" at bounding box center [1090, 472] width 55 height 25
click at [1088, 597] on span "Select" at bounding box center [1090, 600] width 28 height 12
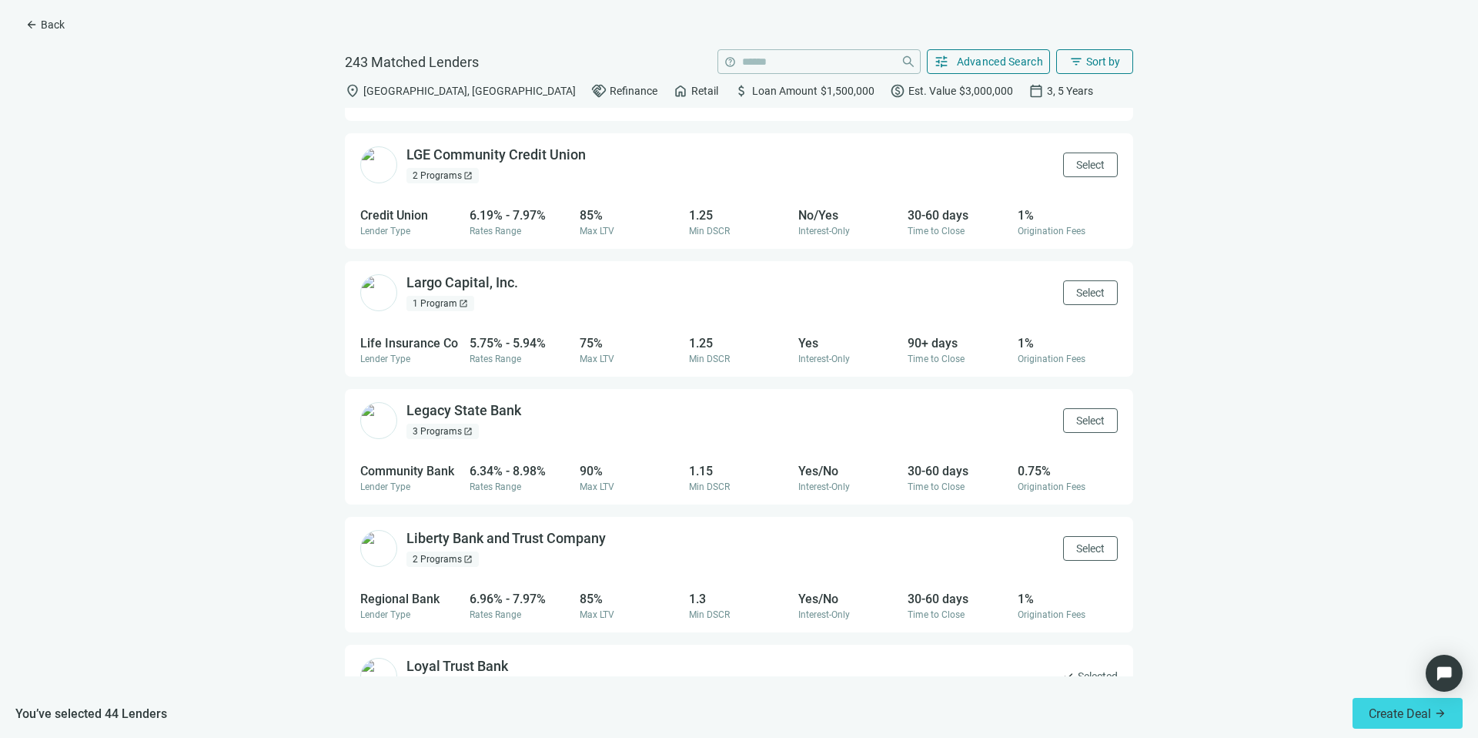
scroll to position [16461, 0]
click at [1085, 424] on span "Select" at bounding box center [1090, 423] width 28 height 12
click at [1079, 555] on span "Select" at bounding box center [1090, 550] width 28 height 12
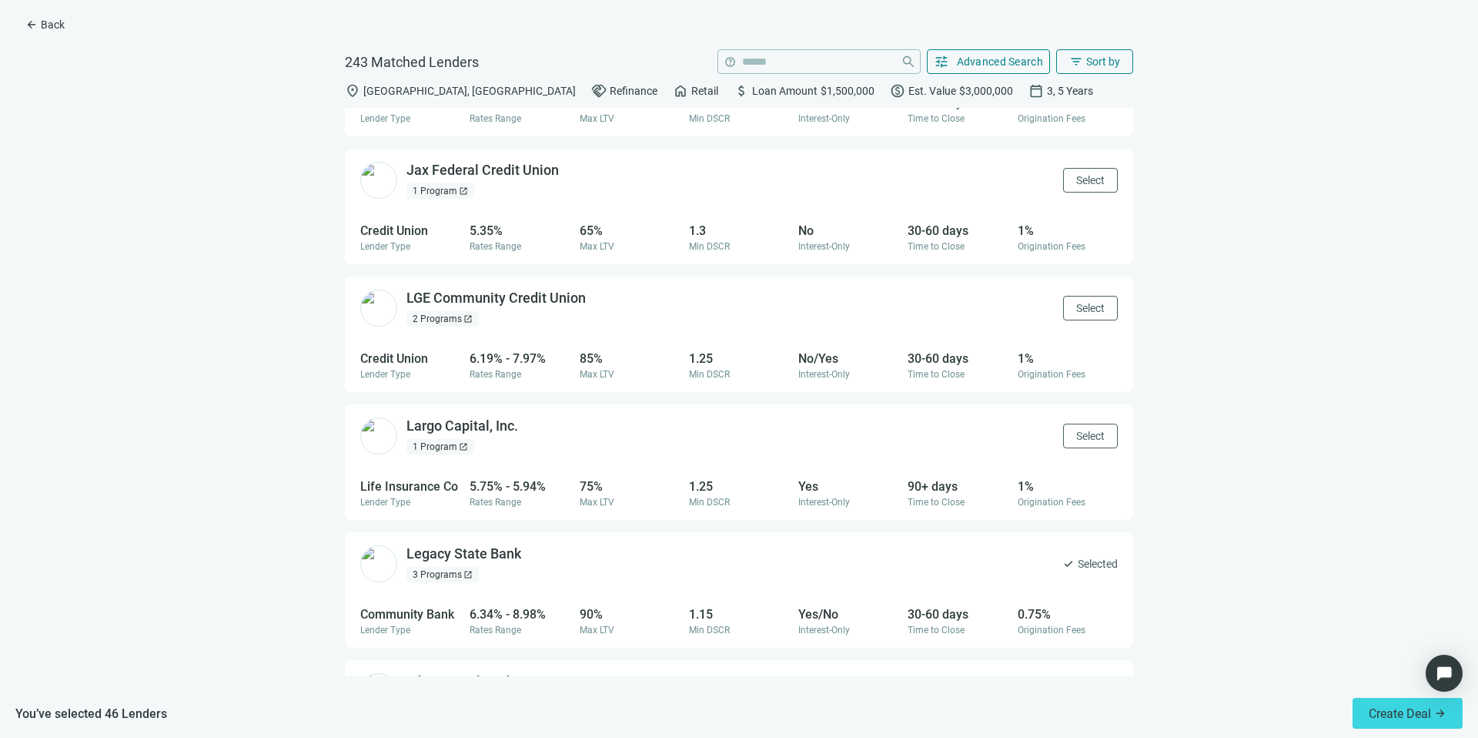
scroll to position [16269, 0]
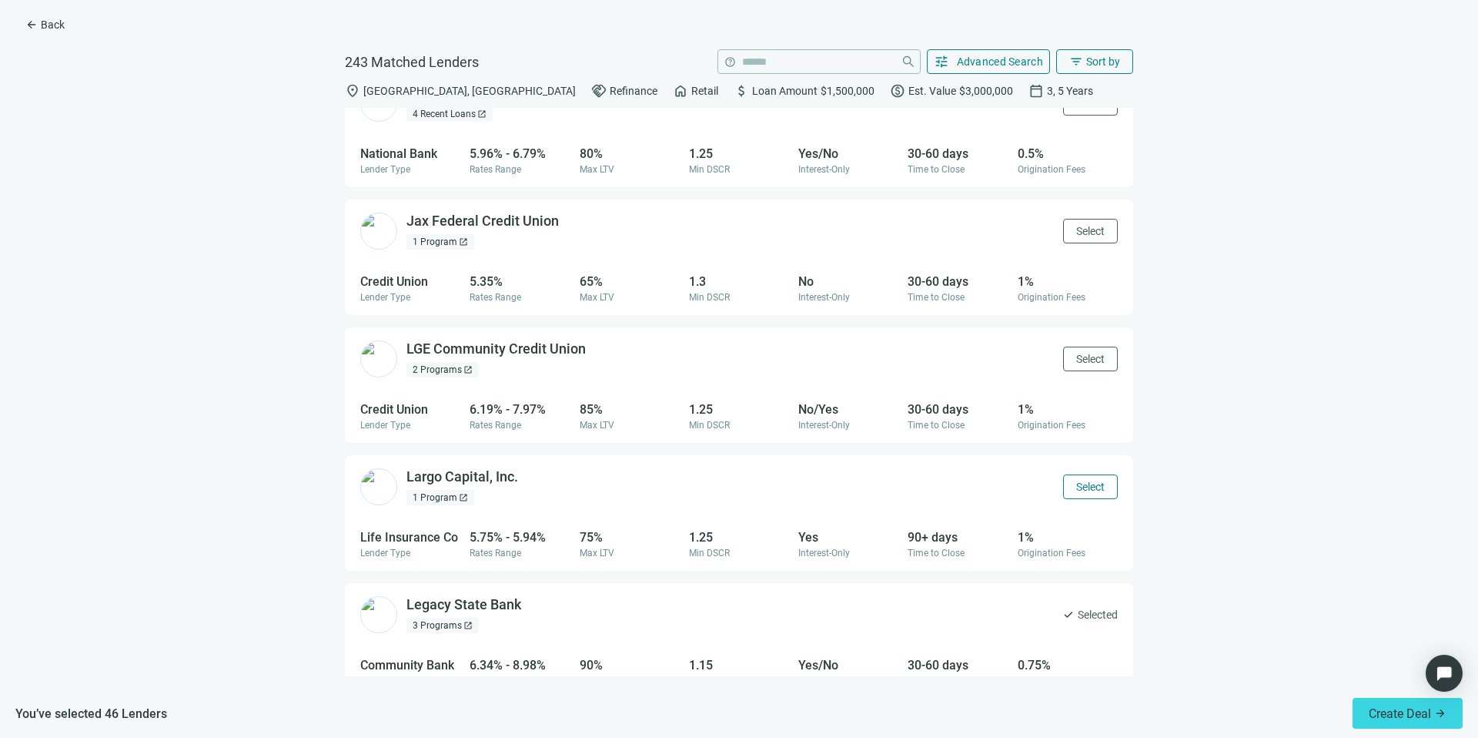
click at [1078, 486] on span "Select" at bounding box center [1090, 486] width 28 height 12
click at [1076, 353] on span "Select" at bounding box center [1090, 359] width 28 height 12
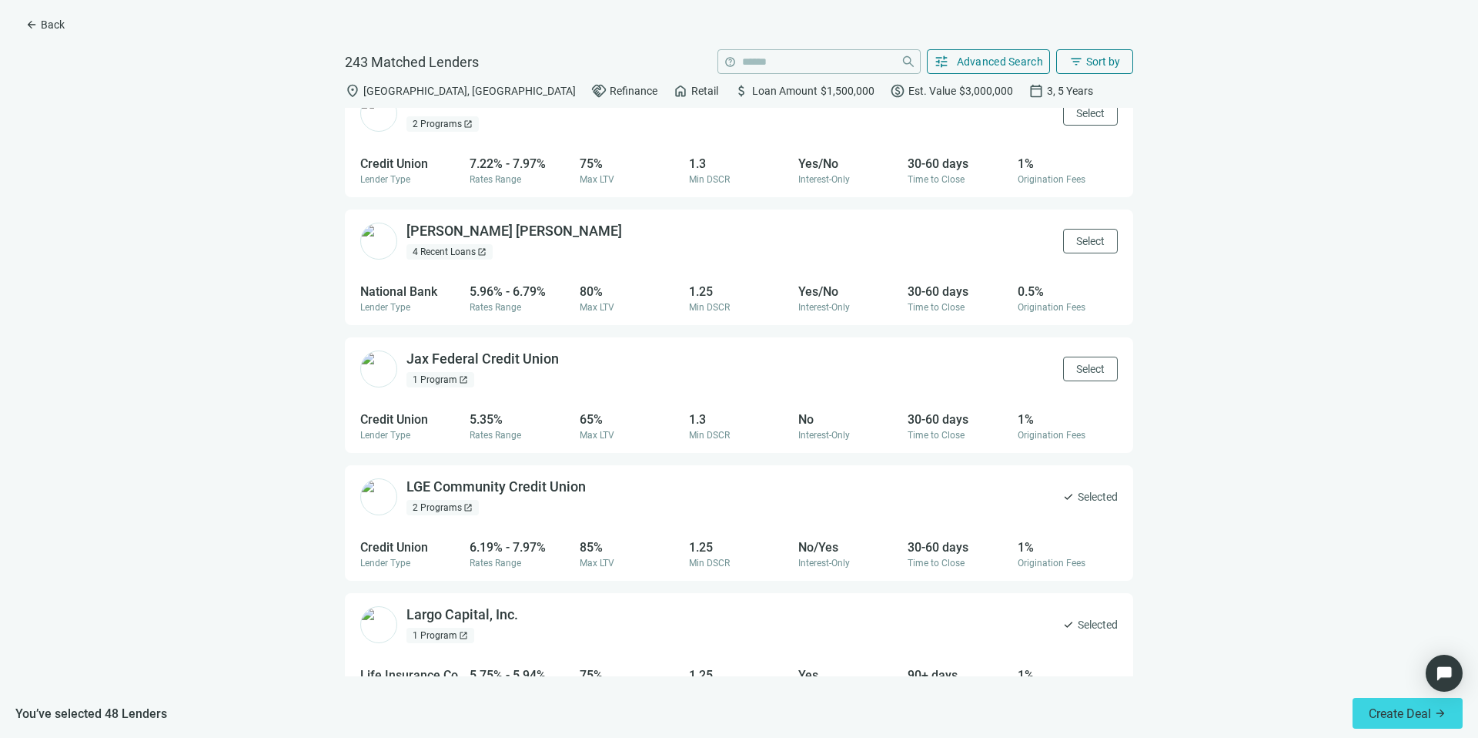
scroll to position [16124, 0]
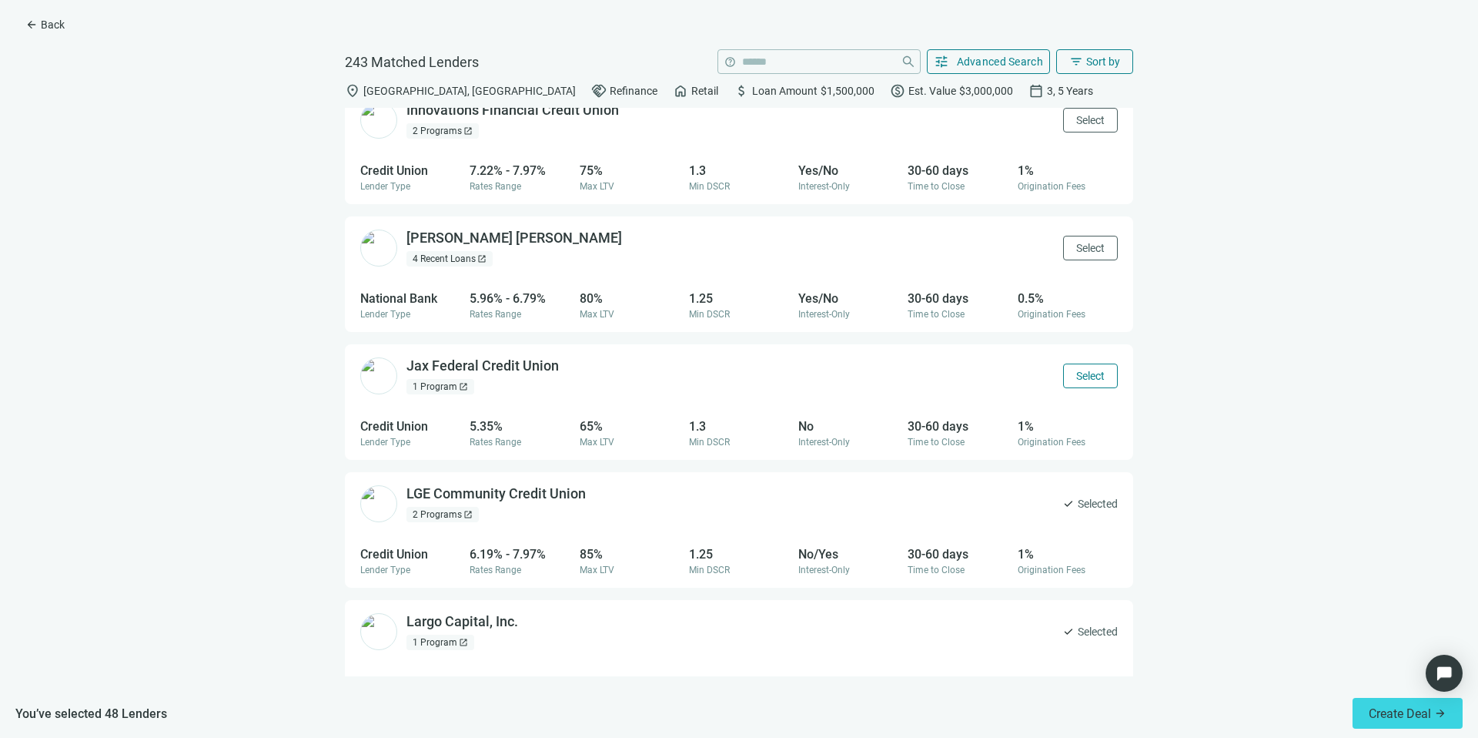
click at [1078, 378] on span "Select" at bounding box center [1090, 376] width 28 height 12
click at [1076, 253] on span "Select" at bounding box center [1090, 248] width 28 height 12
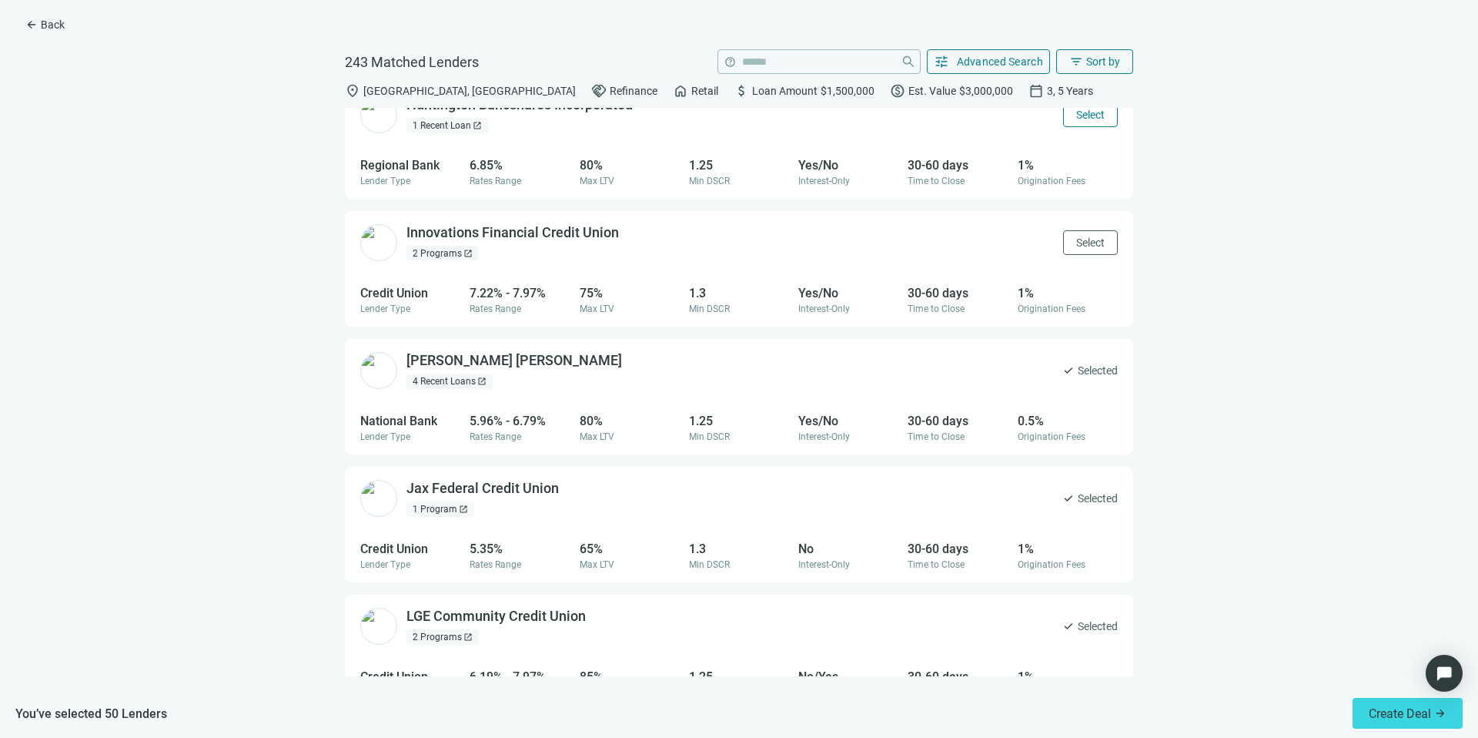
scroll to position [15873, 0]
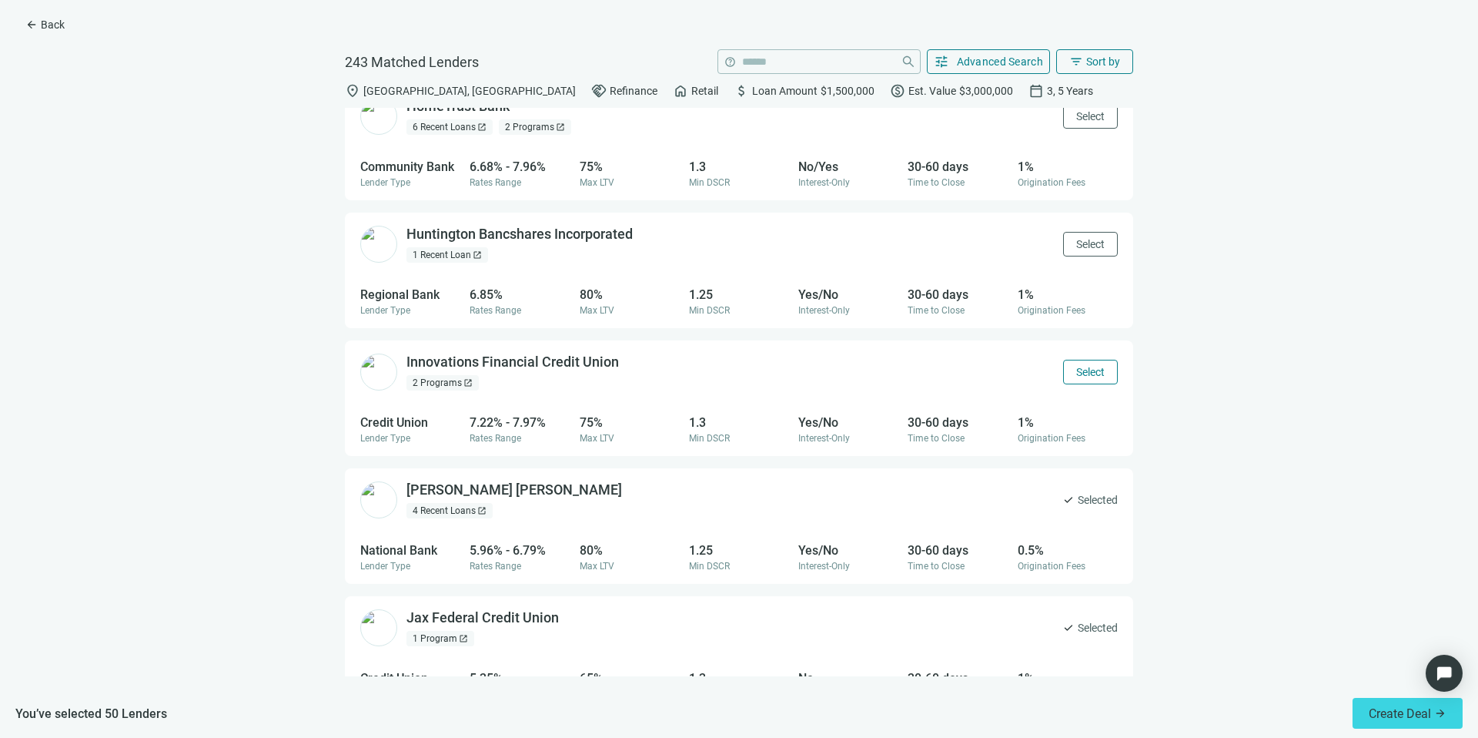
click at [1083, 362] on button "Select" at bounding box center [1090, 372] width 55 height 25
click at [1076, 239] on span "Select" at bounding box center [1090, 244] width 28 height 12
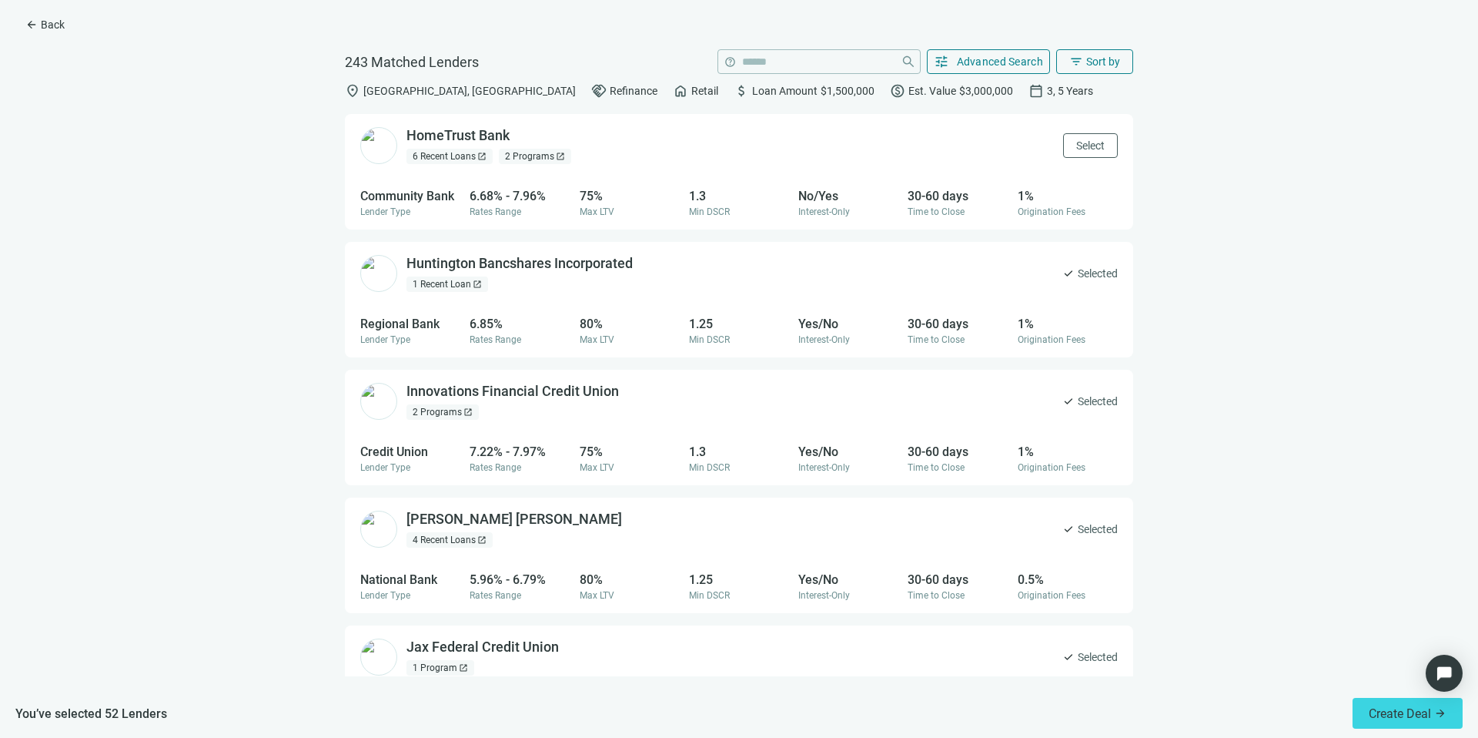
scroll to position [15665, 0]
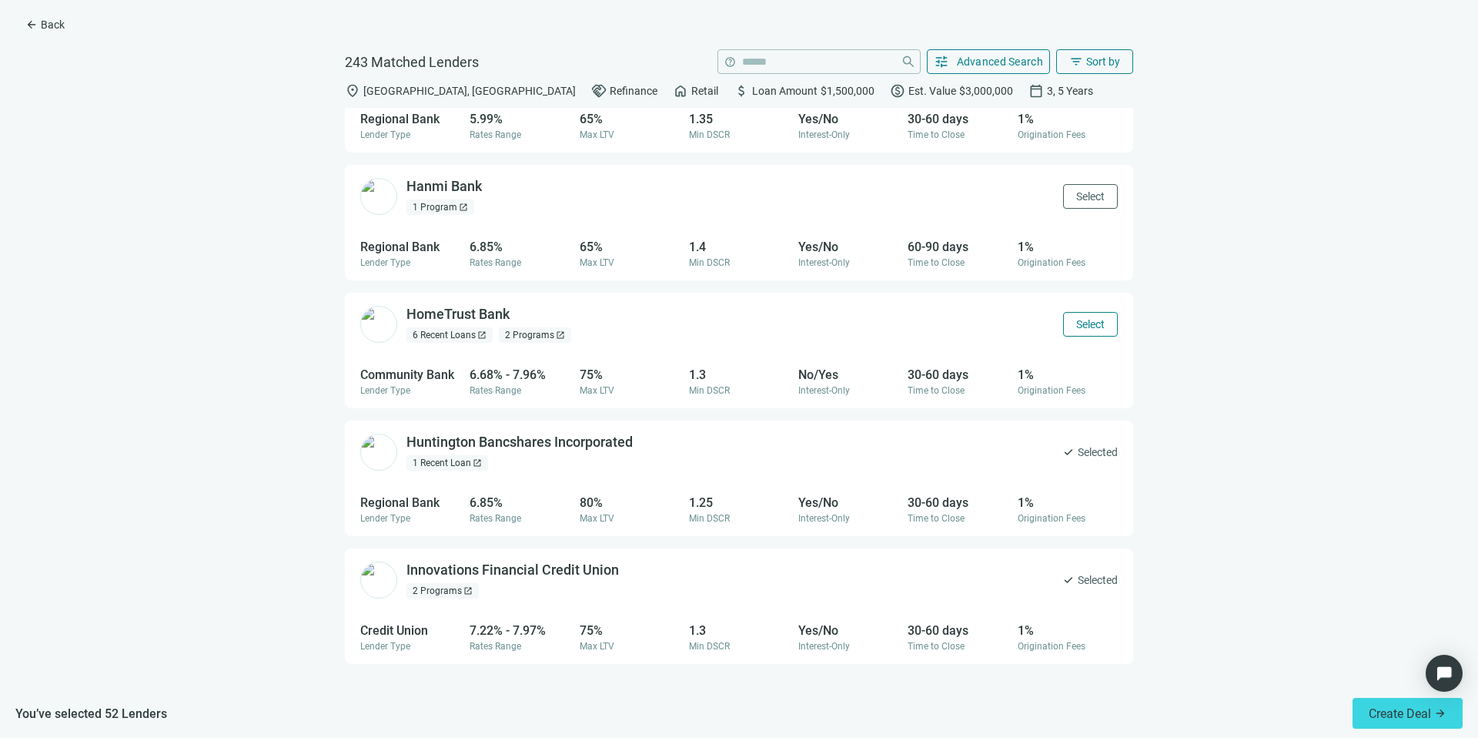
click at [1076, 323] on span "Select" at bounding box center [1090, 324] width 28 height 12
click at [1063, 210] on div "Hanmi Bank open_in_new 1 Program open_in_new Select" at bounding box center [739, 196] width 788 height 62
click at [1076, 199] on span "Select" at bounding box center [1090, 196] width 28 height 12
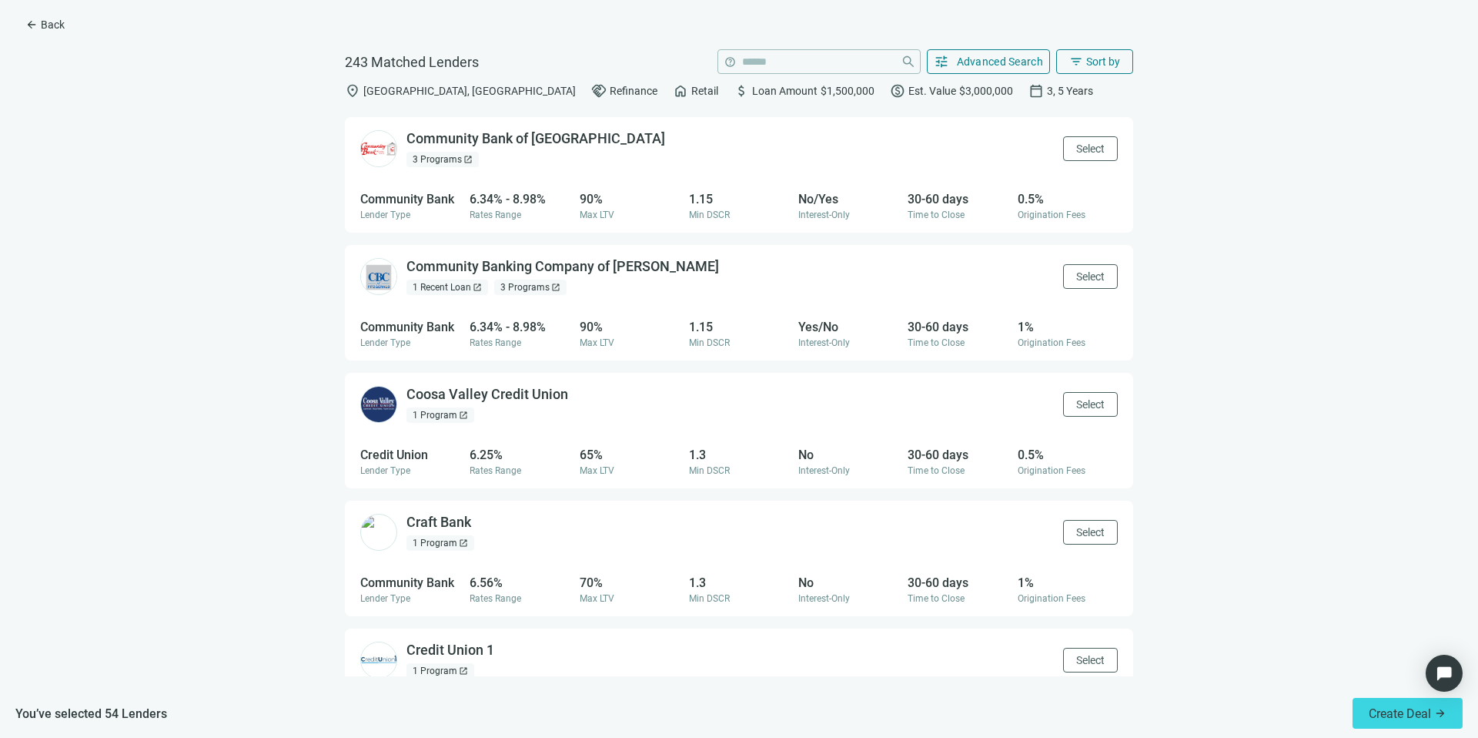
scroll to position [7137, 0]
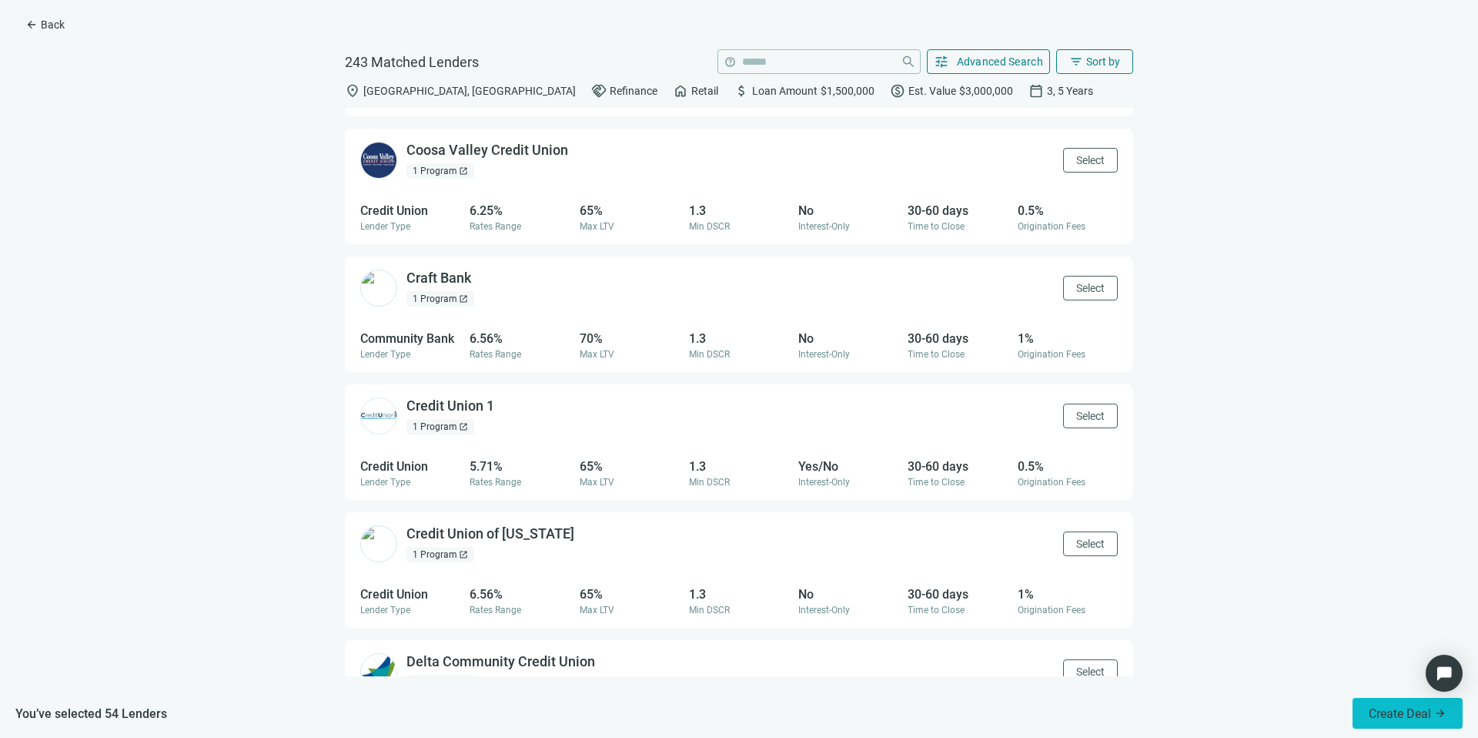
click at [1410, 707] on span "Create Deal" at bounding box center [1400, 713] width 62 height 15
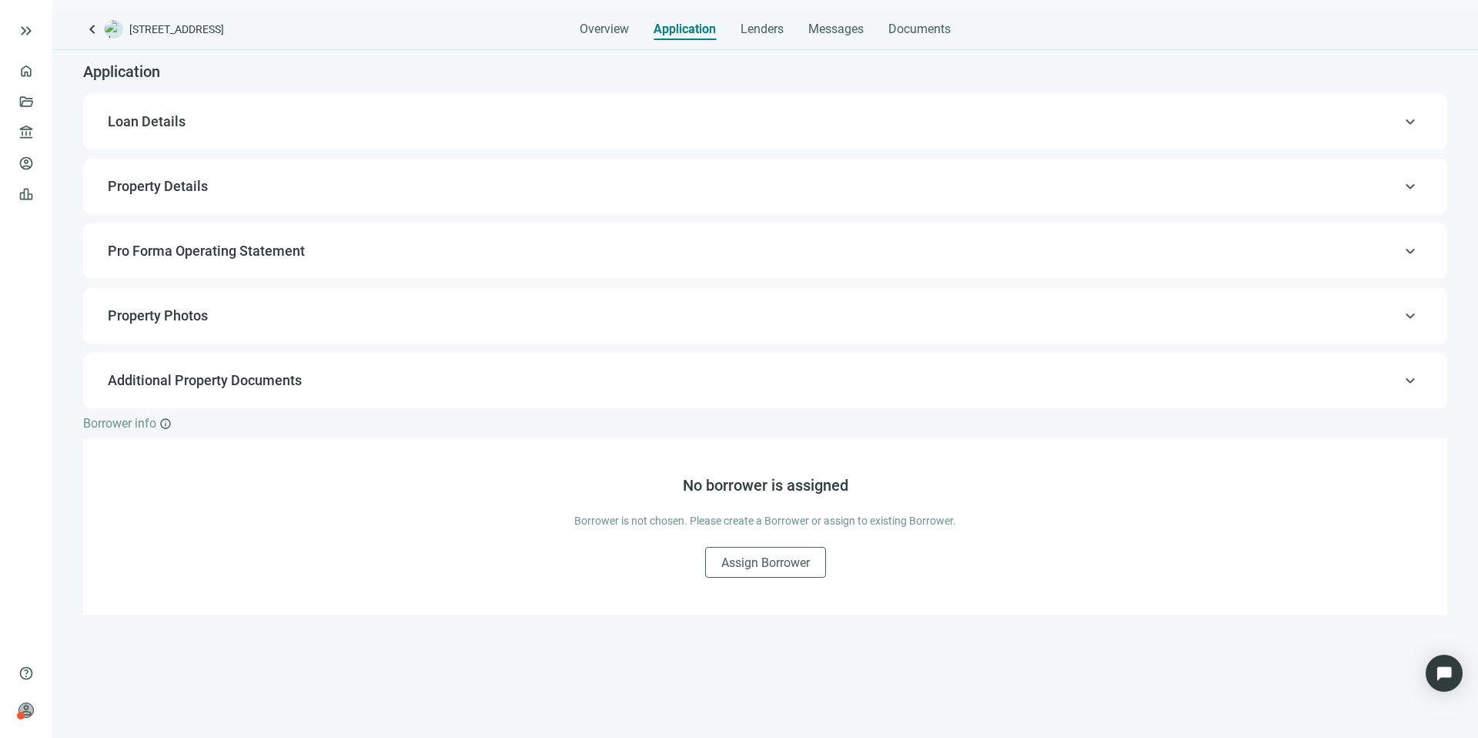
click at [574, 123] on span "Loan Details" at bounding box center [764, 121] width 1312 height 18
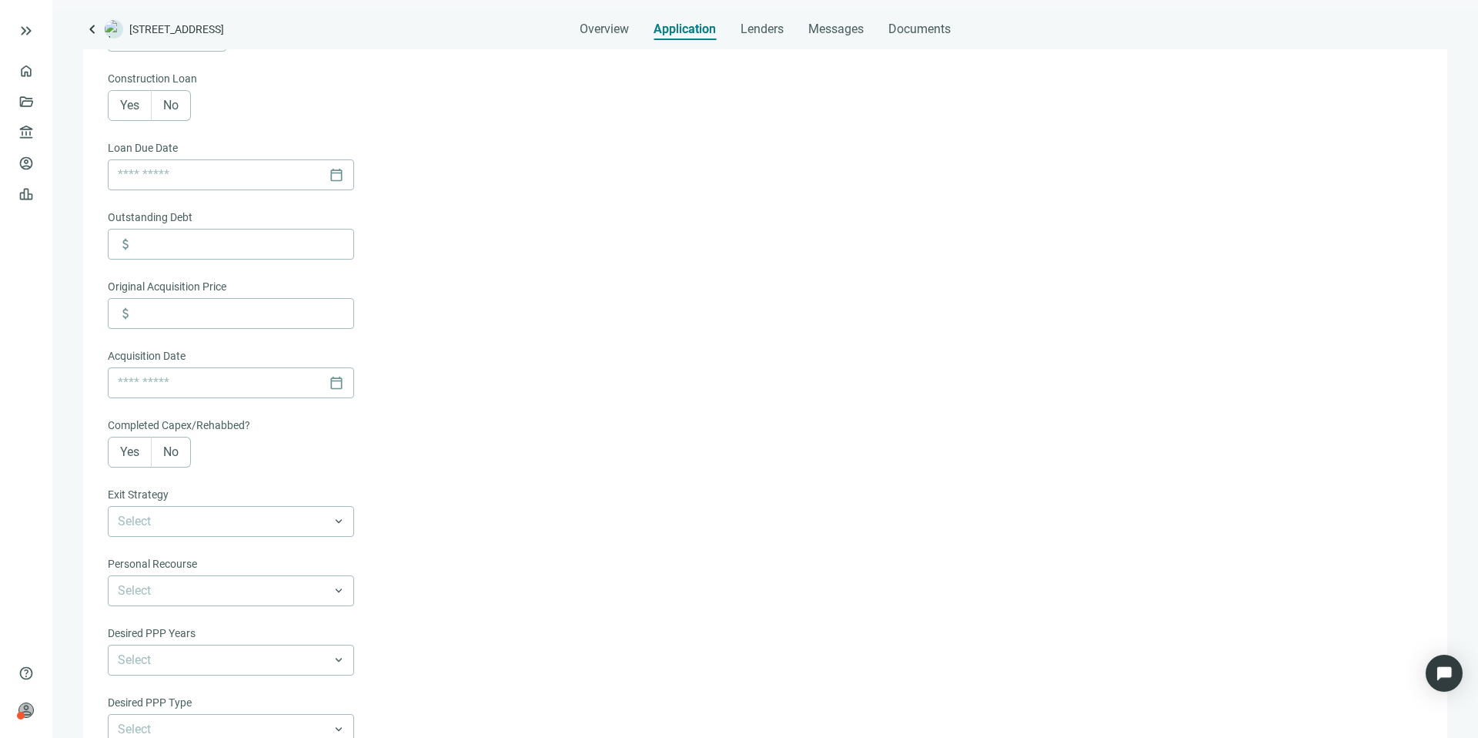
scroll to position [504, 0]
